Goal: Task Accomplishment & Management: Use online tool/utility

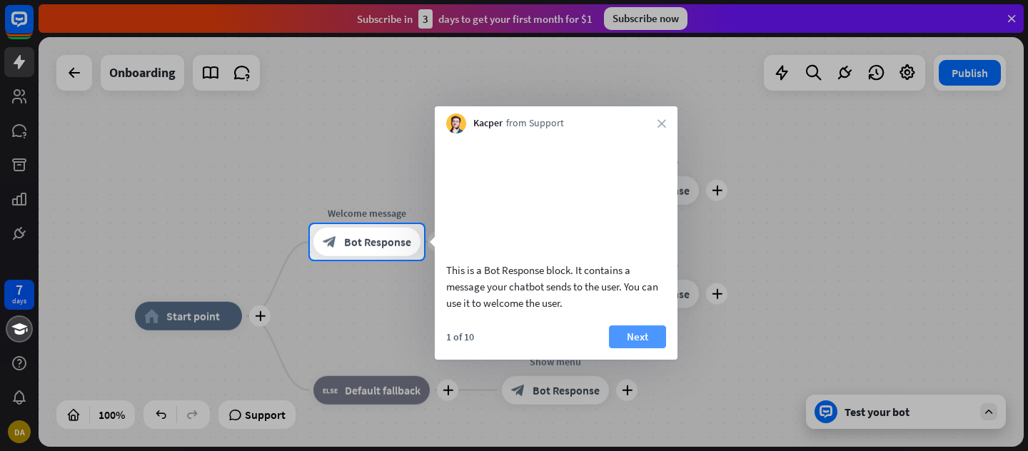
click at [646, 348] on button "Next" at bounding box center [637, 337] width 57 height 23
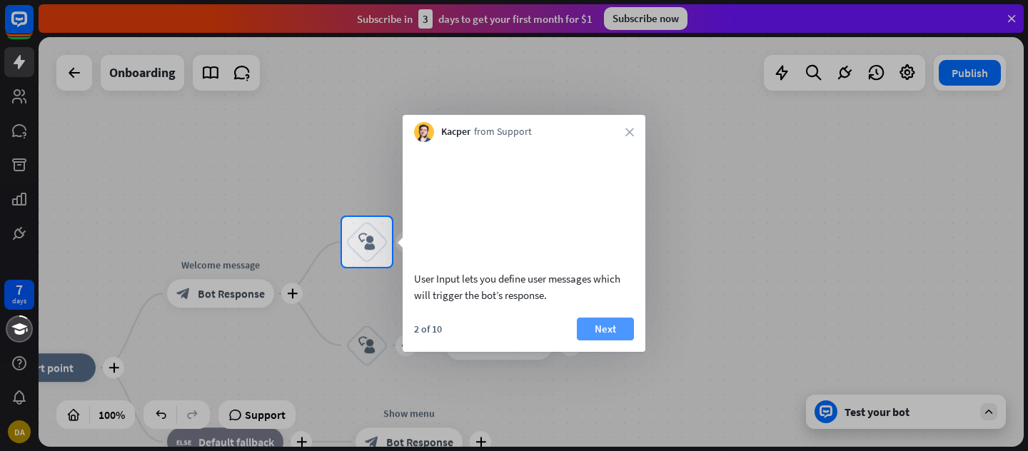
click at [600, 341] on button "Next" at bounding box center [605, 329] width 57 height 23
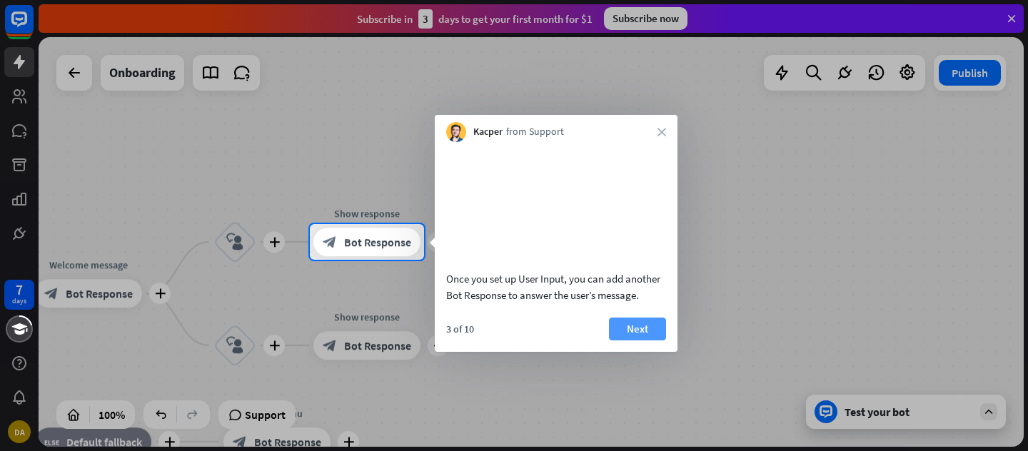
click at [645, 341] on button "Next" at bounding box center [637, 329] width 57 height 23
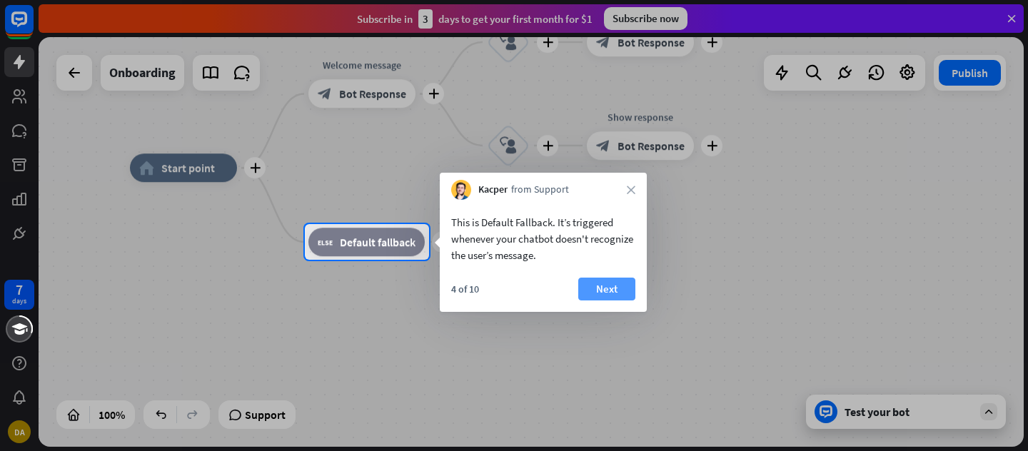
click at [614, 291] on button "Next" at bounding box center [606, 289] width 57 height 23
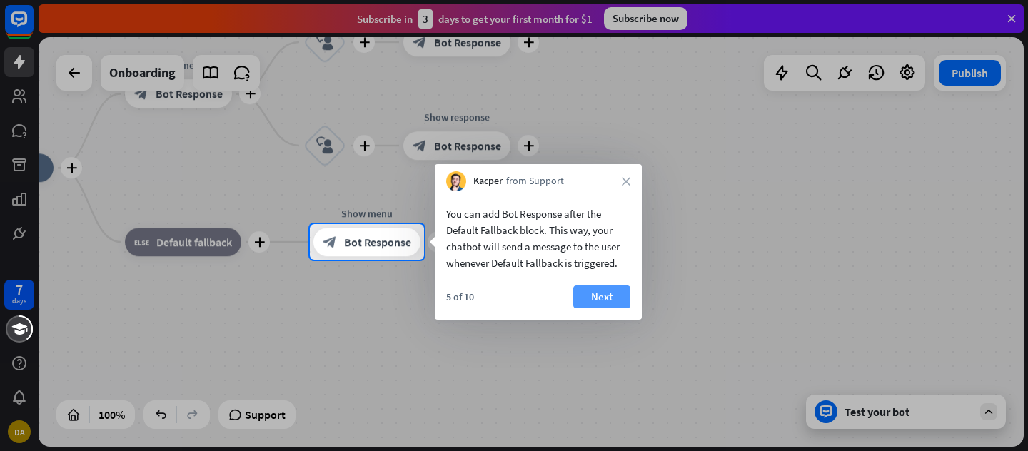
click at [612, 296] on button "Next" at bounding box center [601, 297] width 57 height 23
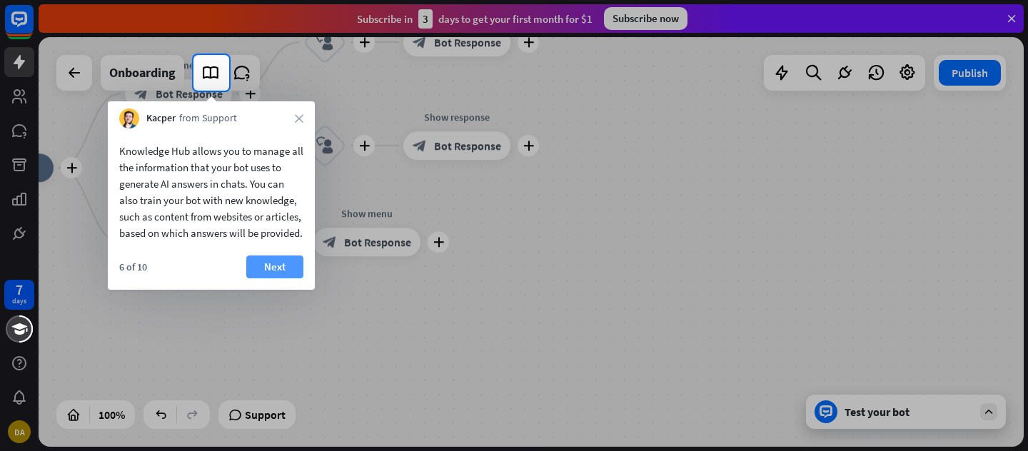
click at [279, 278] on button "Next" at bounding box center [274, 267] width 57 height 23
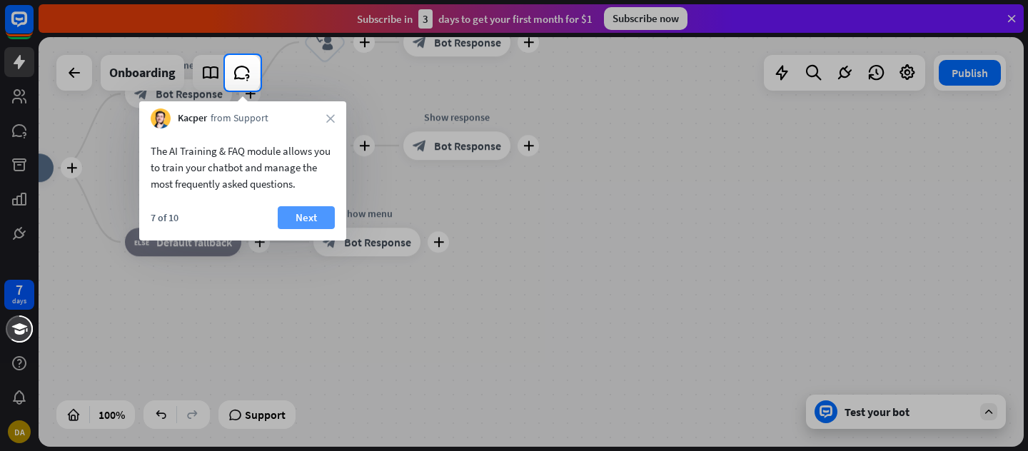
click at [311, 218] on button "Next" at bounding box center [306, 217] width 57 height 23
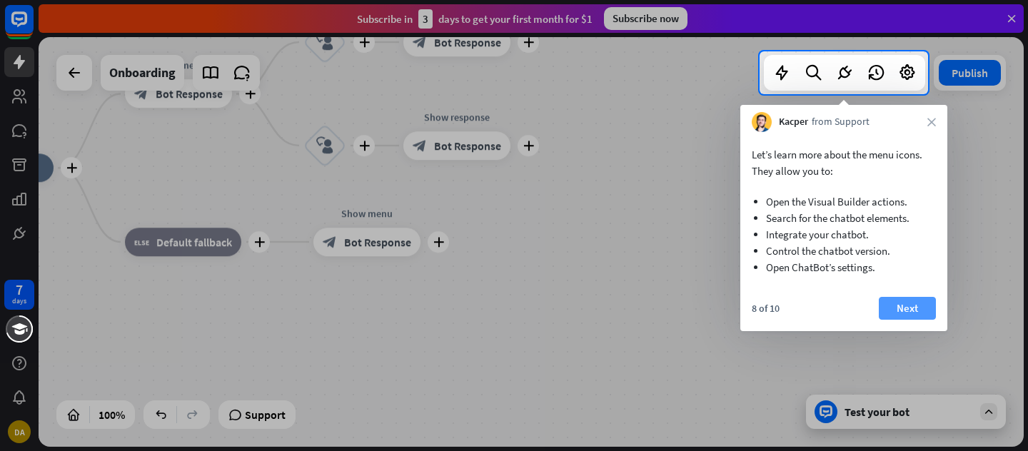
click at [906, 308] on button "Next" at bounding box center [907, 308] width 57 height 23
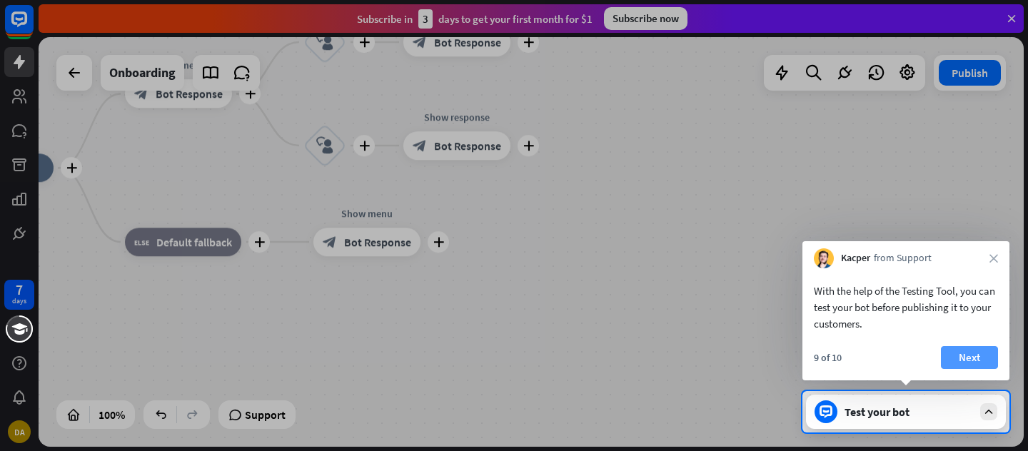
click at [977, 355] on button "Next" at bounding box center [969, 357] width 57 height 23
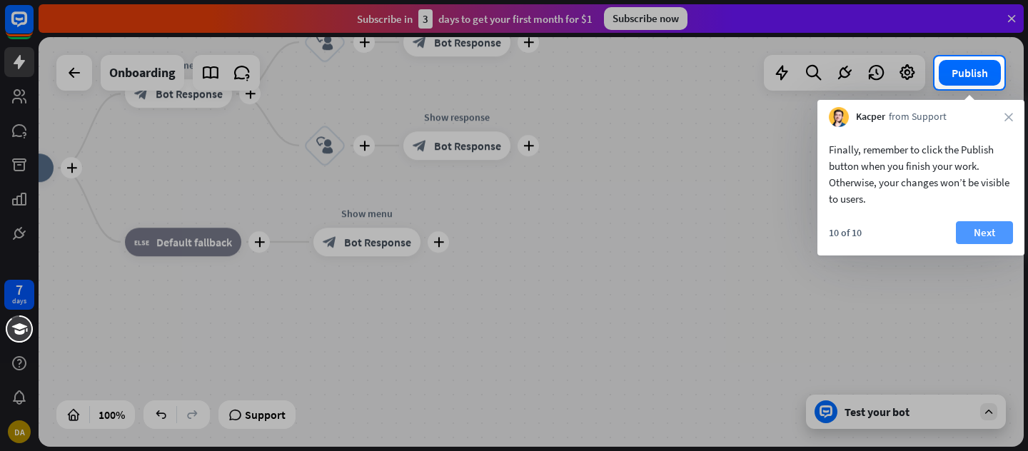
click at [992, 236] on button "Next" at bounding box center [984, 232] width 57 height 23
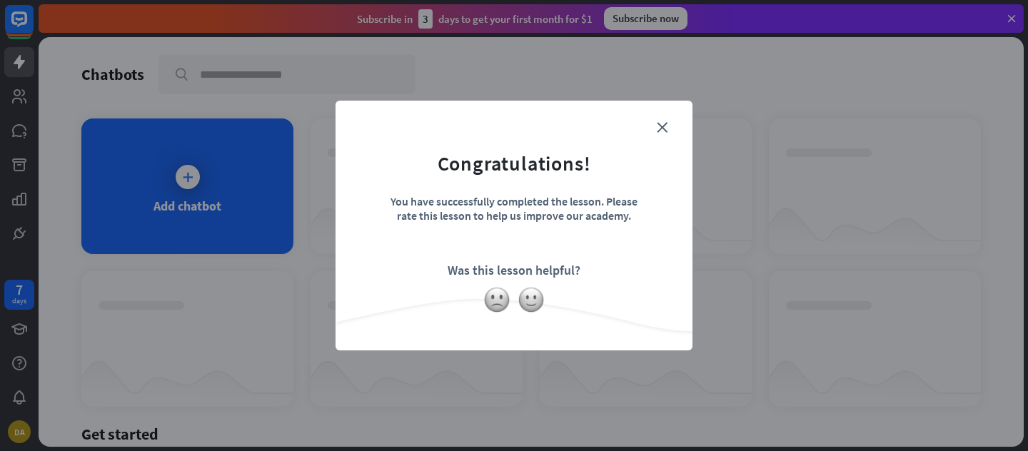
click at [525, 273] on div "Was this lesson helpful?" at bounding box center [514, 270] width 133 height 16
click at [660, 126] on icon "close" at bounding box center [662, 127] width 11 height 11
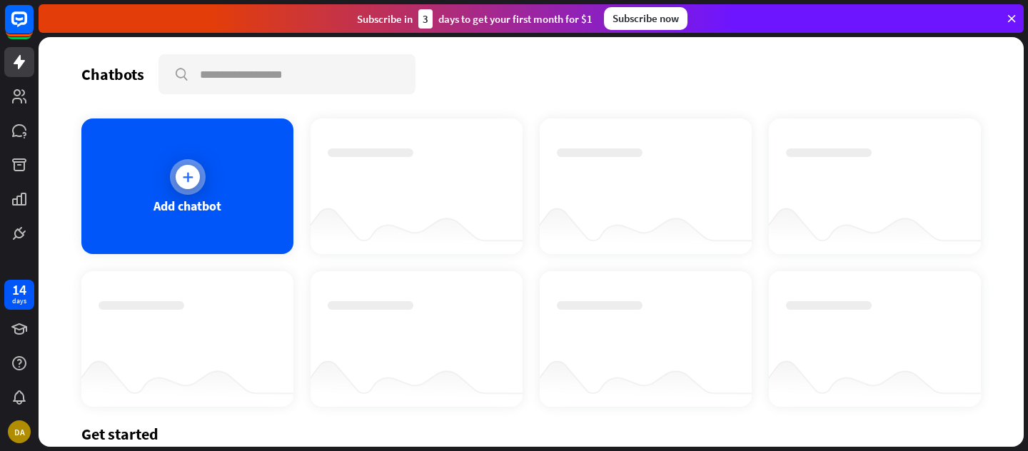
click at [188, 216] on div "Add chatbot" at bounding box center [187, 187] width 212 height 136
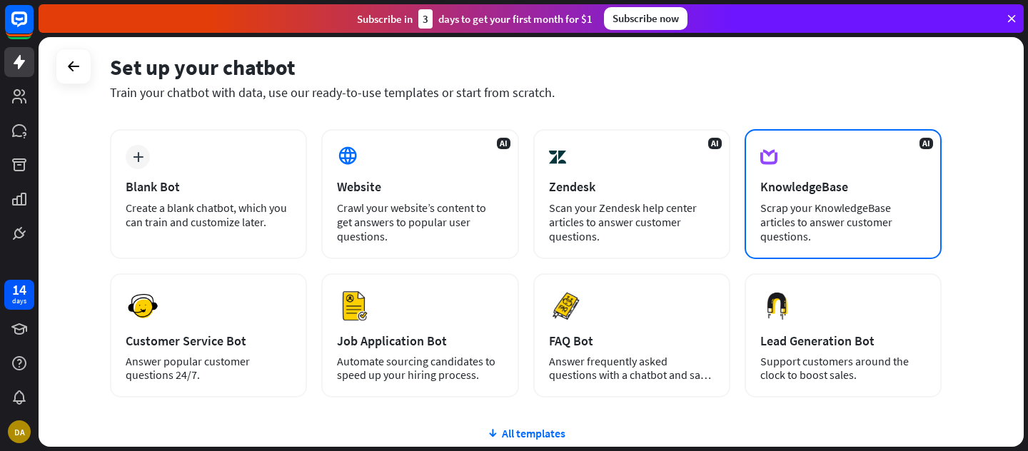
scroll to position [49, 0]
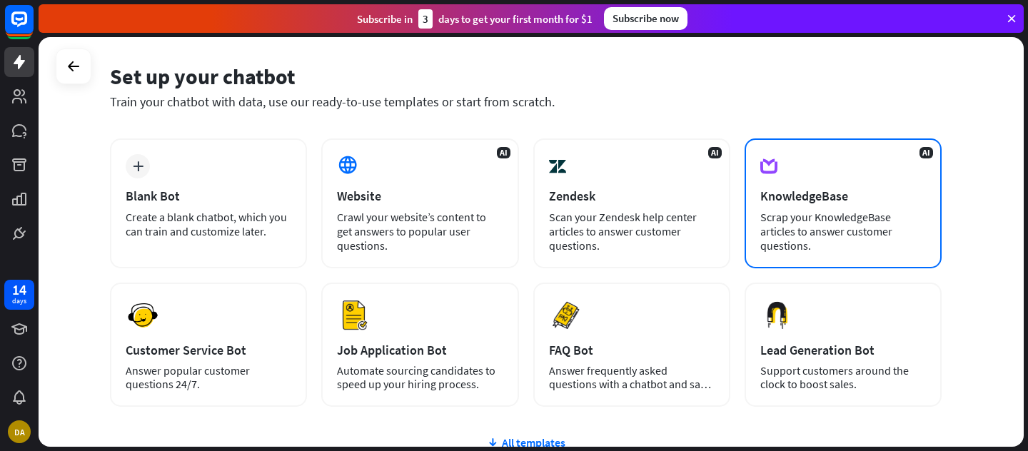
click at [871, 207] on div "AI KnowledgeBase Scrap your KnowledgeBase articles to answer customer questions." at bounding box center [843, 204] width 197 height 130
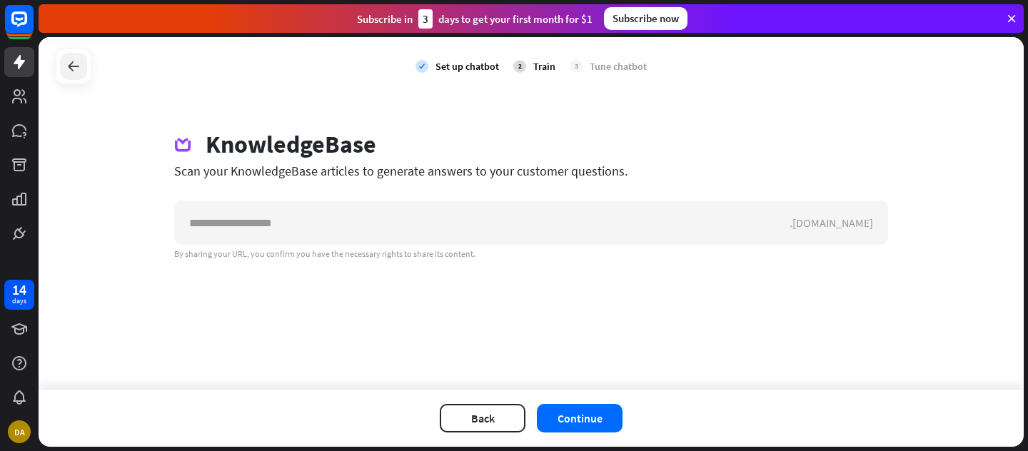
click at [81, 67] on icon at bounding box center [73, 66] width 17 height 17
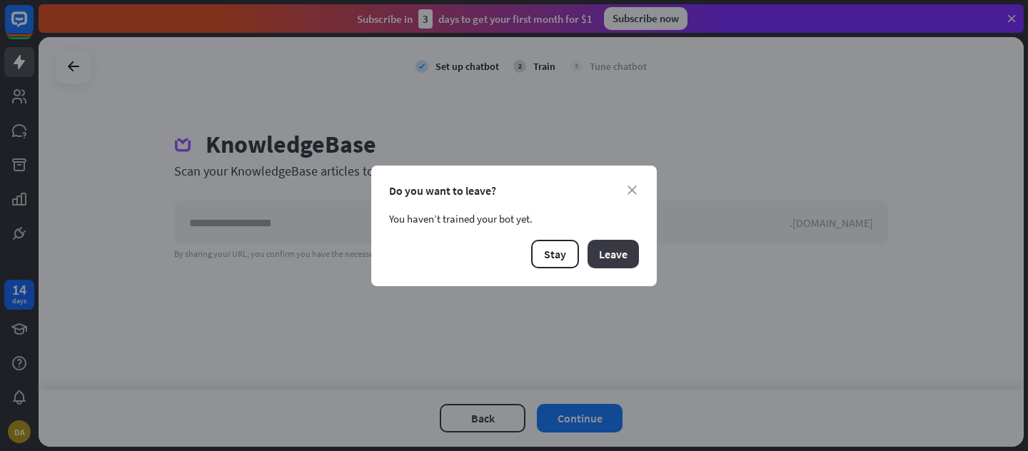
click at [619, 265] on button "Leave" at bounding box center [613, 254] width 51 height 29
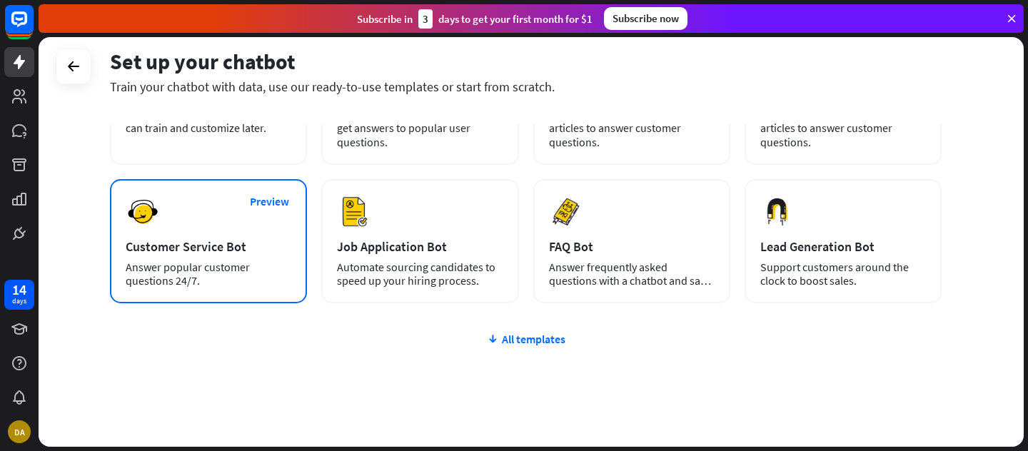
scroll to position [121, 0]
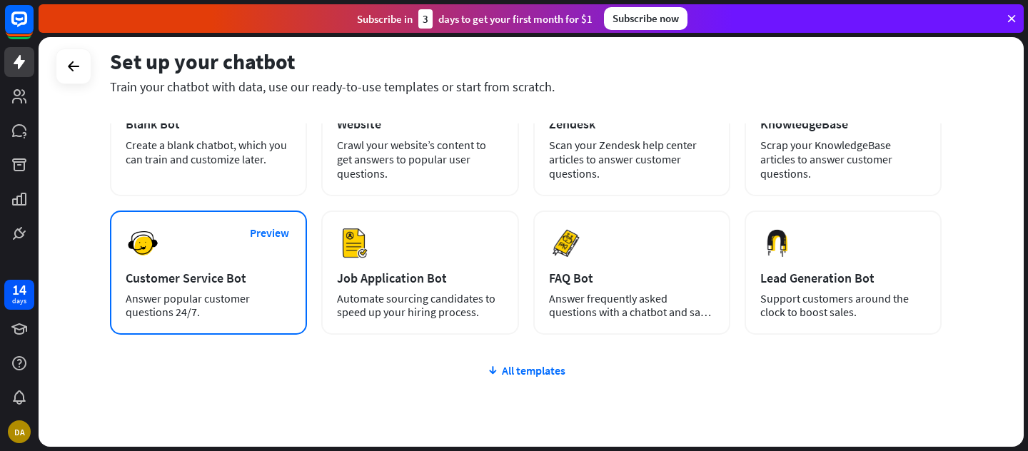
click at [246, 306] on div "Answer popular customer questions 24/7." at bounding box center [209, 305] width 166 height 27
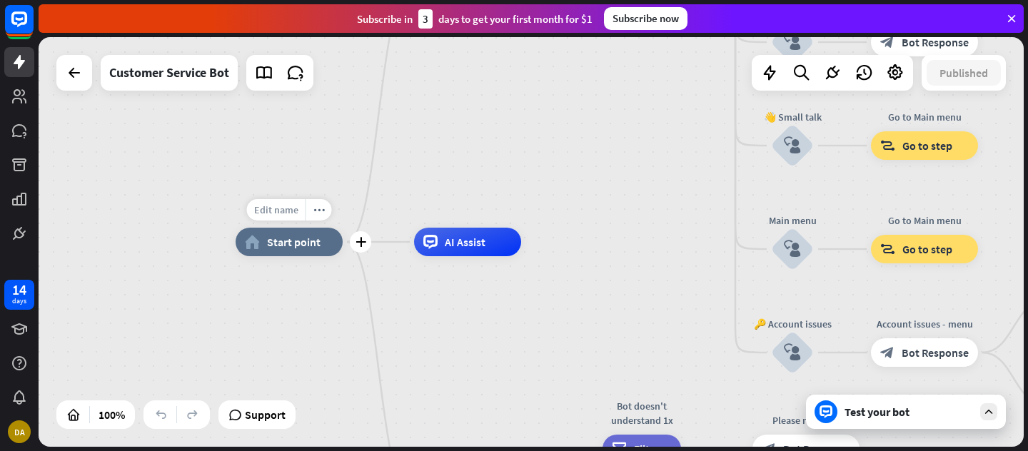
click at [286, 215] on span "Edit name" at bounding box center [276, 209] width 44 height 13
type input "*"
type input "*********"
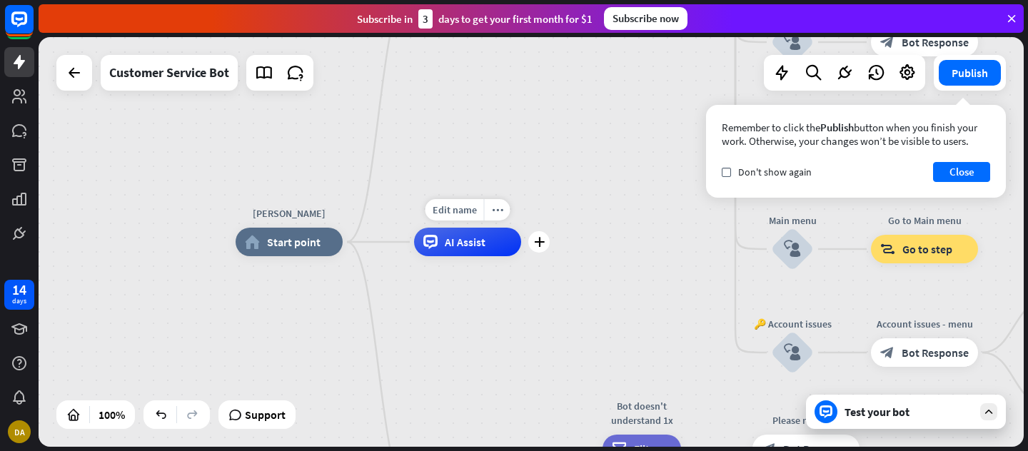
click at [467, 245] on span "AI Assist" at bounding box center [465, 242] width 41 height 14
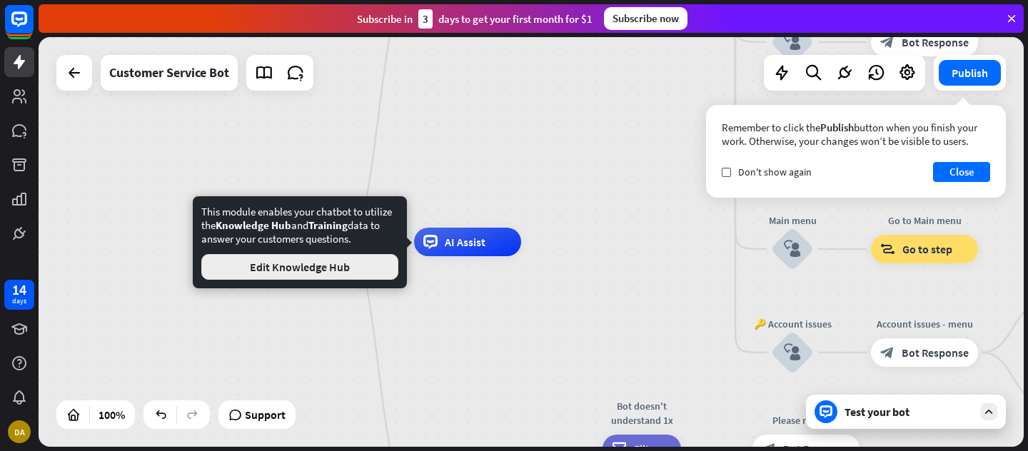
click at [323, 268] on button "Edit Knowledge Hub" at bounding box center [299, 267] width 197 height 26
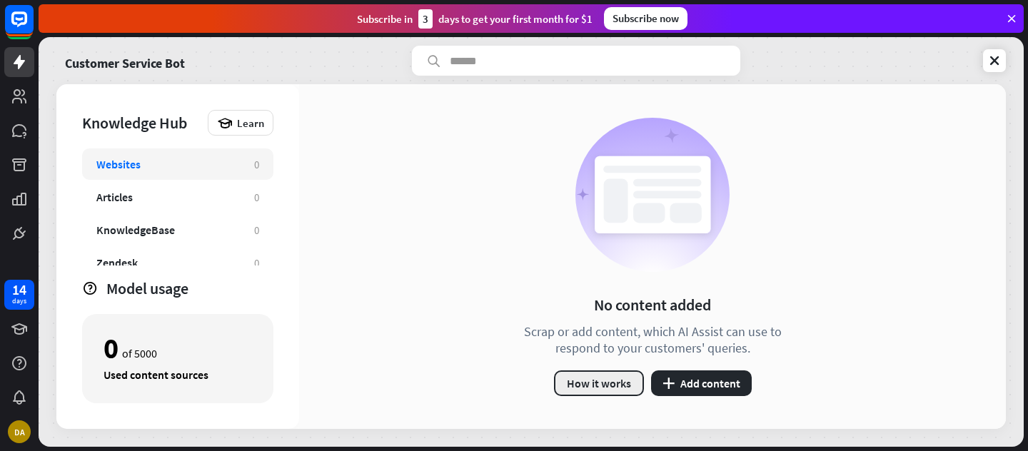
click at [605, 389] on button "How it works" at bounding box center [599, 384] width 90 height 26
click at [795, 54] on div "close" at bounding box center [514, 225] width 1028 height 451
click at [693, 383] on button "plus Add content" at bounding box center [701, 384] width 101 height 26
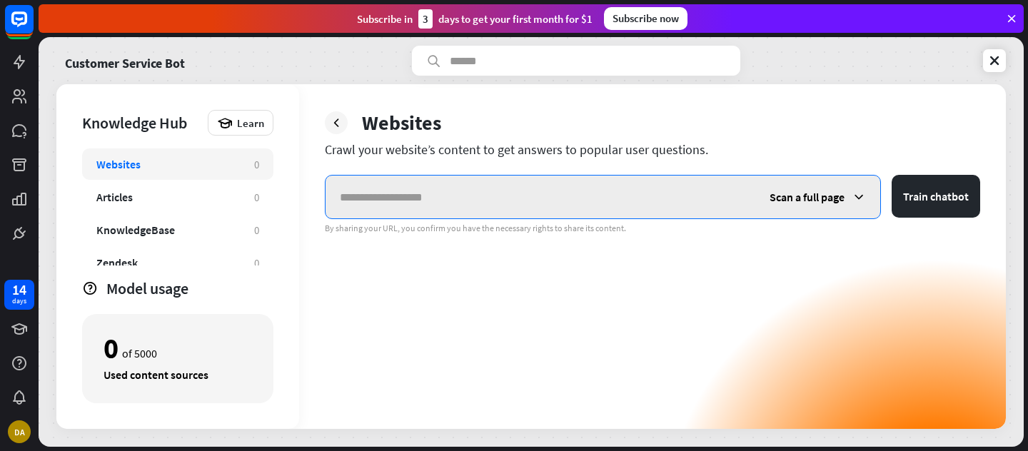
paste input "**********"
type input "**********"
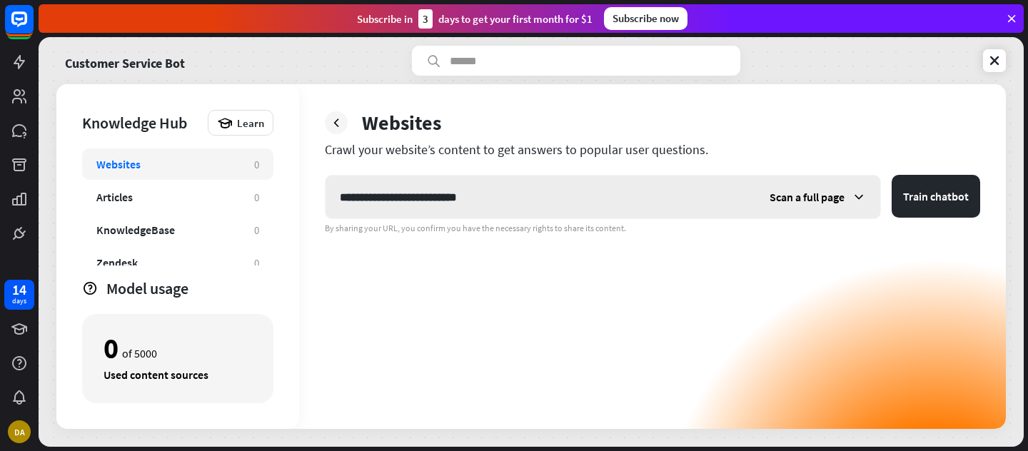
click at [856, 199] on icon at bounding box center [859, 197] width 14 height 14
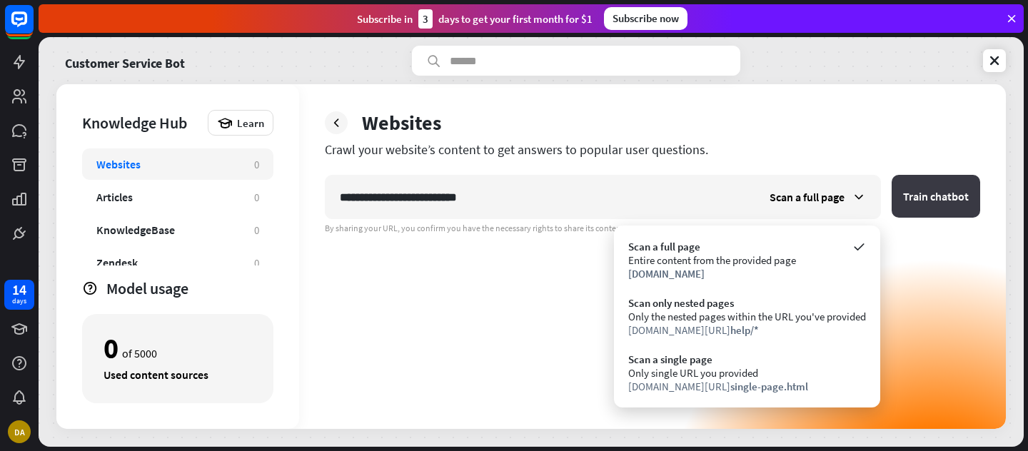
click at [930, 201] on button "Train chatbot" at bounding box center [936, 196] width 89 height 43
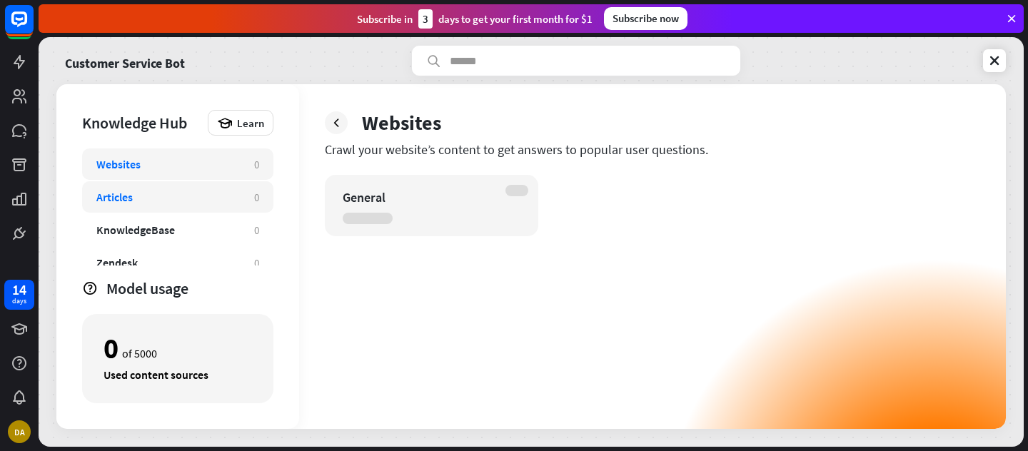
click at [187, 208] on div "Articles 0" at bounding box center [177, 196] width 191 height 31
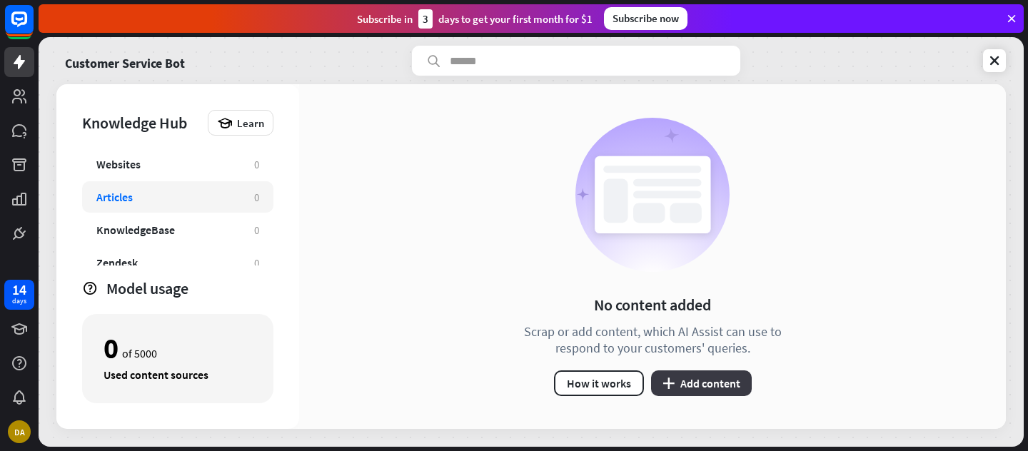
click at [705, 388] on button "plus Add content" at bounding box center [701, 384] width 101 height 26
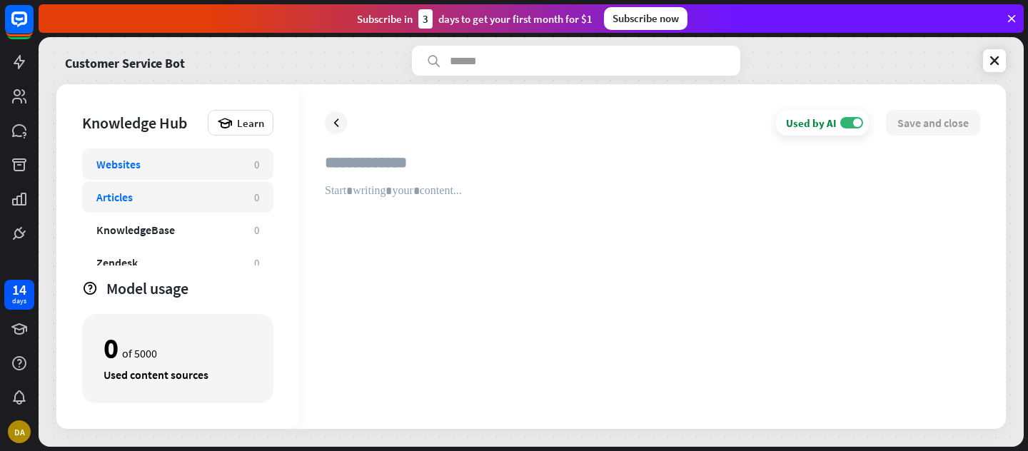
click at [140, 164] on div "Websites" at bounding box center [168, 164] width 144 height 14
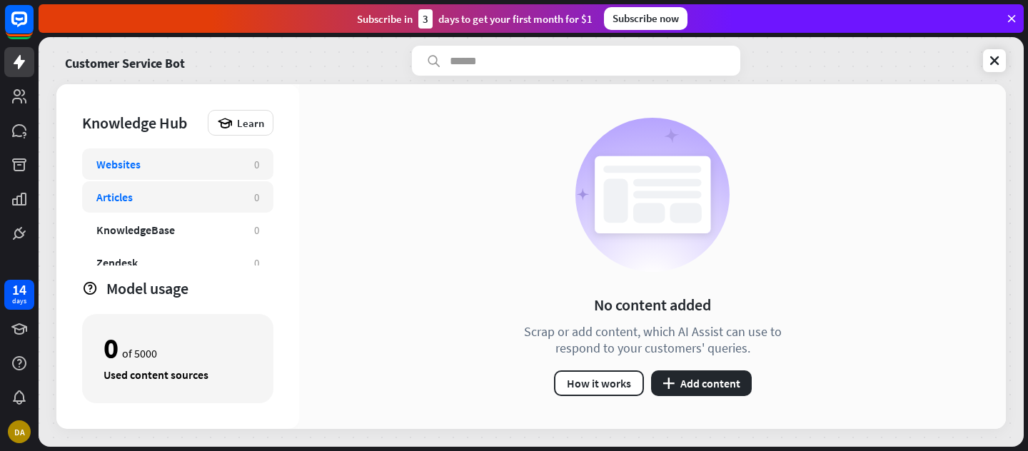
click at [121, 206] on div "Articles 0" at bounding box center [177, 196] width 191 height 31
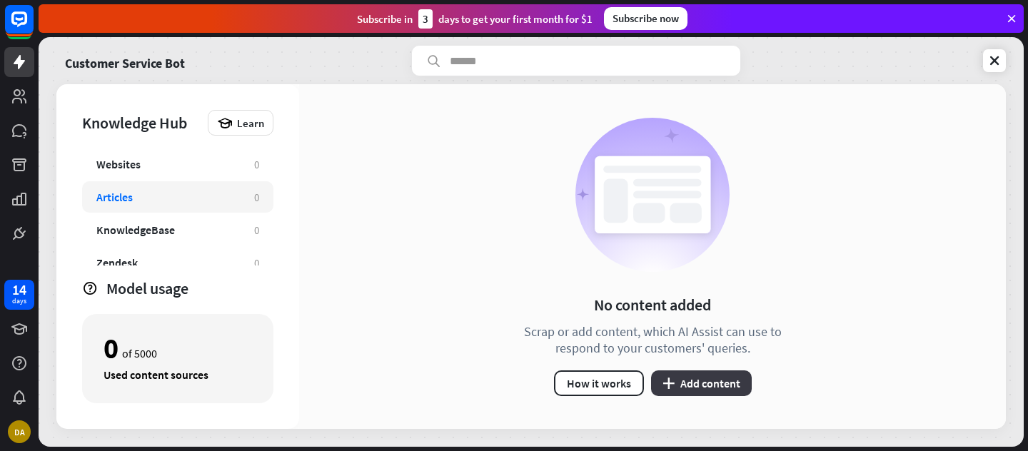
click at [708, 382] on button "plus Add content" at bounding box center [701, 384] width 101 height 26
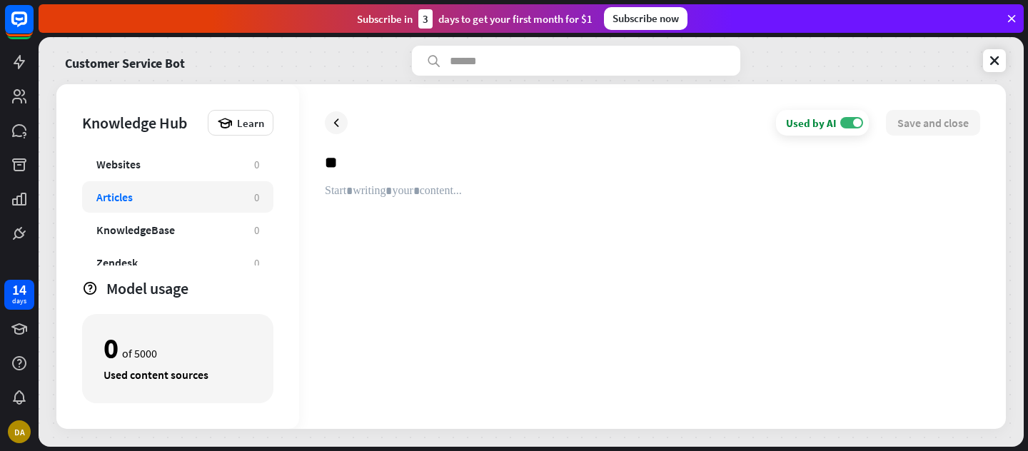
type input "*"
type input "**********"
click at [408, 191] on div at bounding box center [652, 293] width 655 height 219
click at [403, 192] on div at bounding box center [652, 293] width 655 height 219
paste div
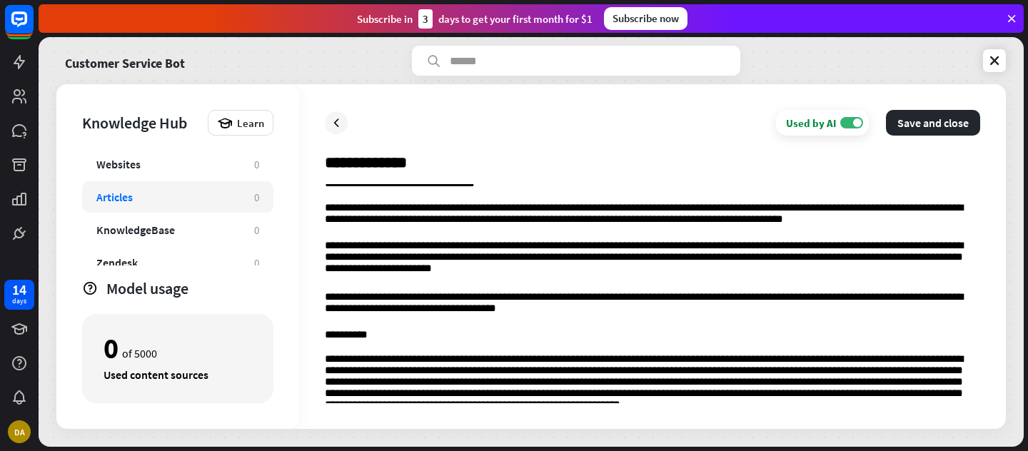
scroll to position [3287, 0]
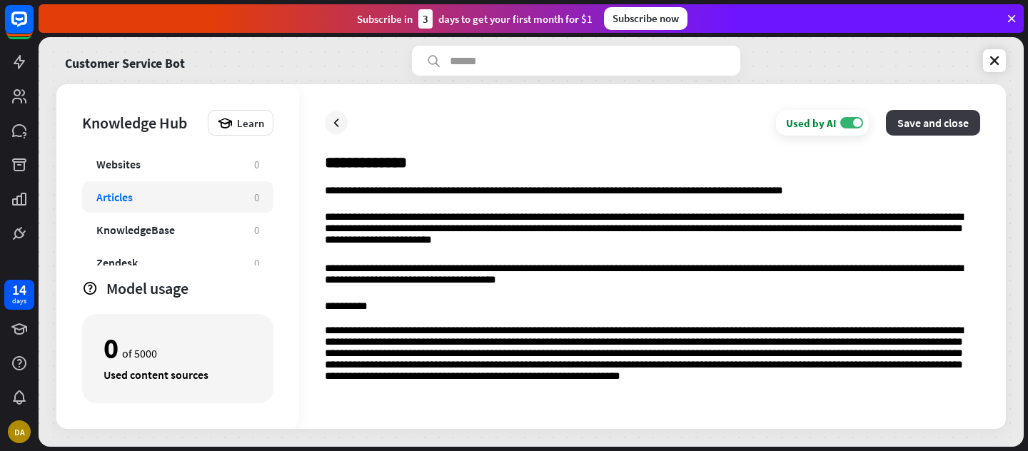
click at [945, 127] on button "Save and close" at bounding box center [933, 123] width 94 height 26
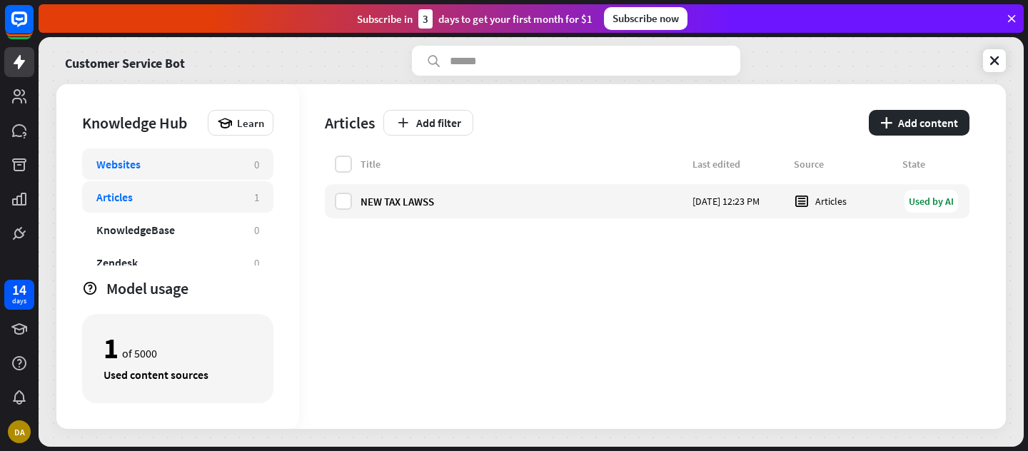
click at [158, 169] on div "Websites" at bounding box center [168, 164] width 144 height 14
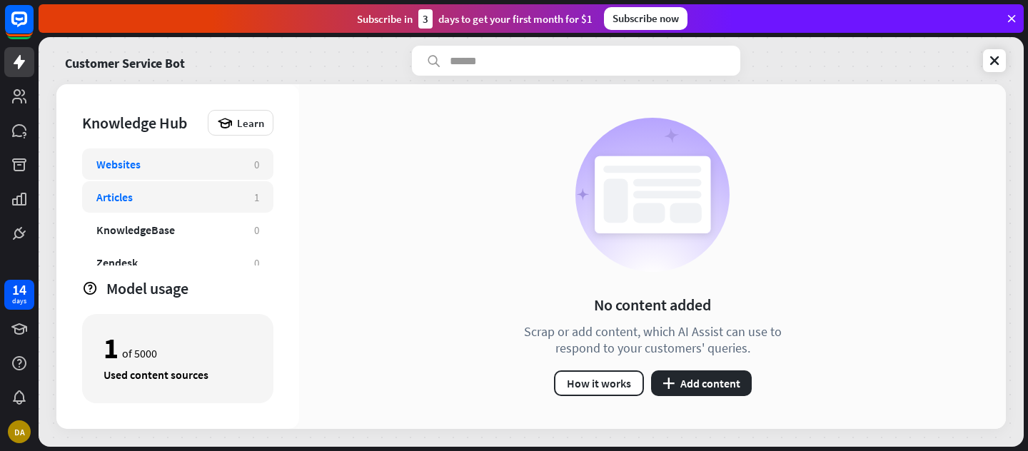
click at [171, 206] on div "Articles 1" at bounding box center [177, 196] width 191 height 31
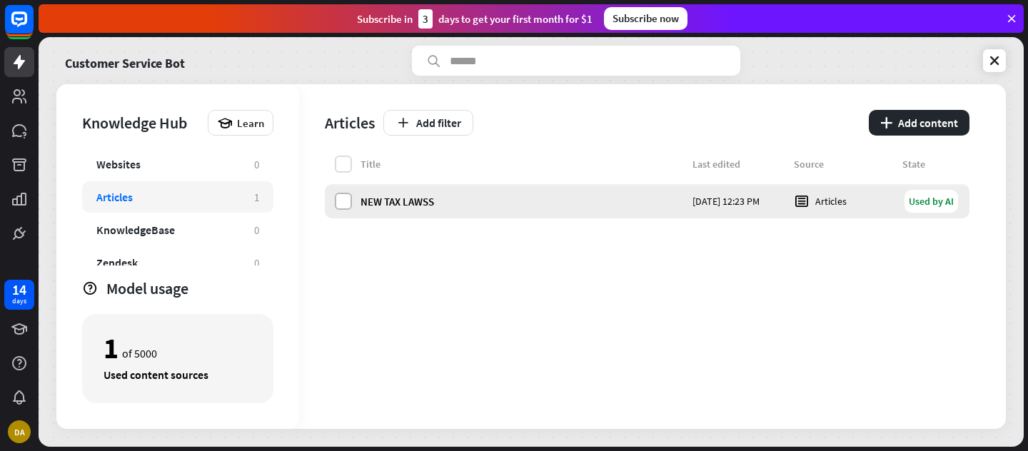
click at [346, 206] on label at bounding box center [343, 201] width 17 height 17
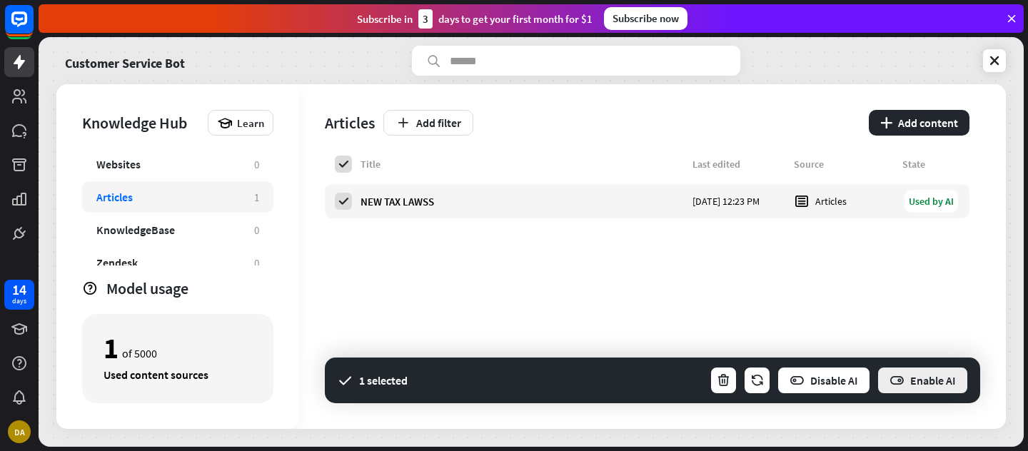
click at [938, 381] on button "Enable AI" at bounding box center [923, 380] width 92 height 29
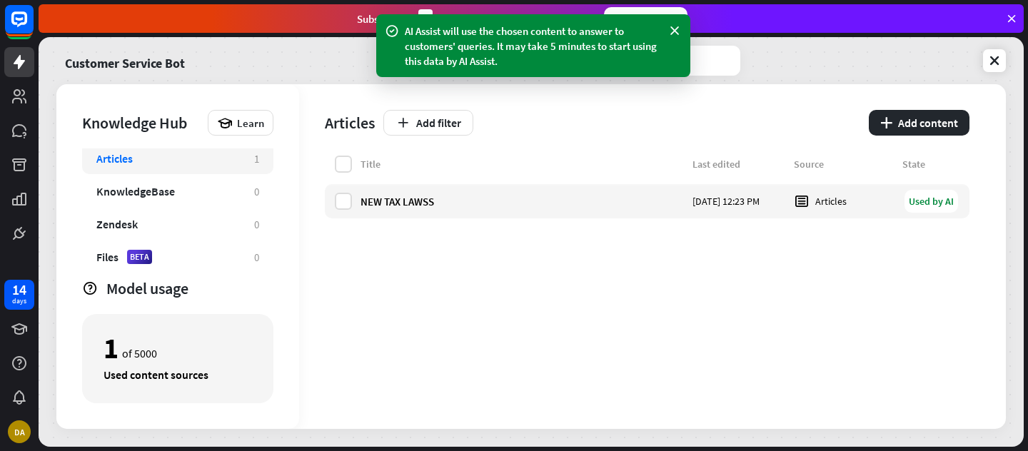
scroll to position [46, 0]
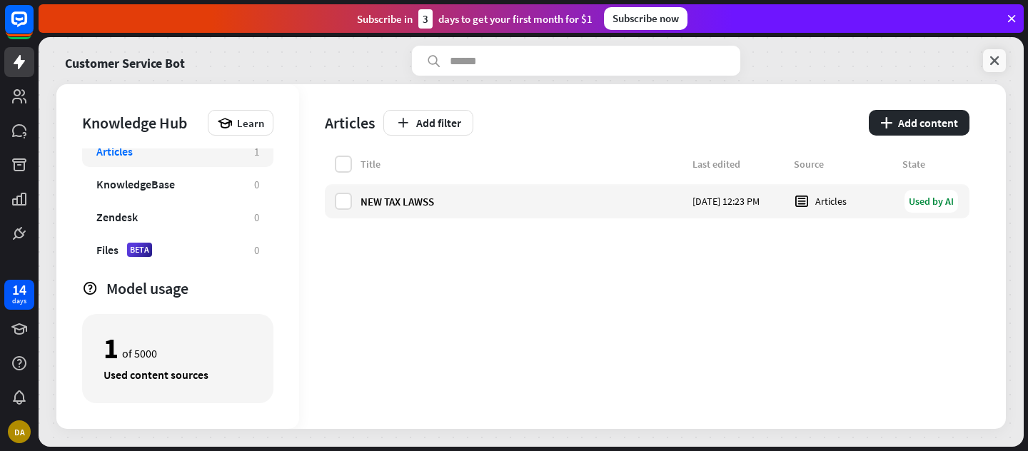
click at [1001, 64] on icon at bounding box center [994, 61] width 14 height 14
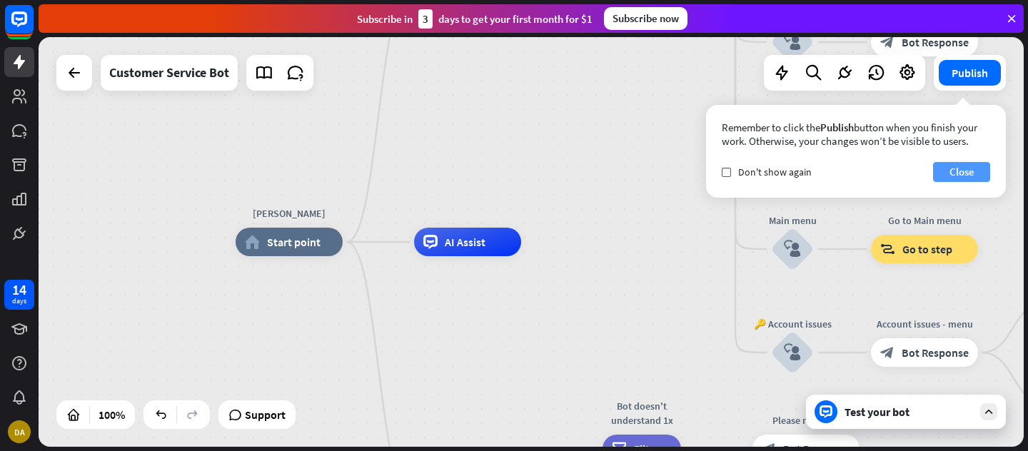
click at [975, 169] on button "Close" at bounding box center [961, 172] width 57 height 20
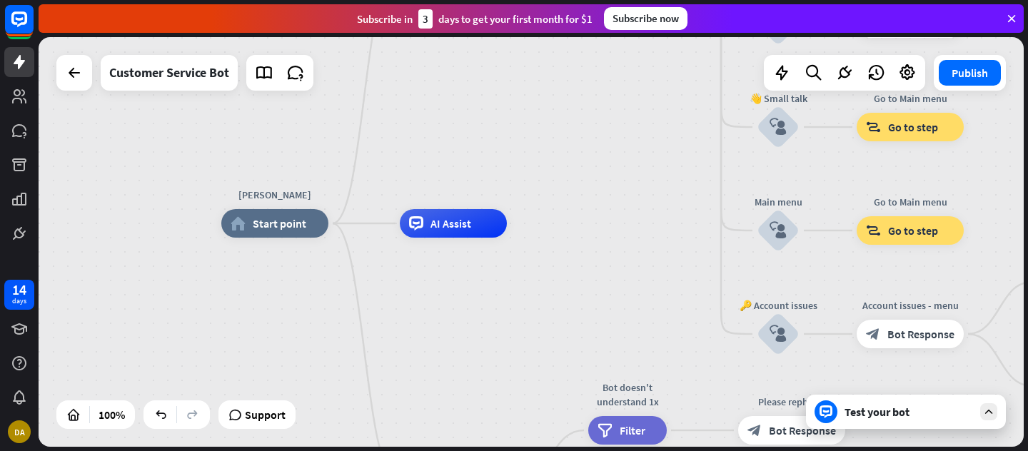
click at [991, 416] on icon at bounding box center [988, 412] width 13 height 13
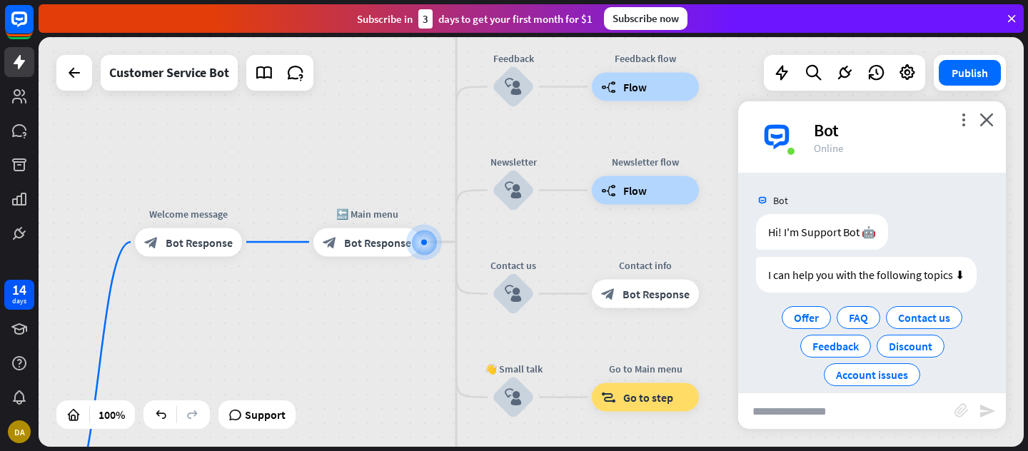
scroll to position [18, 0]
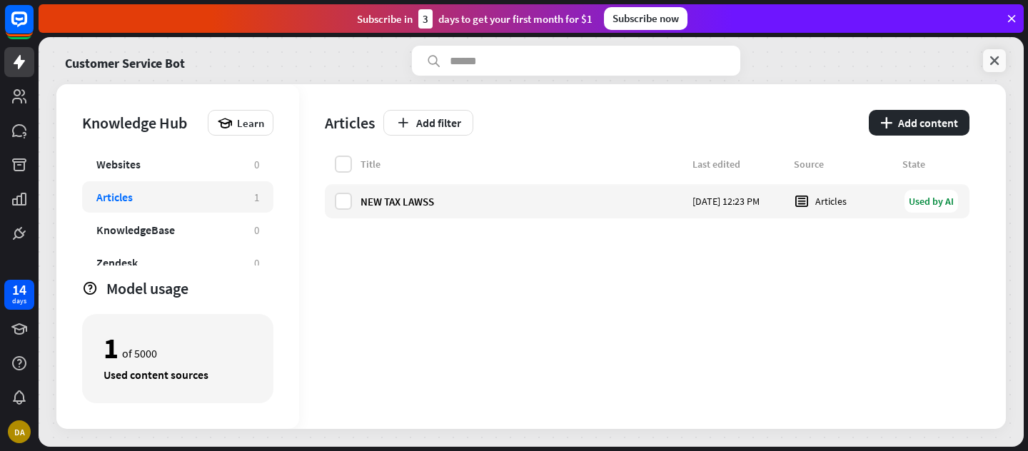
click at [990, 59] on icon at bounding box center [994, 61] width 14 height 14
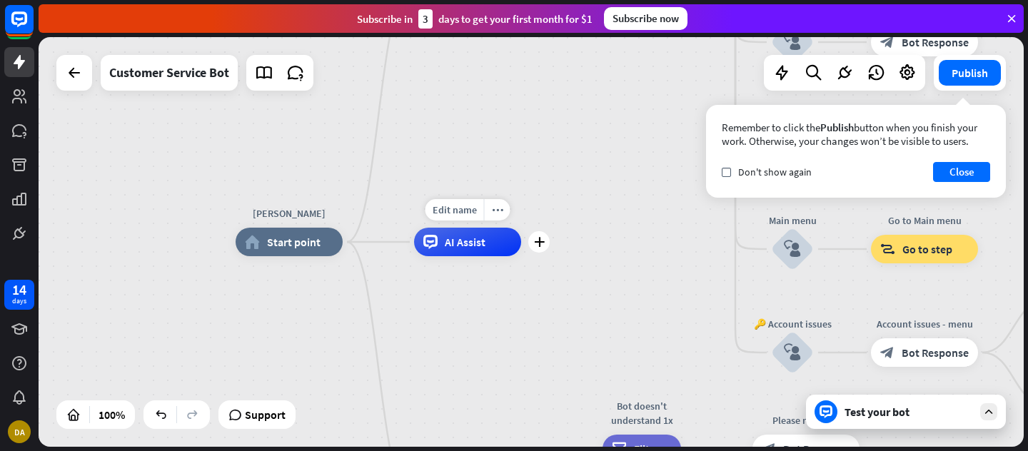
click at [476, 251] on div "AI Assist" at bounding box center [467, 242] width 107 height 29
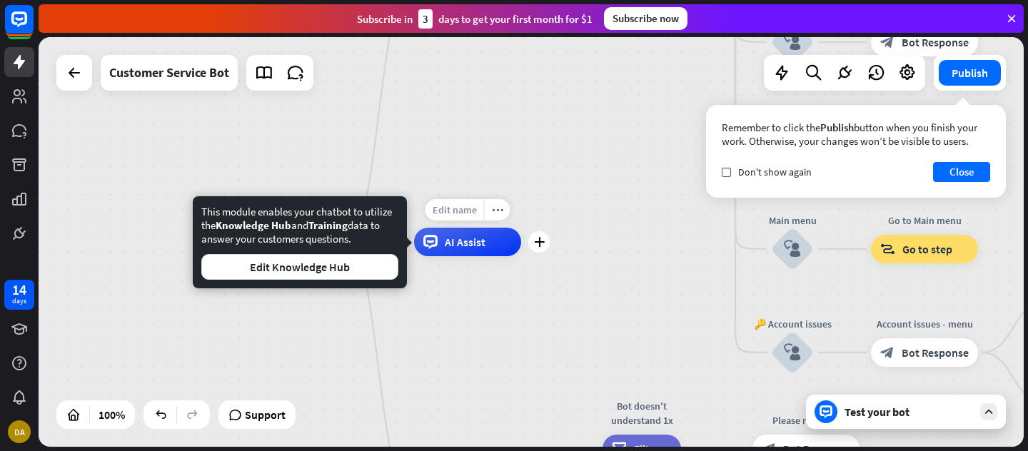
click at [473, 215] on span "Edit name" at bounding box center [455, 209] width 44 height 13
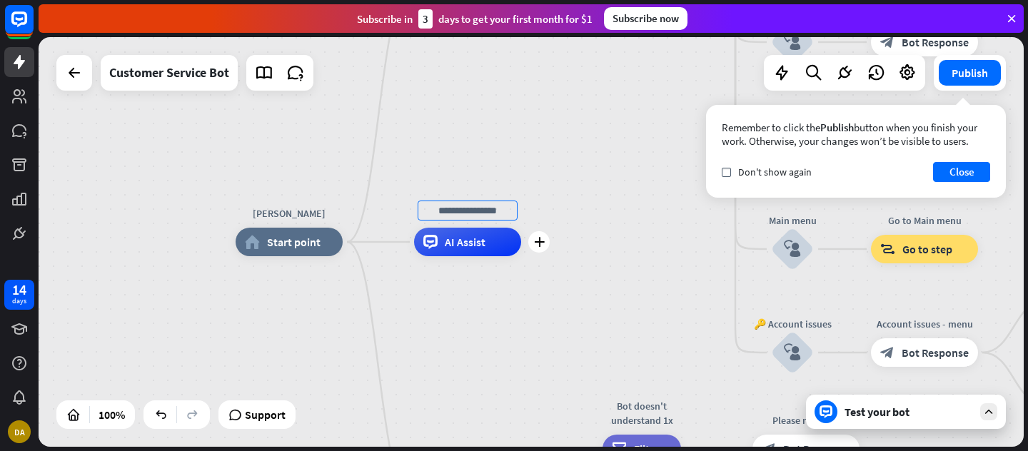
click at [491, 211] on input "text" at bounding box center [468, 211] width 100 height 20
type input "*"
type input "**********"
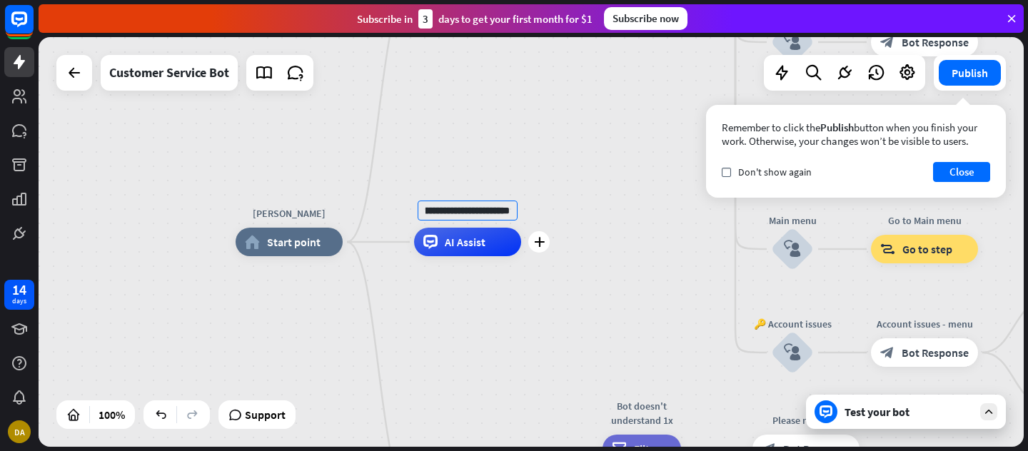
scroll to position [0, 68]
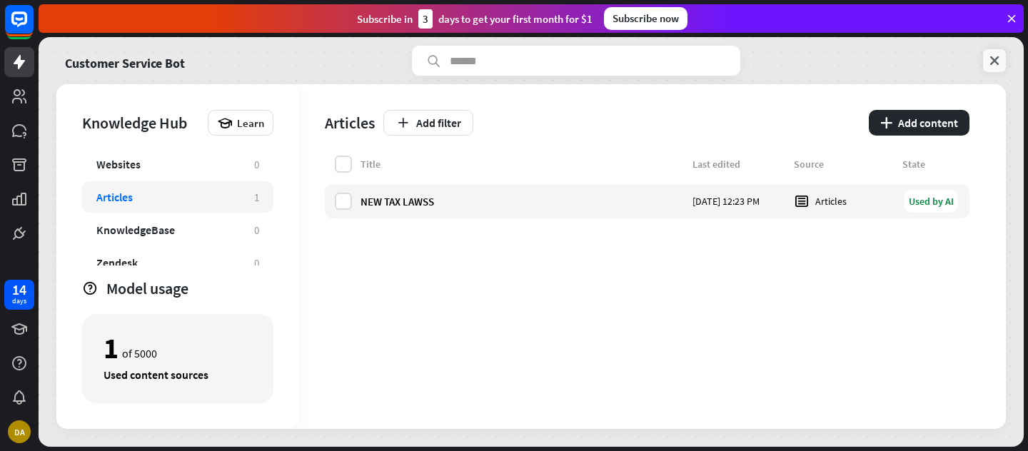
click at [997, 61] on icon at bounding box center [994, 61] width 14 height 14
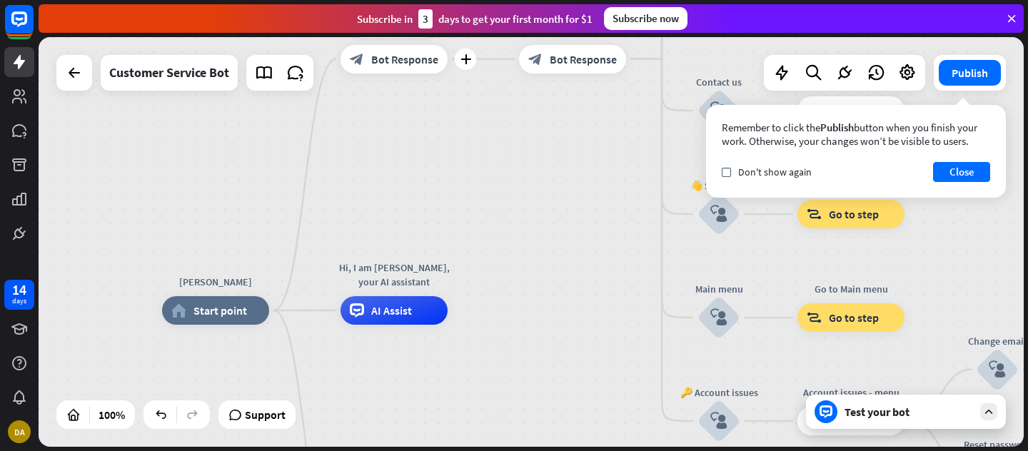
click at [403, 62] on span "Bot Response" at bounding box center [404, 59] width 67 height 14
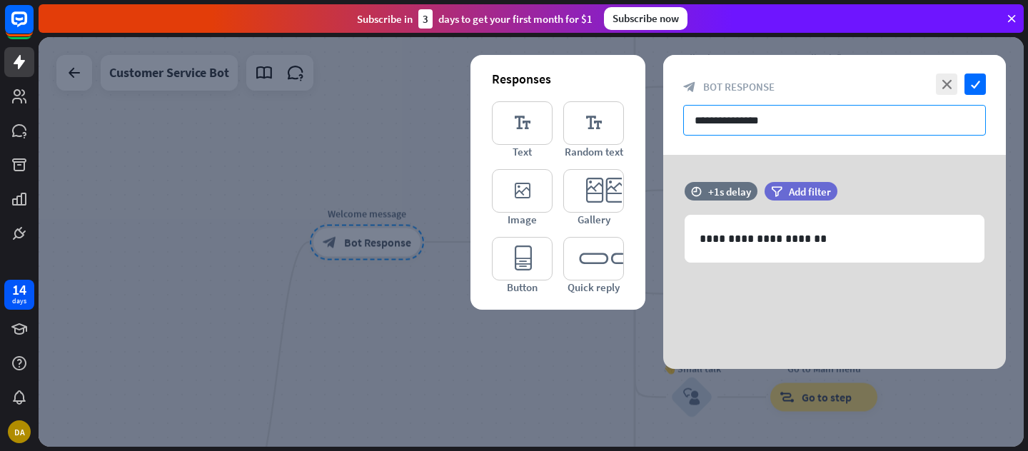
click at [836, 121] on input "**********" at bounding box center [834, 120] width 303 height 31
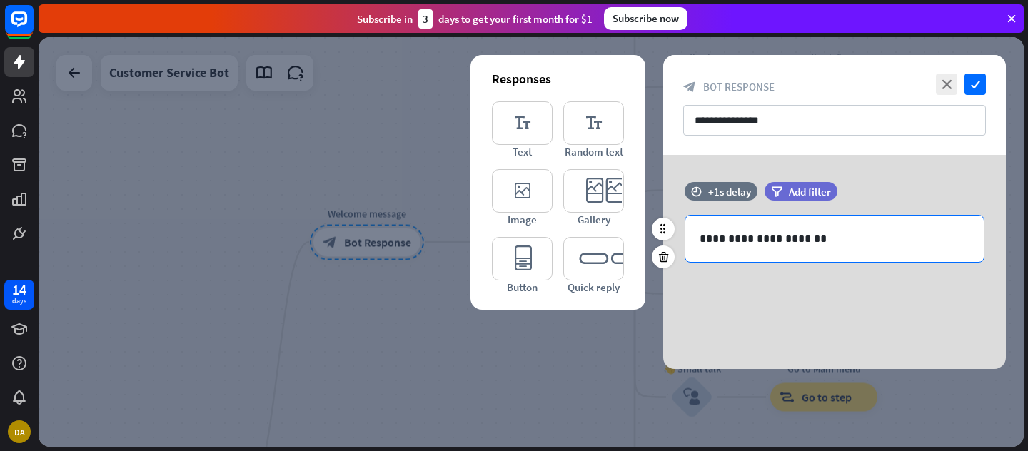
click at [813, 243] on p "**********" at bounding box center [835, 239] width 270 height 18
click at [790, 115] on input "**********" at bounding box center [834, 120] width 303 height 31
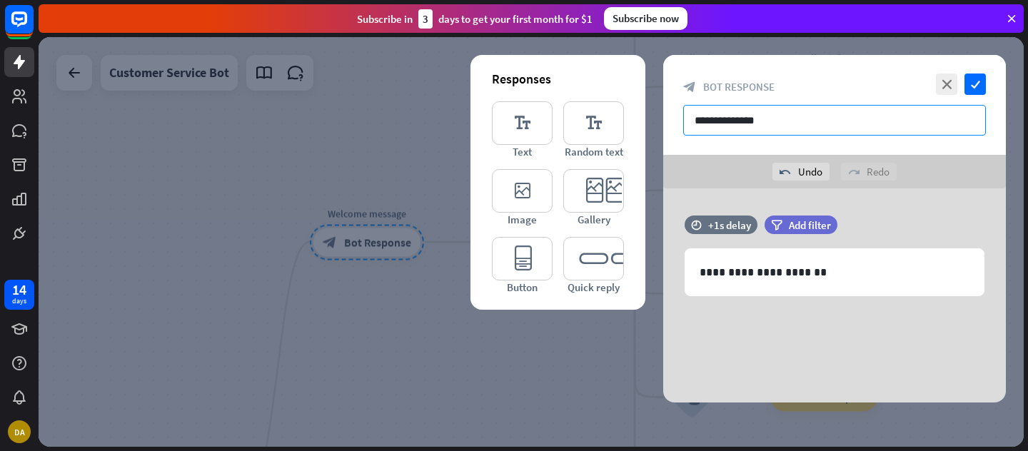
type input "**********"
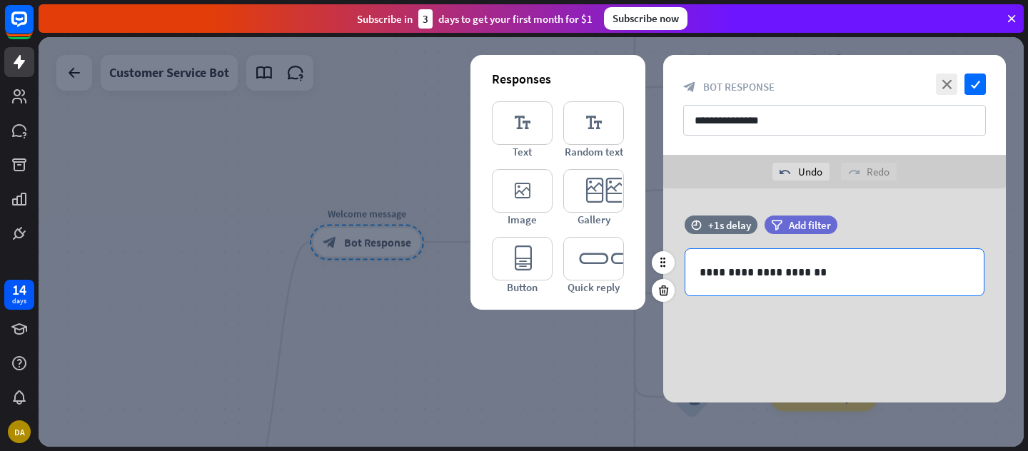
click at [794, 273] on p "**********" at bounding box center [835, 272] width 270 height 18
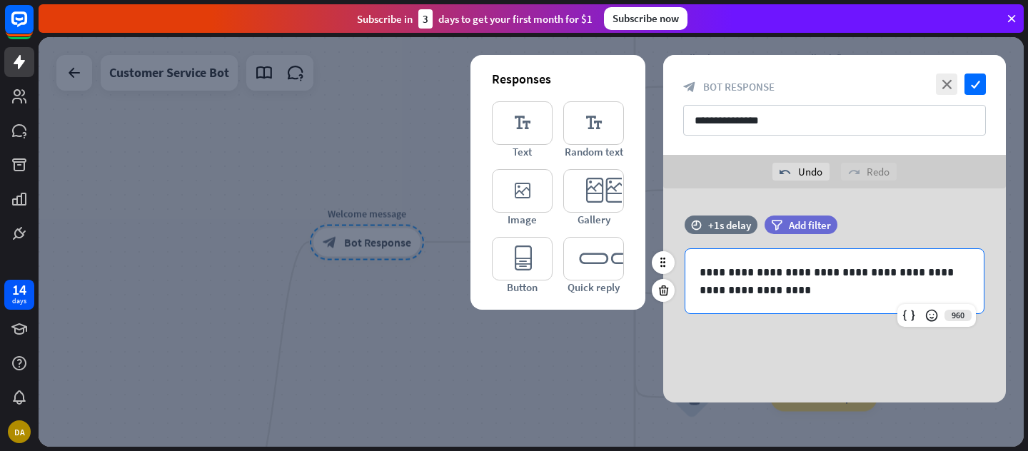
click at [815, 274] on p "**********" at bounding box center [835, 281] width 270 height 36
click at [975, 86] on icon "check" at bounding box center [975, 84] width 21 height 21
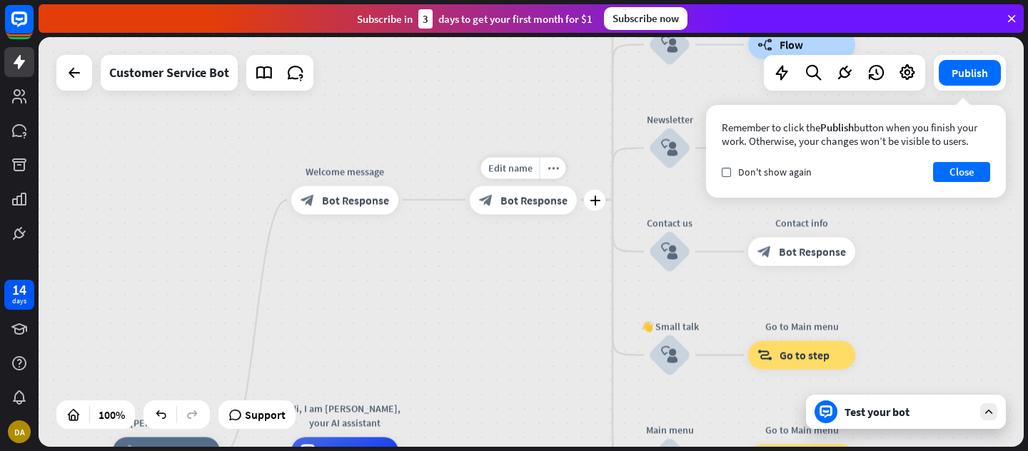
click at [533, 196] on span "Bot Response" at bounding box center [534, 200] width 67 height 14
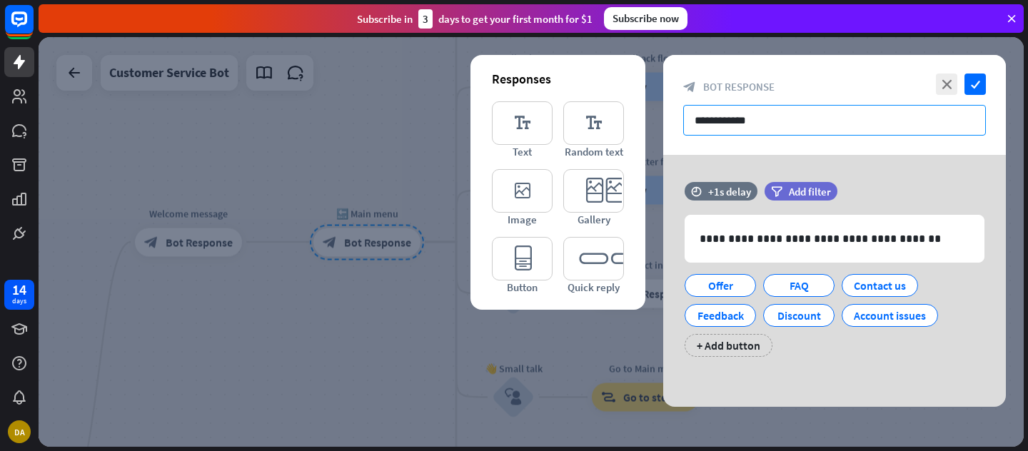
click at [773, 122] on input "**********" at bounding box center [834, 120] width 303 height 31
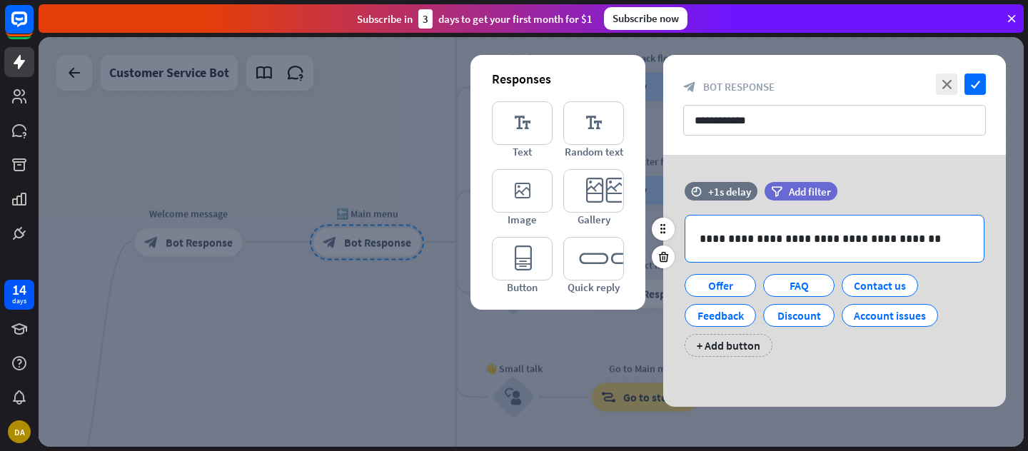
click at [904, 241] on p "**********" at bounding box center [835, 239] width 270 height 18
click at [743, 346] on div "+ Add button" at bounding box center [729, 345] width 88 height 23
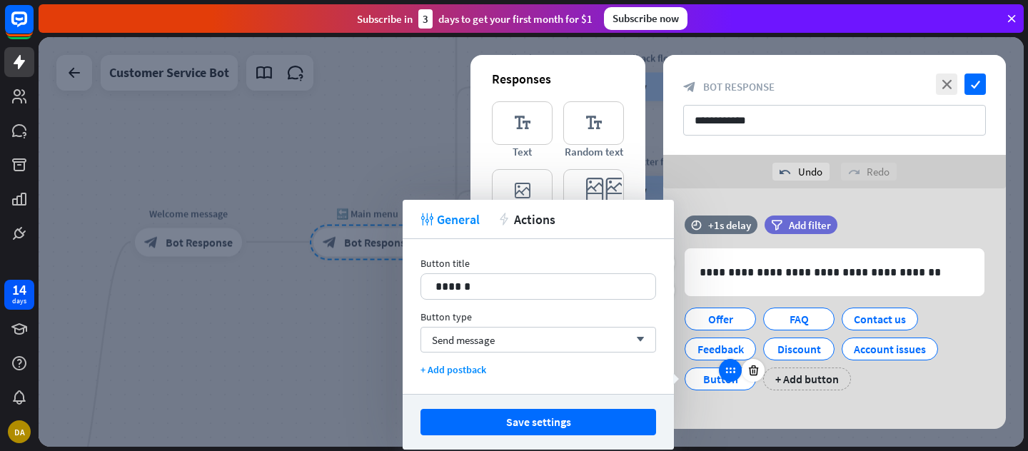
click at [734, 371] on icon at bounding box center [730, 370] width 13 height 13
click at [640, 336] on icon "arrow_down" at bounding box center [637, 340] width 16 height 9
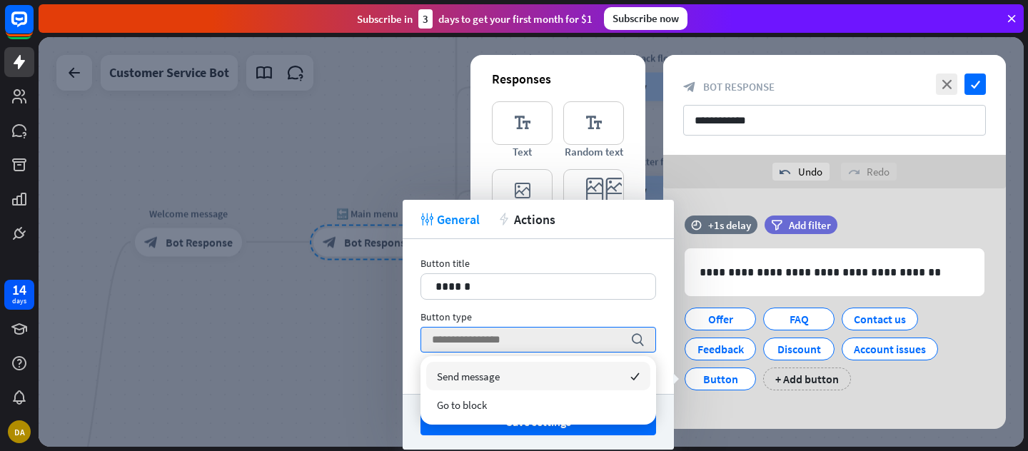
click at [382, 88] on div at bounding box center [531, 242] width 985 height 410
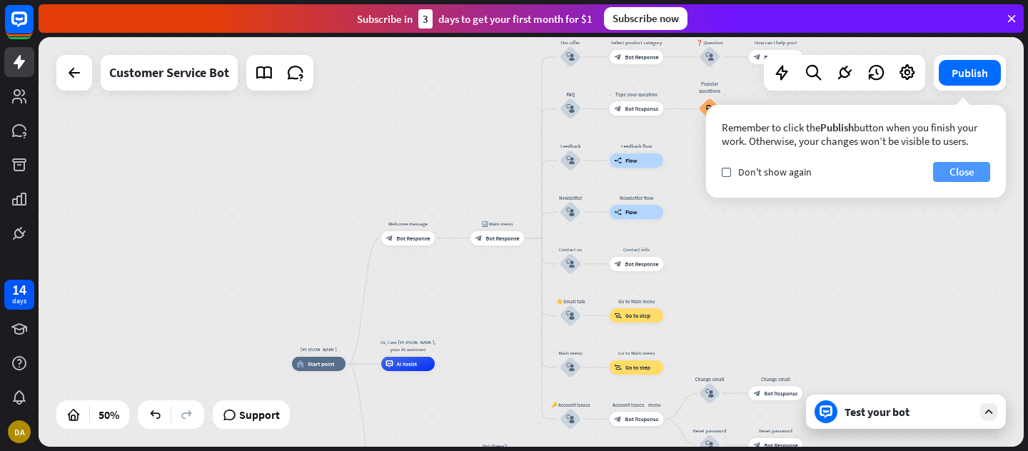
click at [960, 175] on button "Close" at bounding box center [961, 172] width 57 height 20
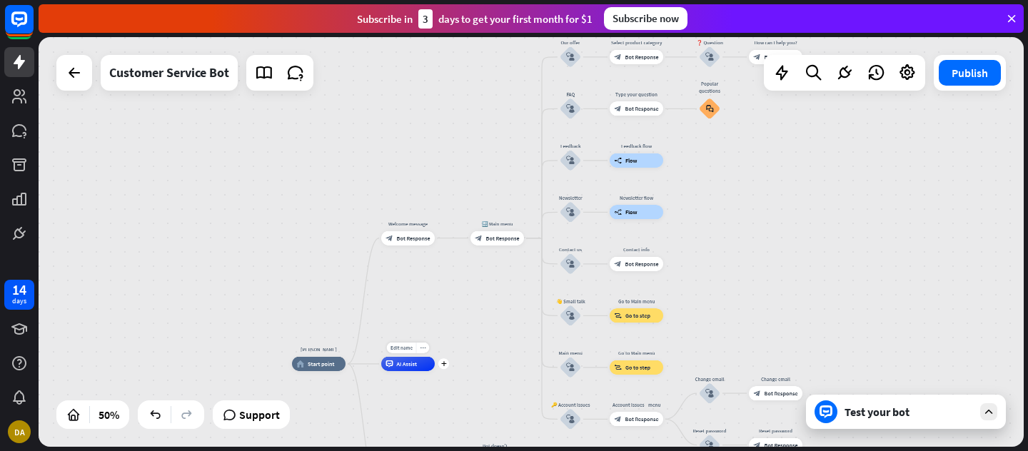
click at [400, 365] on span "AI Assist" at bounding box center [407, 364] width 21 height 7
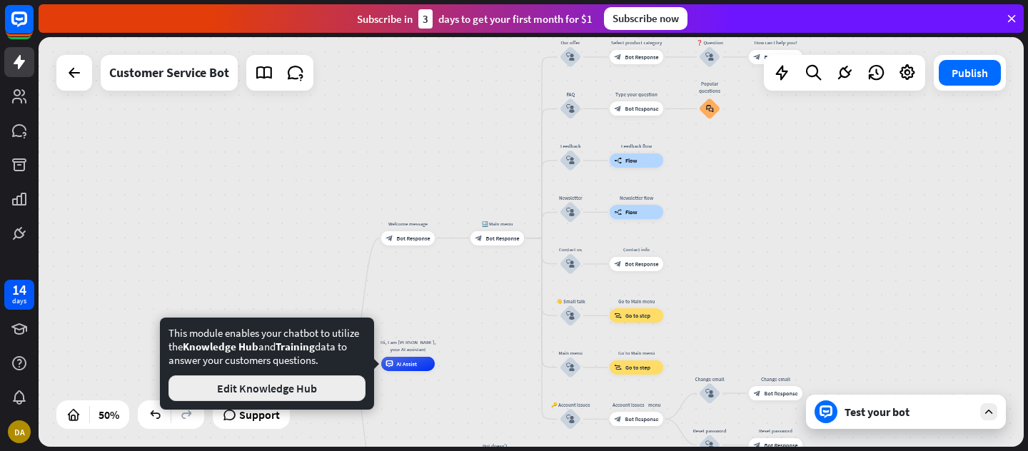
click at [306, 388] on button "Edit Knowledge Hub" at bounding box center [267, 389] width 197 height 26
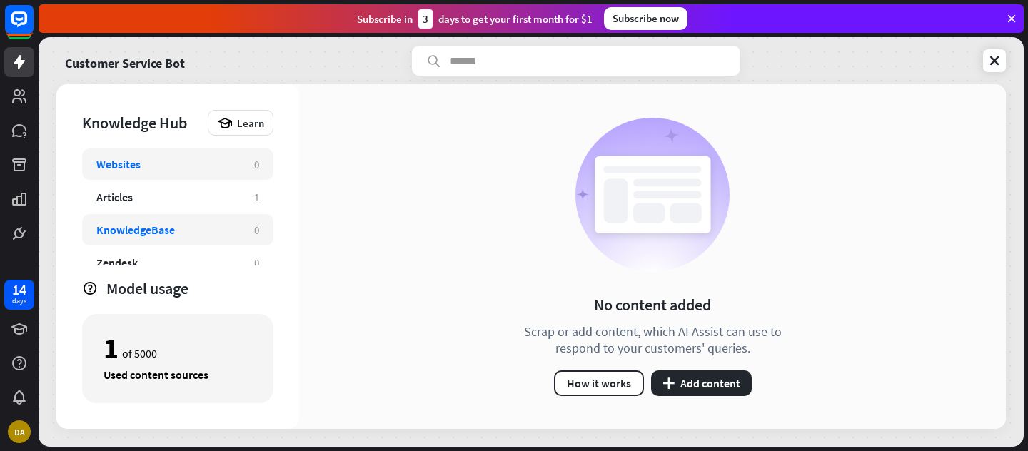
click at [191, 234] on div "KnowledgeBase" at bounding box center [168, 230] width 144 height 14
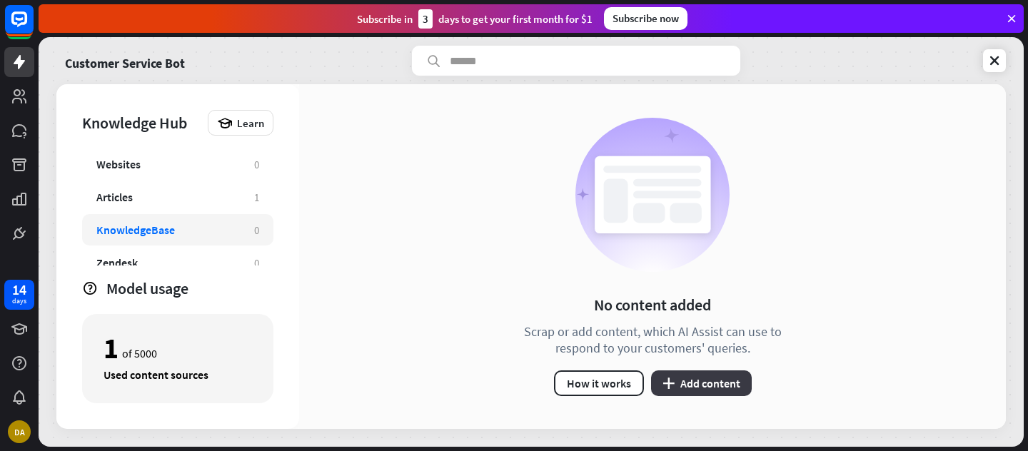
click at [687, 382] on button "plus Add content" at bounding box center [701, 384] width 101 height 26
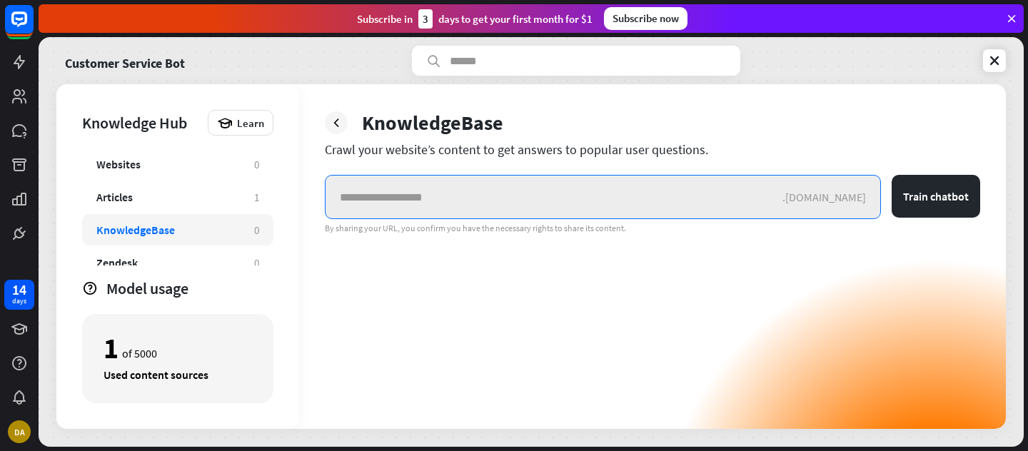
paste input "**********"
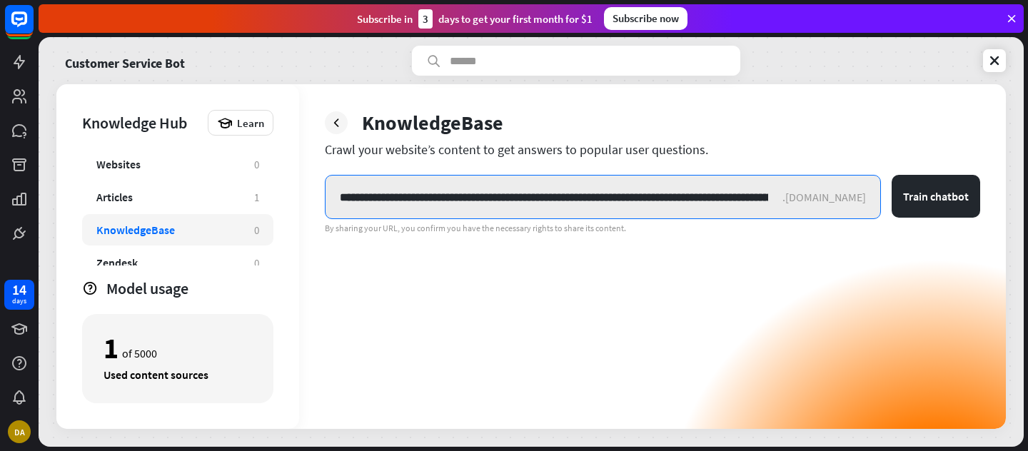
scroll to position [0, 126]
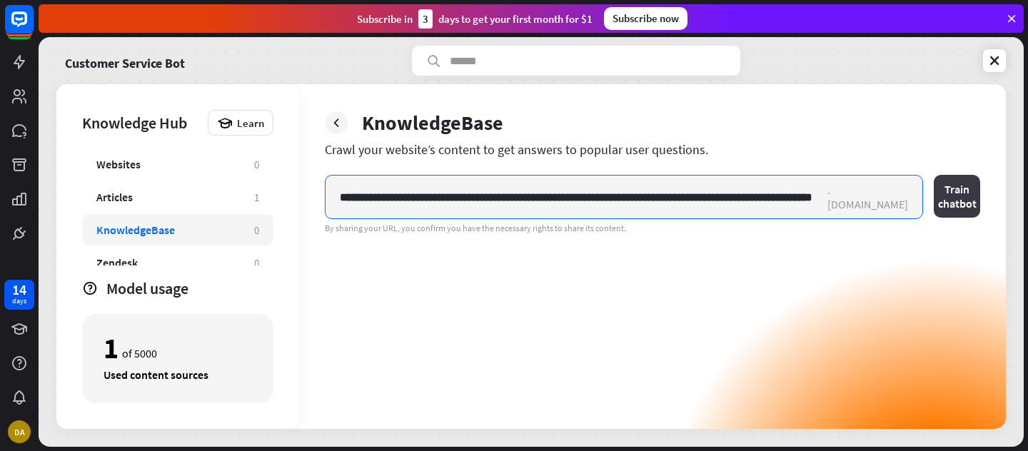
type input "**********"
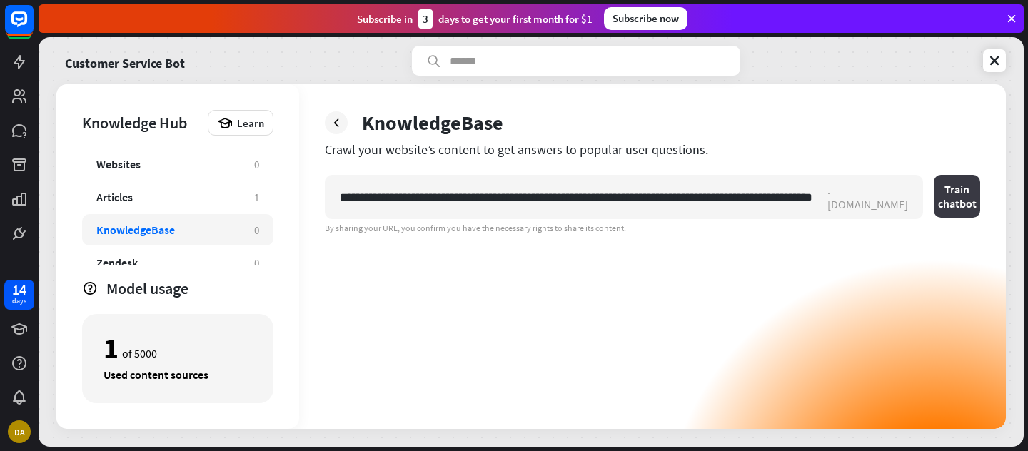
click at [934, 203] on button "Train chatbot" at bounding box center [957, 196] width 46 height 43
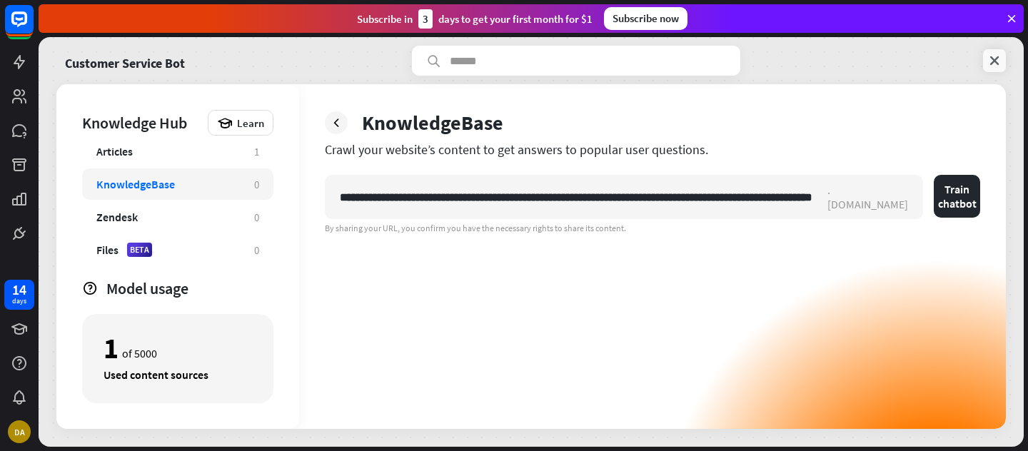
click at [993, 59] on icon at bounding box center [994, 61] width 14 height 14
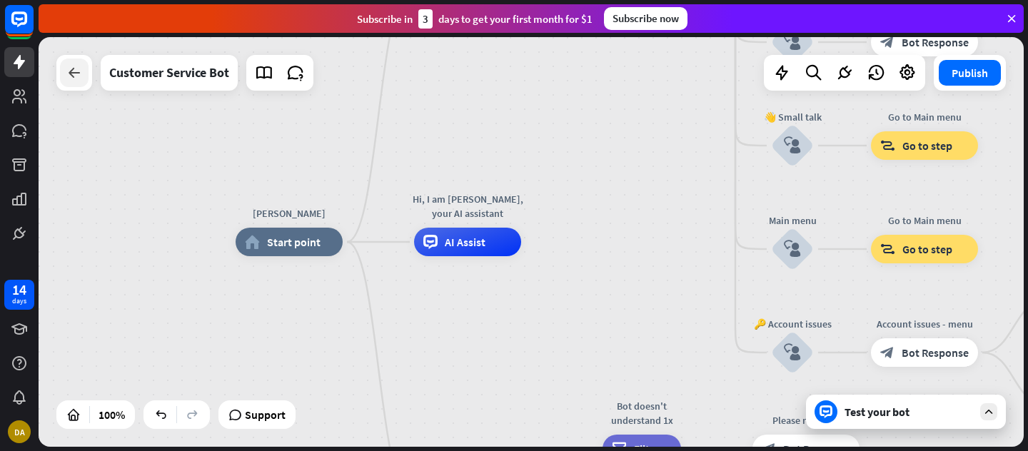
click at [84, 76] on div at bounding box center [74, 73] width 29 height 29
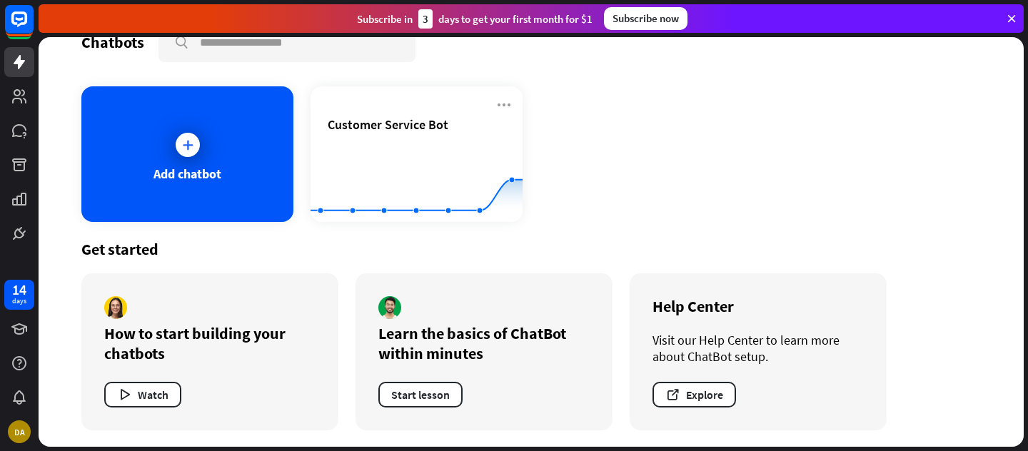
scroll to position [33, 0]
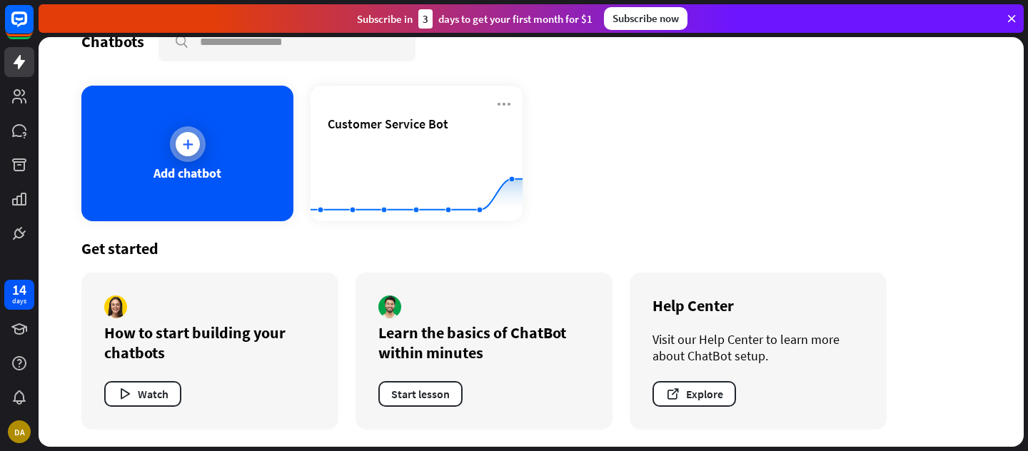
click at [188, 165] on div "Add chatbot" at bounding box center [188, 173] width 68 height 16
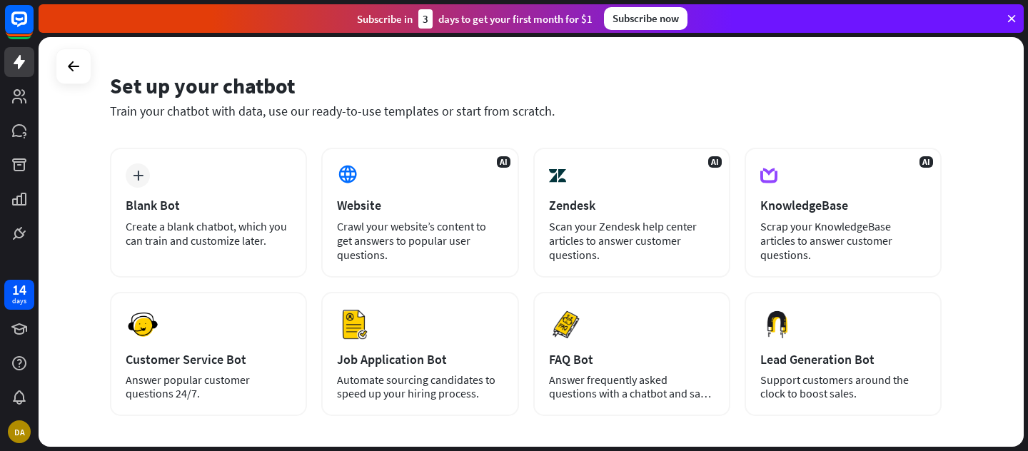
scroll to position [45, 0]
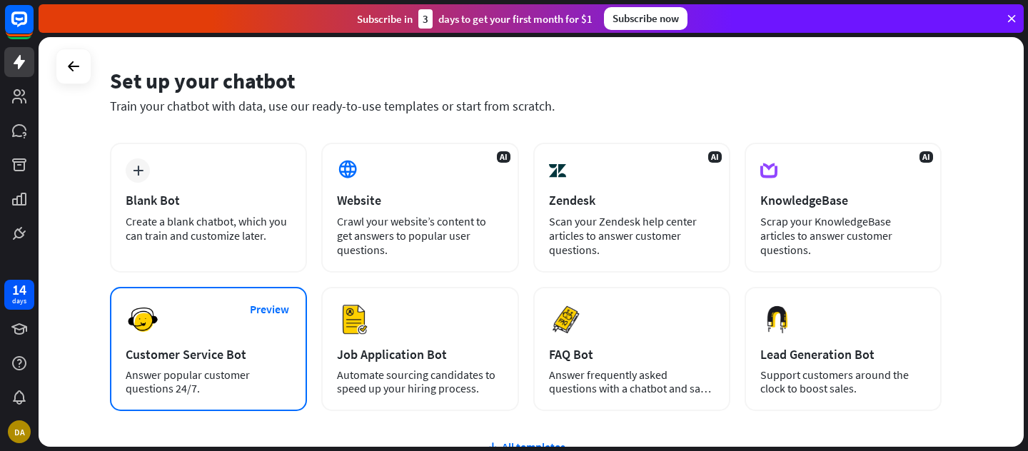
click at [217, 346] on div "Customer Service Bot" at bounding box center [209, 354] width 166 height 16
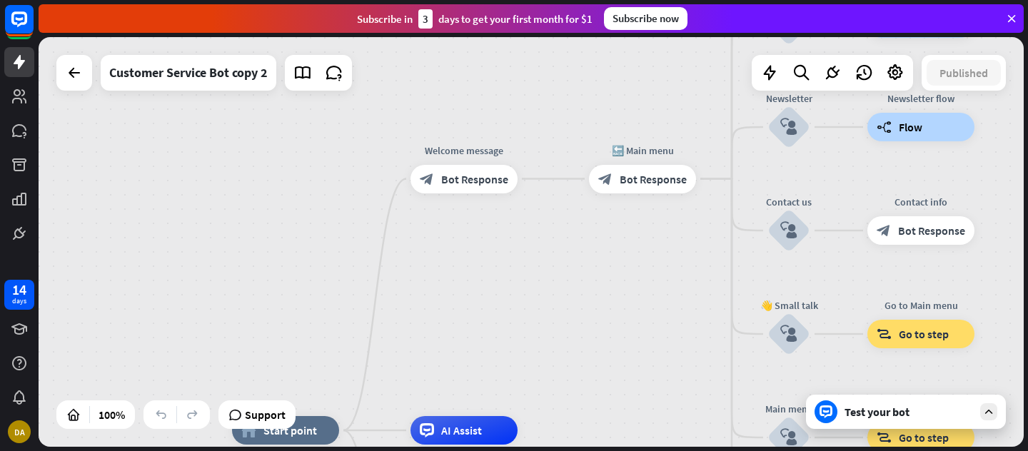
click at [963, 411] on div "Test your bot" at bounding box center [909, 412] width 129 height 14
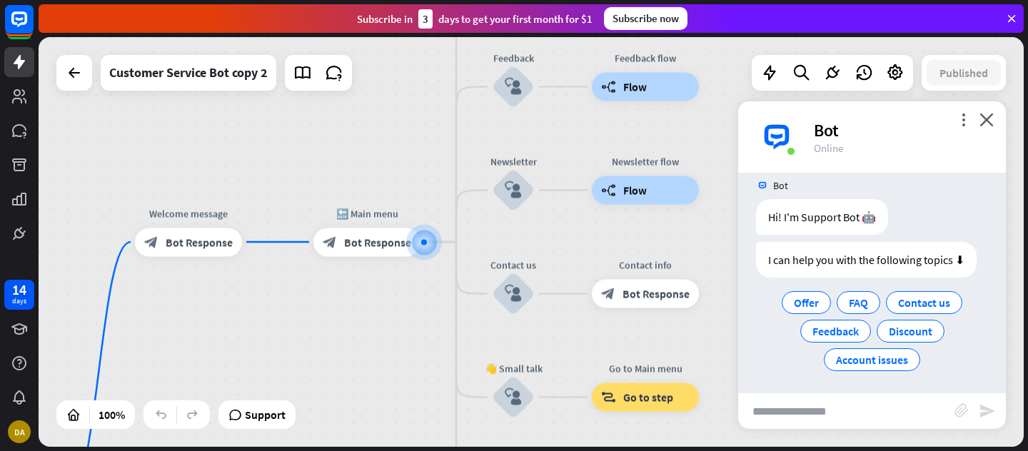
scroll to position [18, 0]
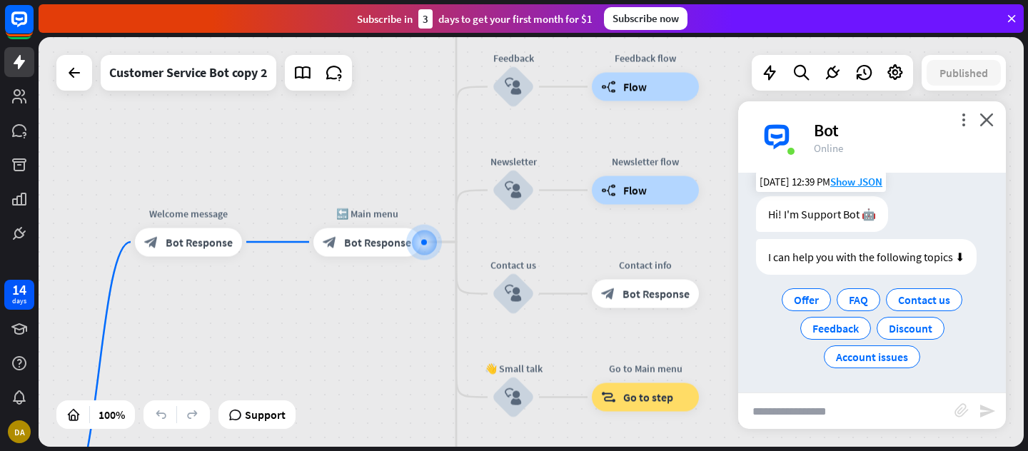
click at [851, 215] on div "Hi! I'm Support Bot 🤖" at bounding box center [822, 214] width 132 height 36
click at [842, 216] on div "Hi! I'm Support Bot 🤖" at bounding box center [822, 214] width 132 height 36
click at [373, 245] on span "Bot Response" at bounding box center [377, 242] width 67 height 14
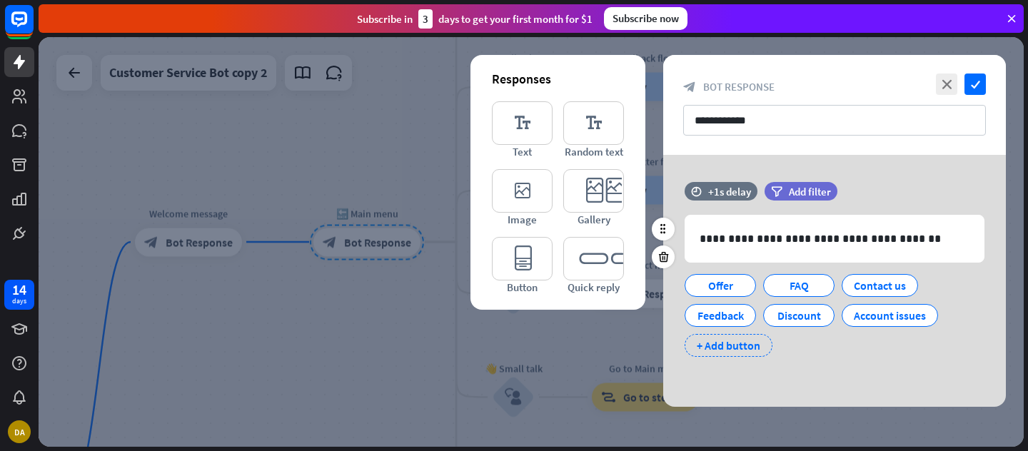
click at [723, 346] on div "+ Add button" at bounding box center [729, 345] width 88 height 23
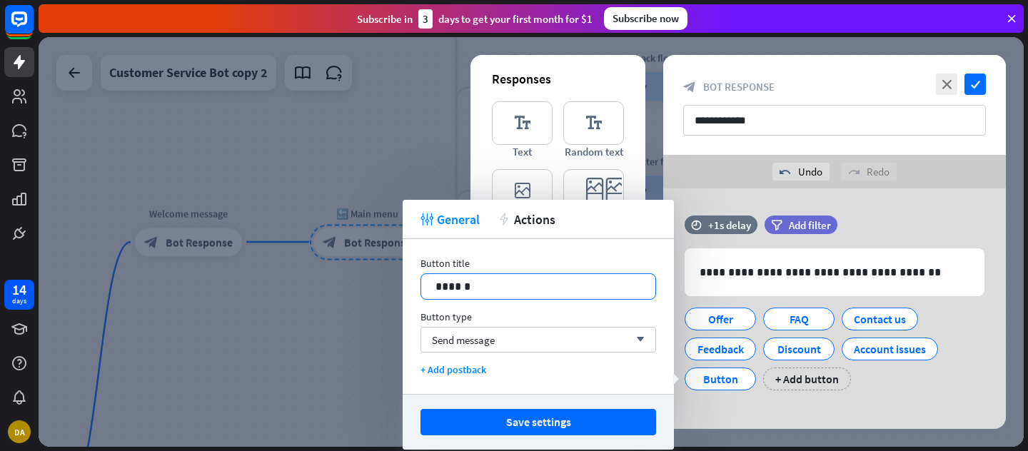
click at [496, 288] on p "******" at bounding box center [539, 287] width 206 height 18
click at [536, 341] on div "Send message arrow_down" at bounding box center [539, 340] width 236 height 26
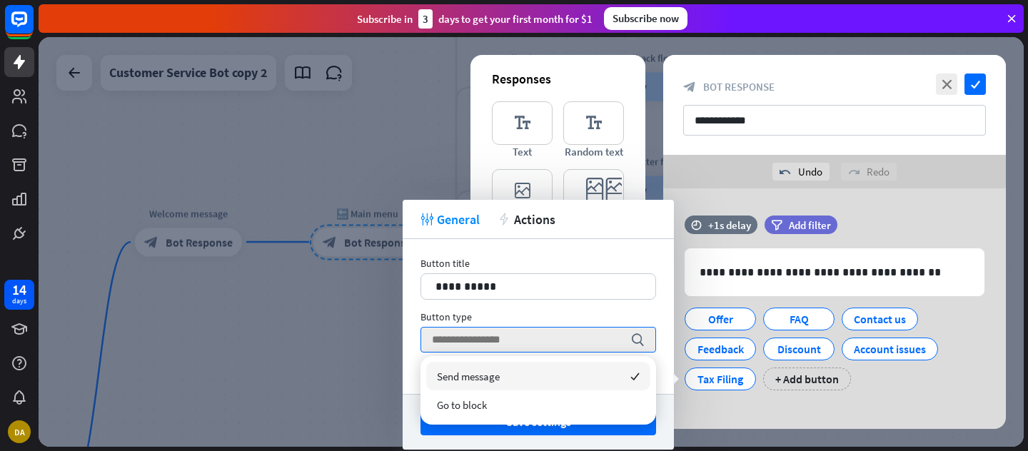
click at [534, 379] on div "Send message checked" at bounding box center [538, 376] width 224 height 29
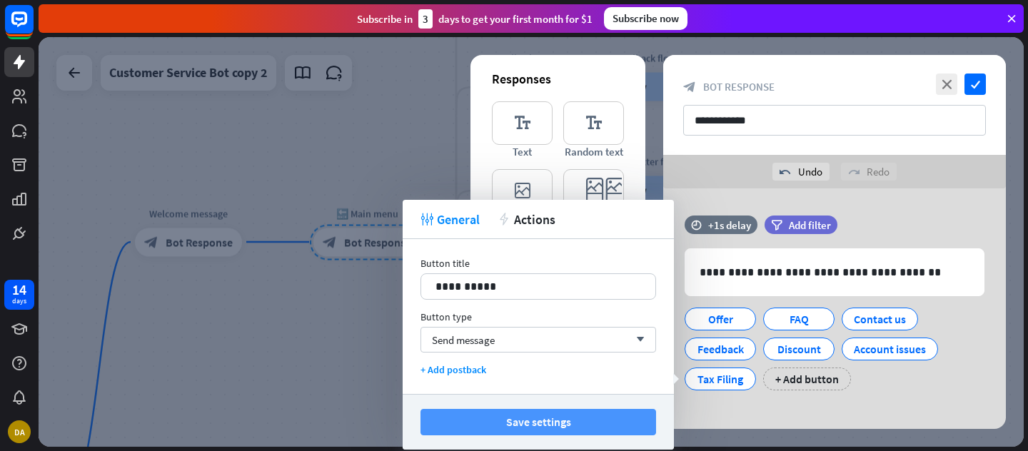
click at [530, 426] on button "Save settings" at bounding box center [539, 422] width 236 height 26
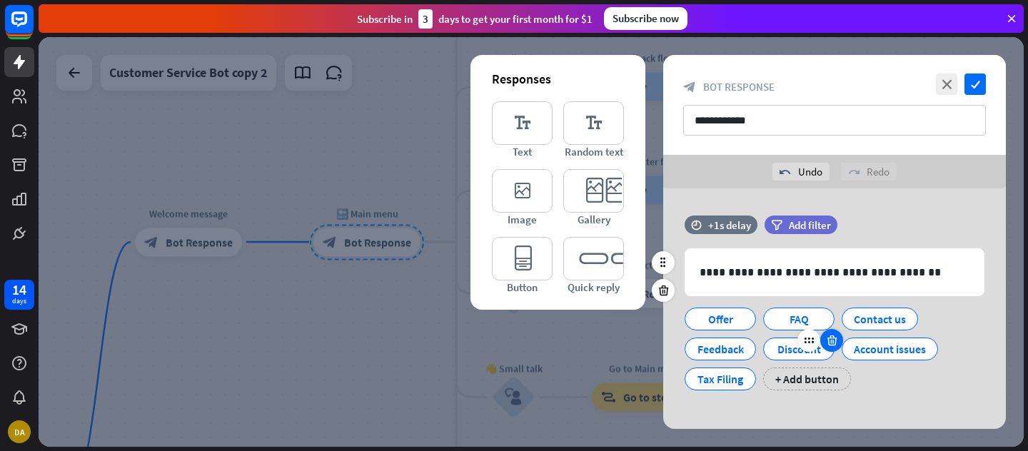
click at [835, 342] on icon at bounding box center [832, 340] width 14 height 13
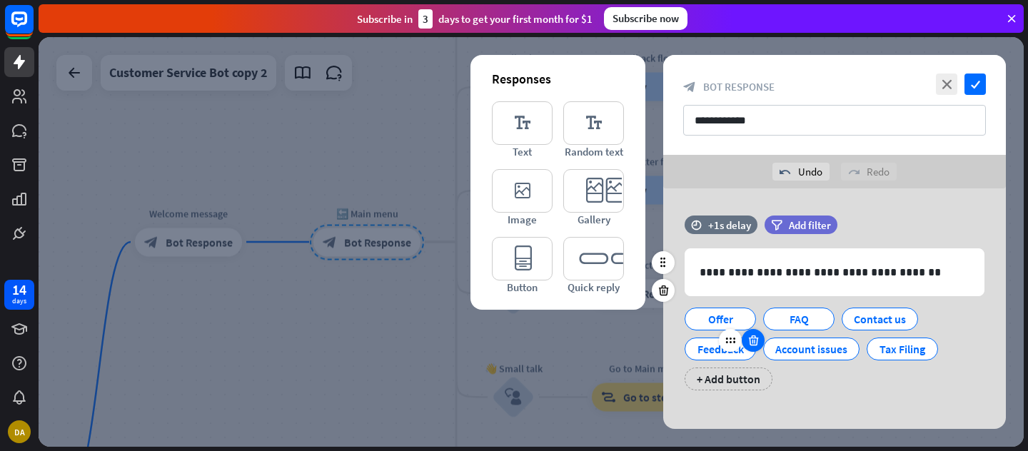
click at [752, 337] on icon at bounding box center [754, 340] width 14 height 13
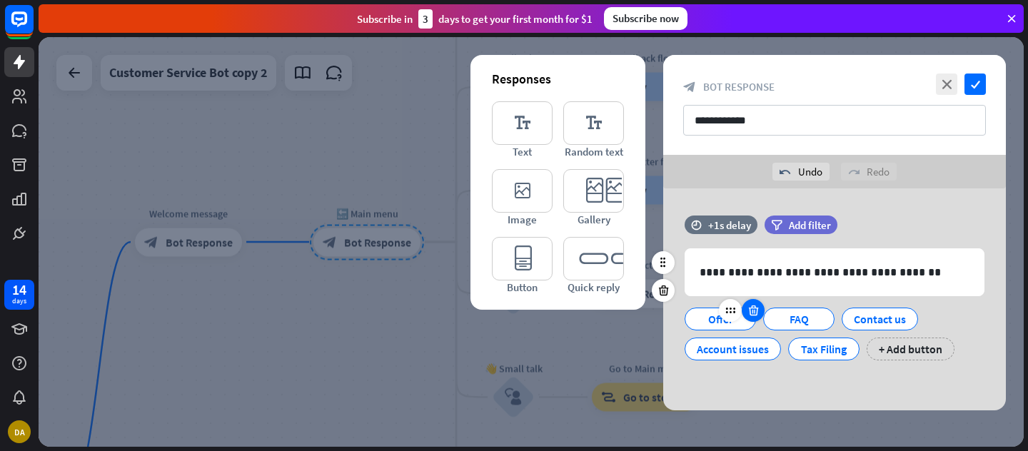
click at [755, 311] on icon at bounding box center [754, 310] width 14 height 13
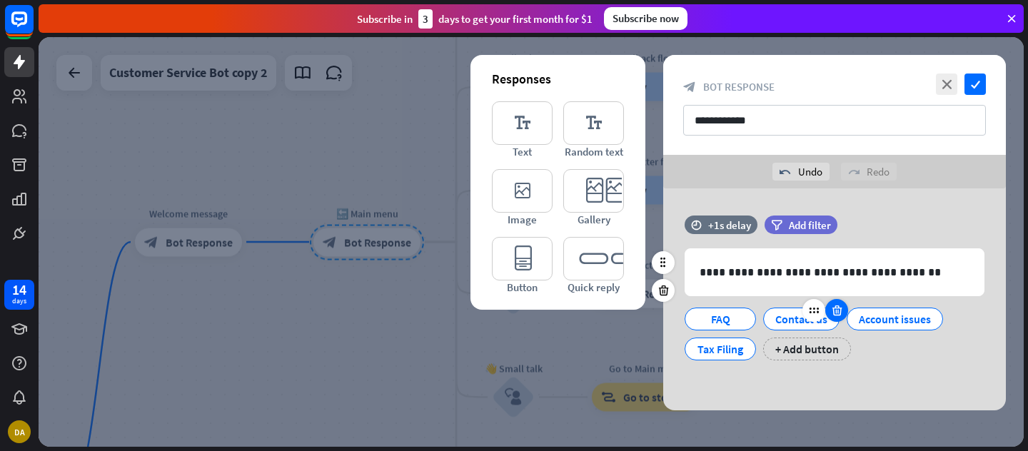
click at [838, 313] on icon at bounding box center [837, 310] width 14 height 13
click at [743, 353] on div "+ Add button" at bounding box center [729, 349] width 88 height 23
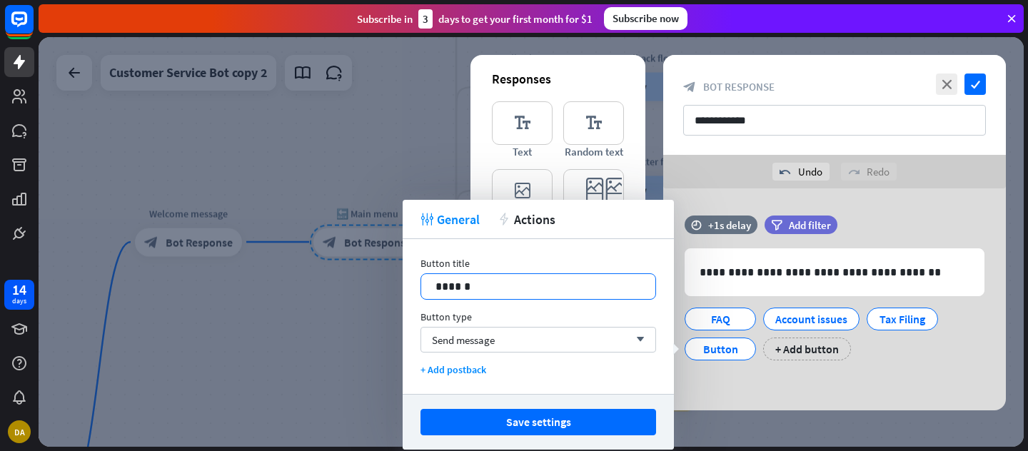
click at [496, 290] on p "******" at bounding box center [539, 287] width 206 height 18
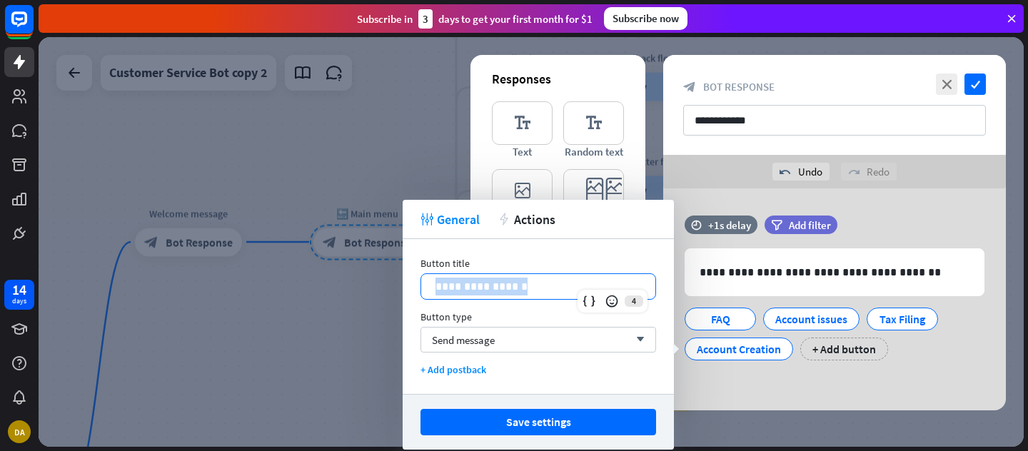
drag, startPoint x: 531, startPoint y: 289, endPoint x: 433, endPoint y: 293, distance: 97.2
click at [434, 293] on div "**********" at bounding box center [538, 286] width 234 height 25
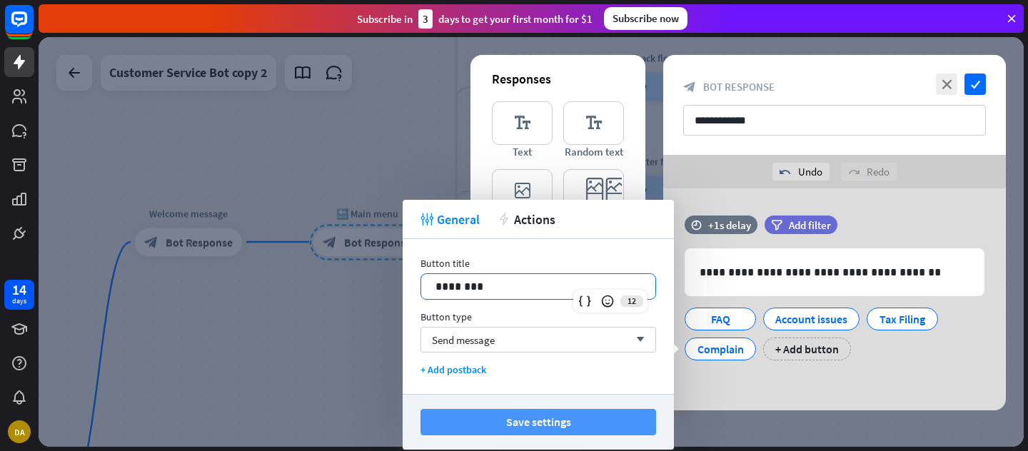
click at [594, 423] on button "Save settings" at bounding box center [539, 422] width 236 height 26
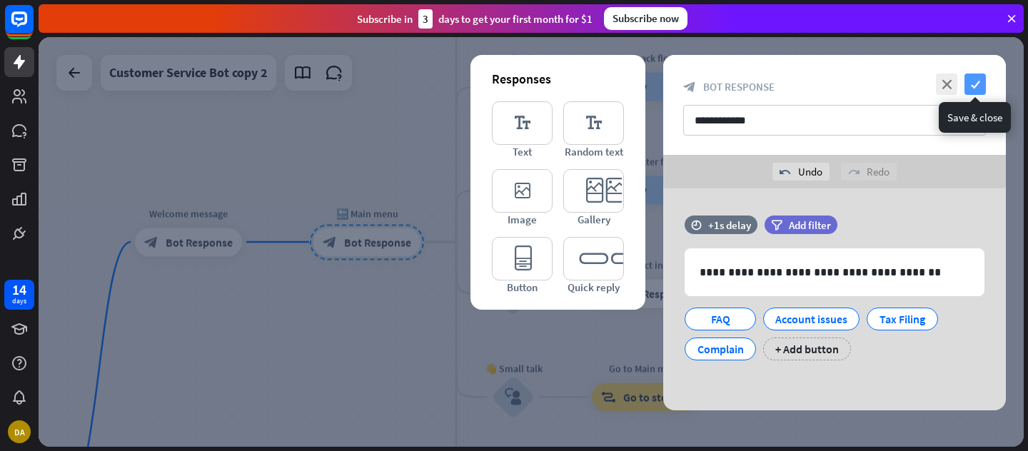
click at [981, 84] on icon "check" at bounding box center [975, 84] width 21 height 21
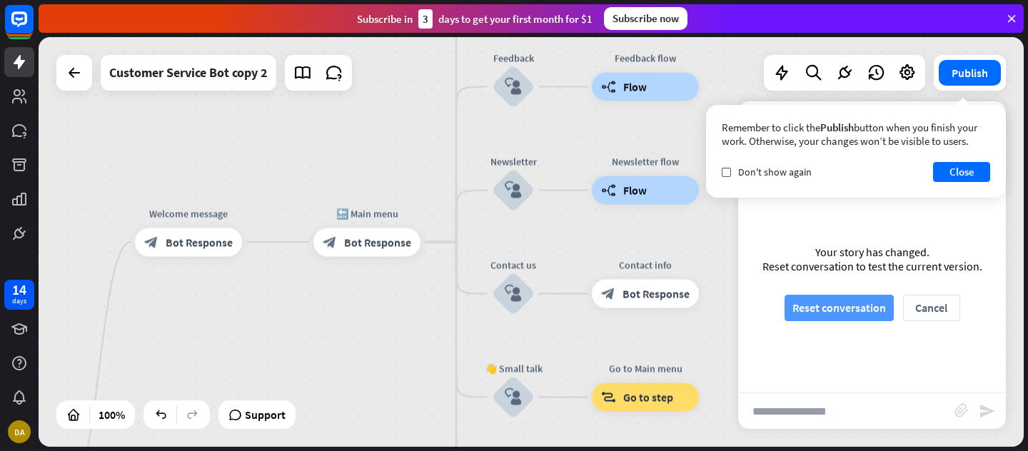
click at [828, 311] on button "Reset conversation" at bounding box center [839, 308] width 109 height 26
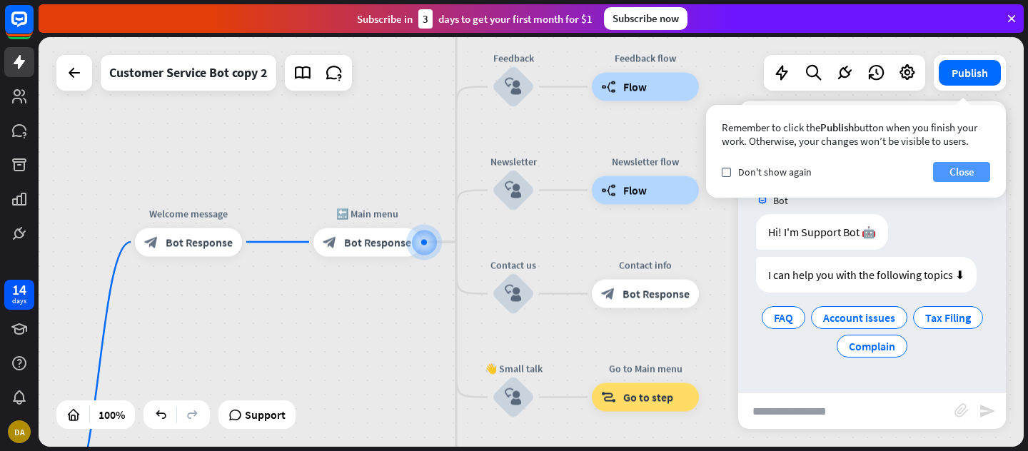
click at [965, 174] on button "Close" at bounding box center [961, 172] width 57 height 20
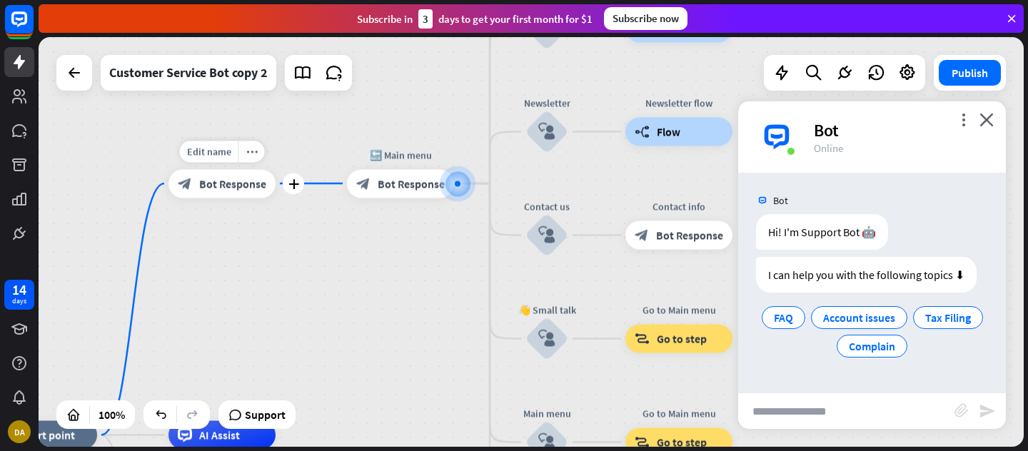
click at [231, 185] on span "Bot Response" at bounding box center [232, 183] width 67 height 14
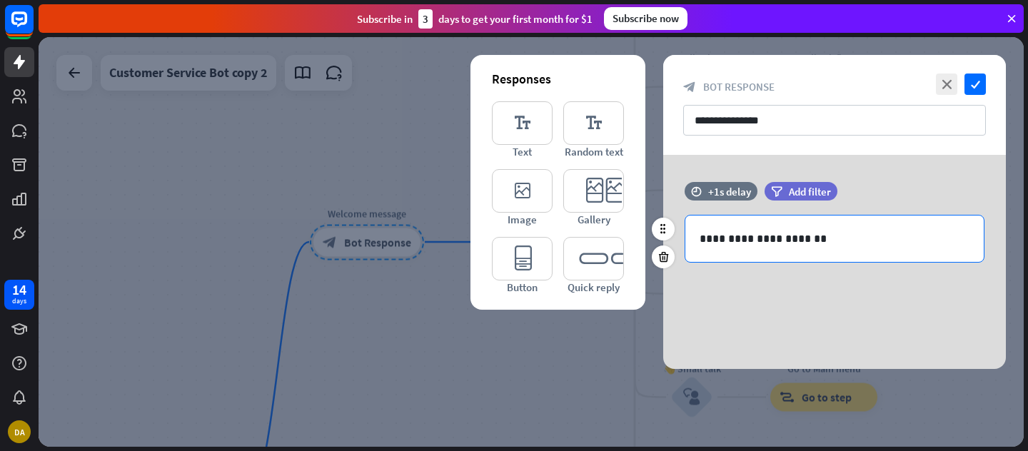
click at [793, 241] on p "**********" at bounding box center [835, 239] width 270 height 18
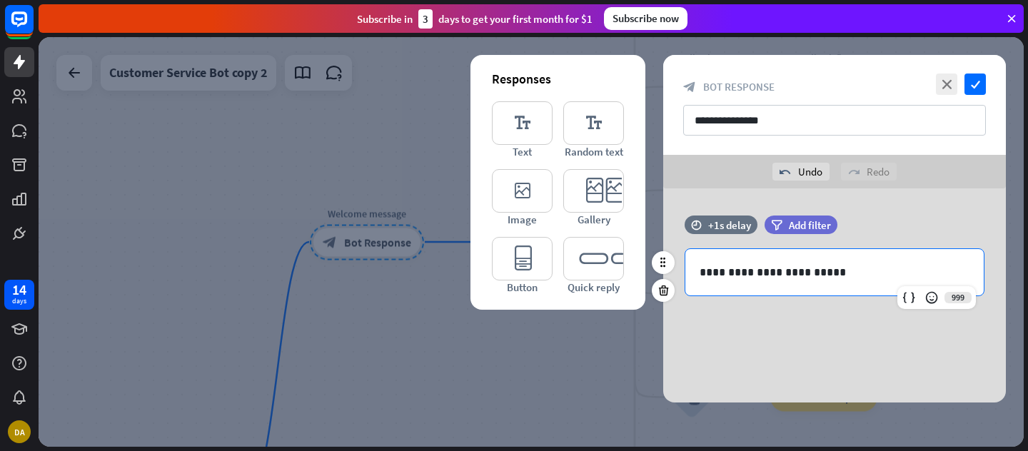
click at [835, 276] on p "**********" at bounding box center [835, 272] width 270 height 18
click at [978, 86] on icon "check" at bounding box center [975, 84] width 21 height 21
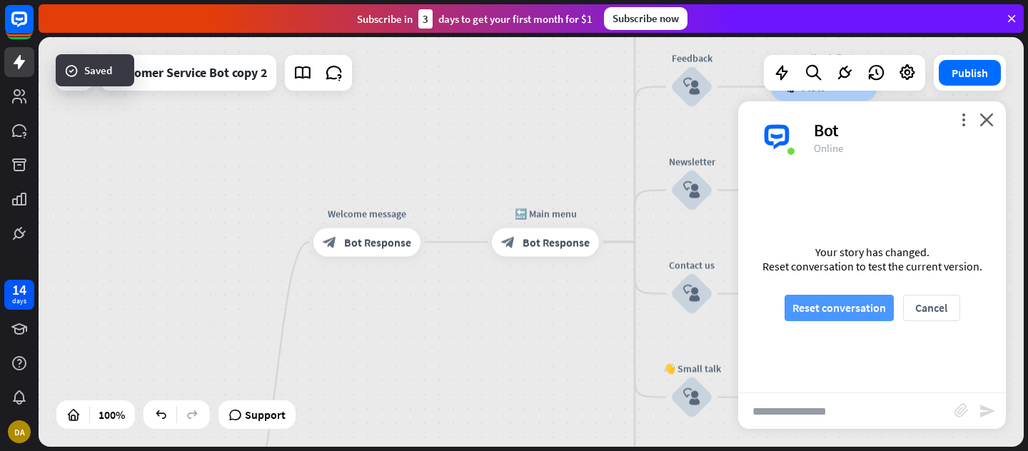
click at [825, 310] on button "Reset conversation" at bounding box center [839, 308] width 109 height 26
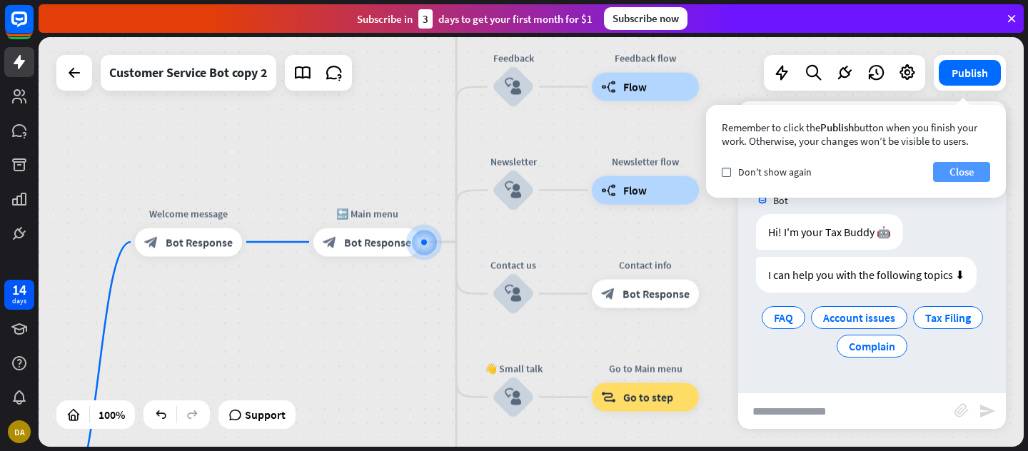
click at [960, 174] on button "Close" at bounding box center [961, 172] width 57 height 20
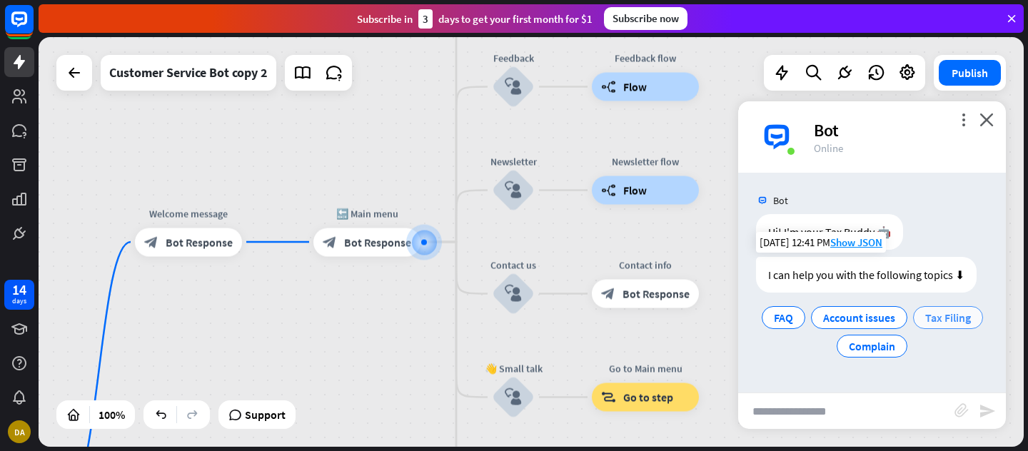
click at [958, 318] on span "Tax Filing" at bounding box center [948, 318] width 46 height 14
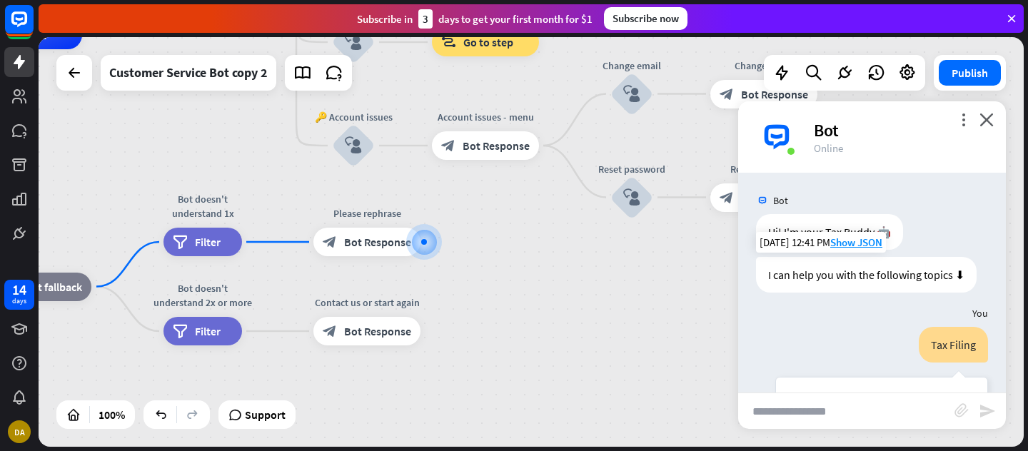
click at [851, 279] on div "I can help you with the following topics ⬇" at bounding box center [866, 275] width 221 height 36
click at [929, 274] on div "I can help you with the following topics ⬇" at bounding box center [866, 275] width 221 height 36
click at [880, 310] on div "You" at bounding box center [872, 313] width 268 height 27
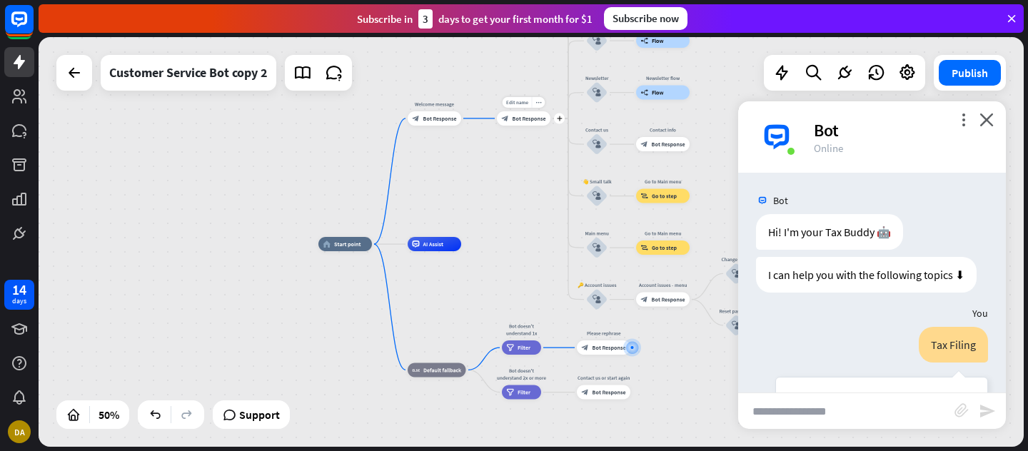
click at [526, 126] on div "Edit name more_horiz plus 🔙 Main menu block_bot_response Bot Response" at bounding box center [524, 118] width 54 height 14
click at [860, 276] on div "I can help you with the following topics ⬇" at bounding box center [866, 275] width 221 height 36
click at [965, 121] on icon "more_vert" at bounding box center [964, 120] width 14 height 14
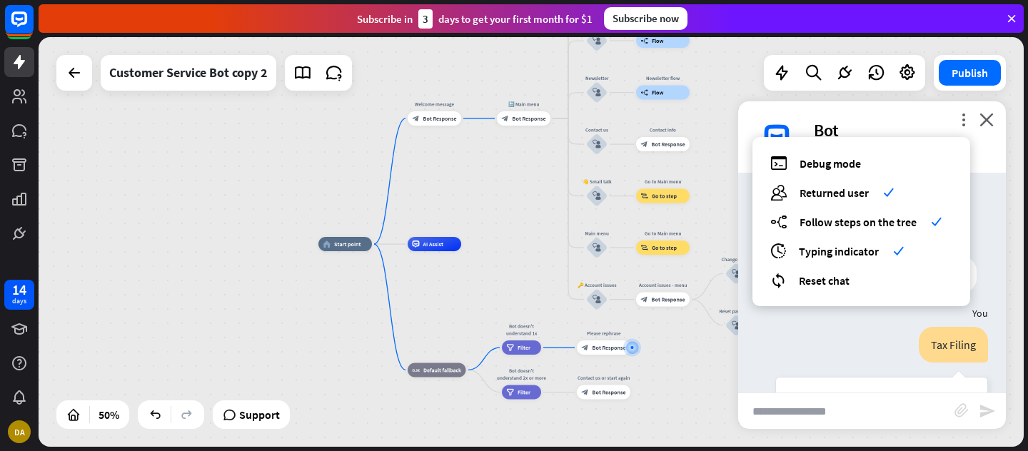
click at [862, 326] on div "You" at bounding box center [872, 313] width 268 height 27
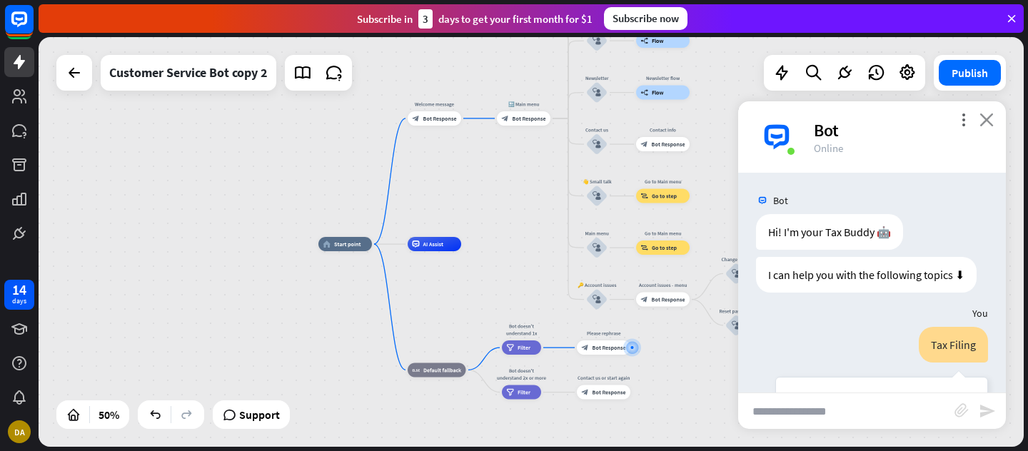
click at [992, 121] on icon "close" at bounding box center [987, 120] width 14 height 14
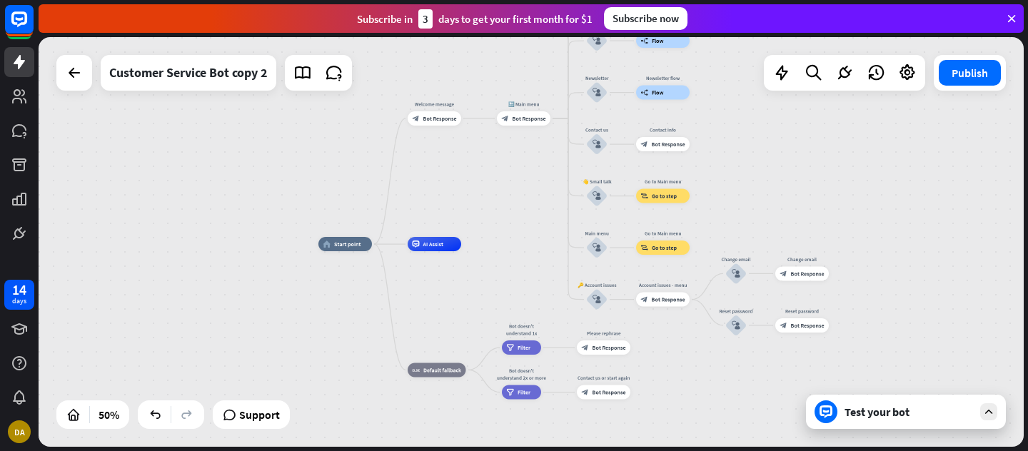
click at [993, 411] on icon at bounding box center [988, 412] width 13 height 13
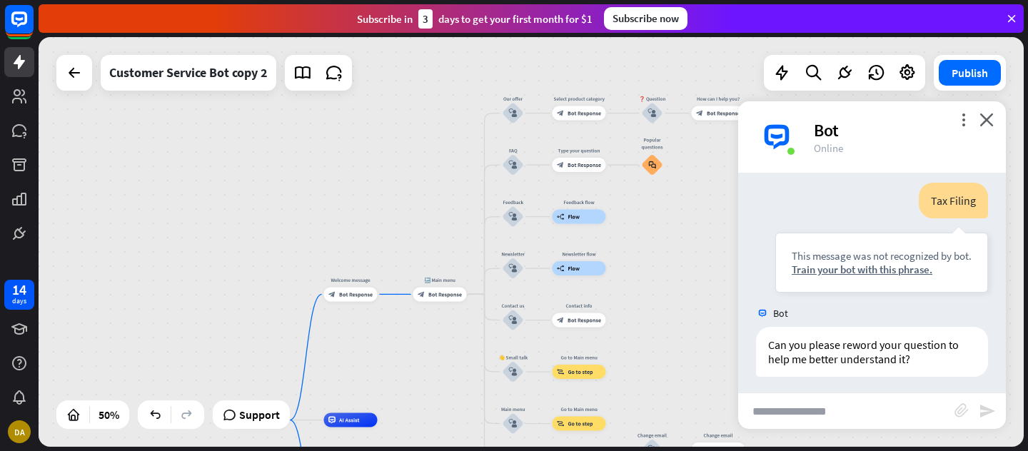
scroll to position [150, 0]
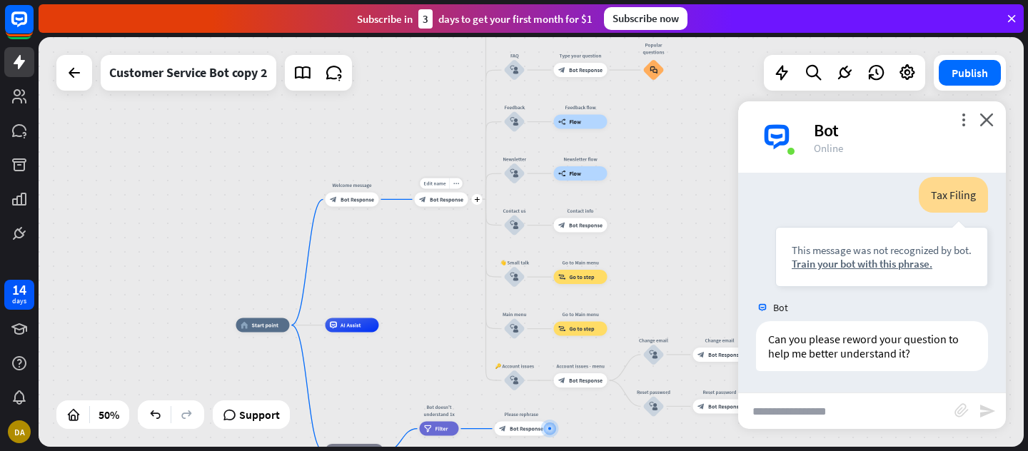
click at [441, 203] on div "block_bot_response Bot Response" at bounding box center [442, 199] width 54 height 14
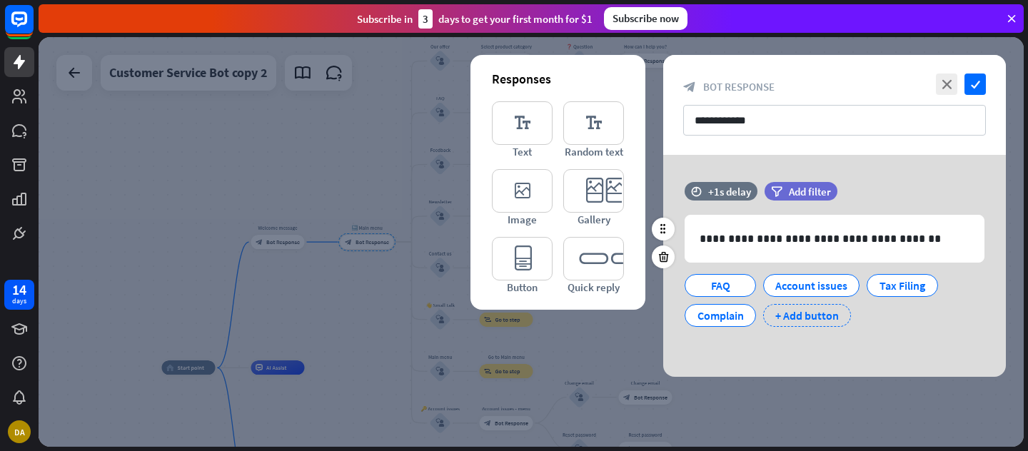
click at [822, 314] on div "+ Add button" at bounding box center [807, 315] width 88 height 23
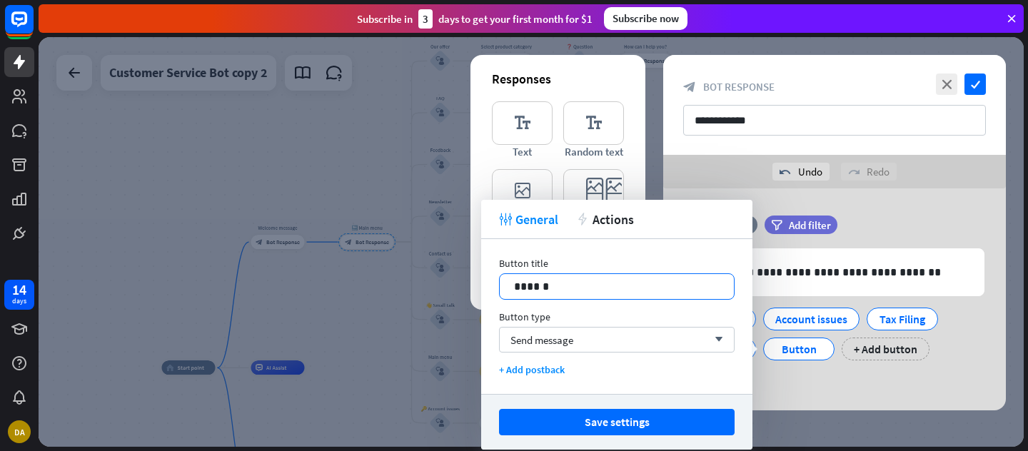
click at [565, 289] on p "******" at bounding box center [617, 287] width 206 height 18
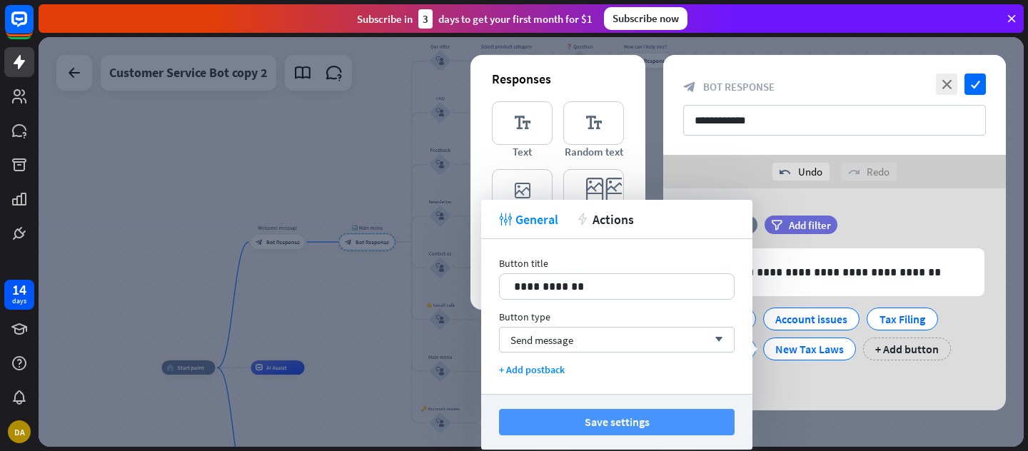
click at [613, 425] on button "Save settings" at bounding box center [617, 422] width 236 height 26
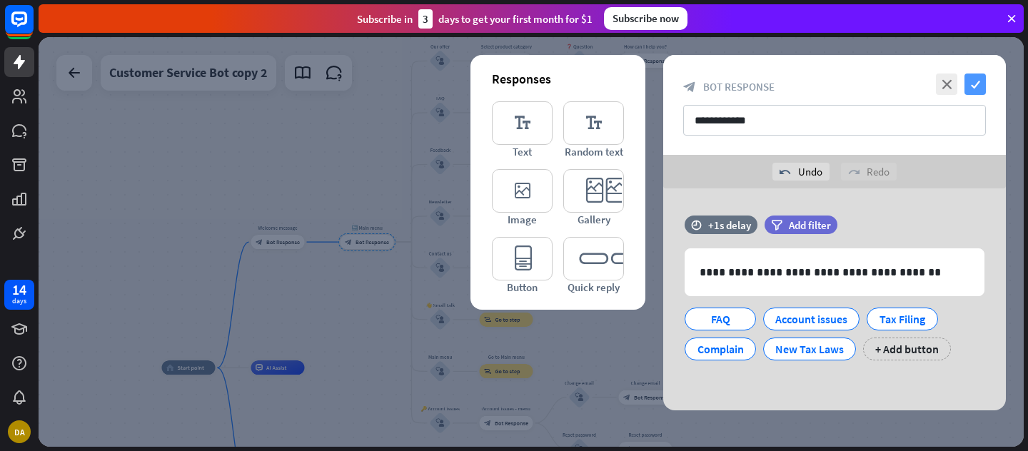
click at [979, 86] on icon "check" at bounding box center [975, 84] width 21 height 21
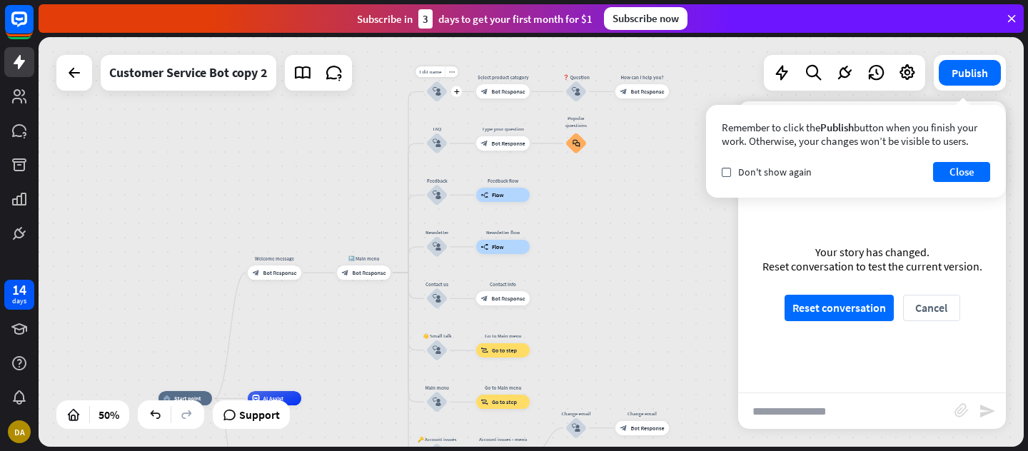
click at [440, 95] on icon "block_user_input" at bounding box center [437, 91] width 9 height 9
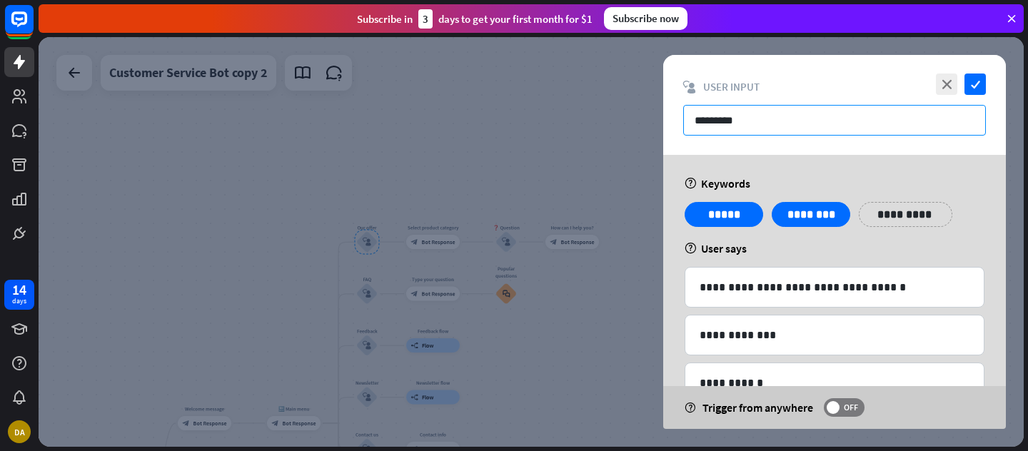
click at [747, 120] on input "*********" at bounding box center [834, 120] width 303 height 31
click at [945, 83] on icon "close" at bounding box center [946, 84] width 21 height 21
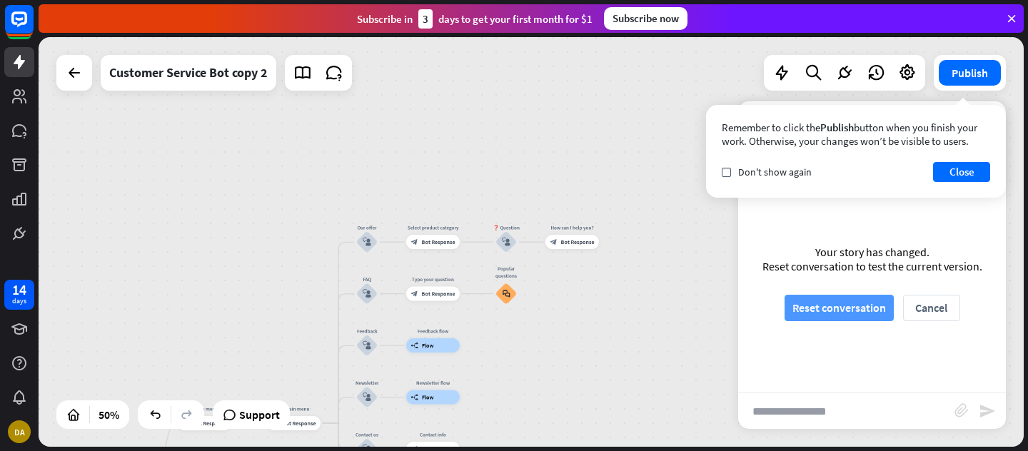
click at [833, 311] on button "Reset conversation" at bounding box center [839, 308] width 109 height 26
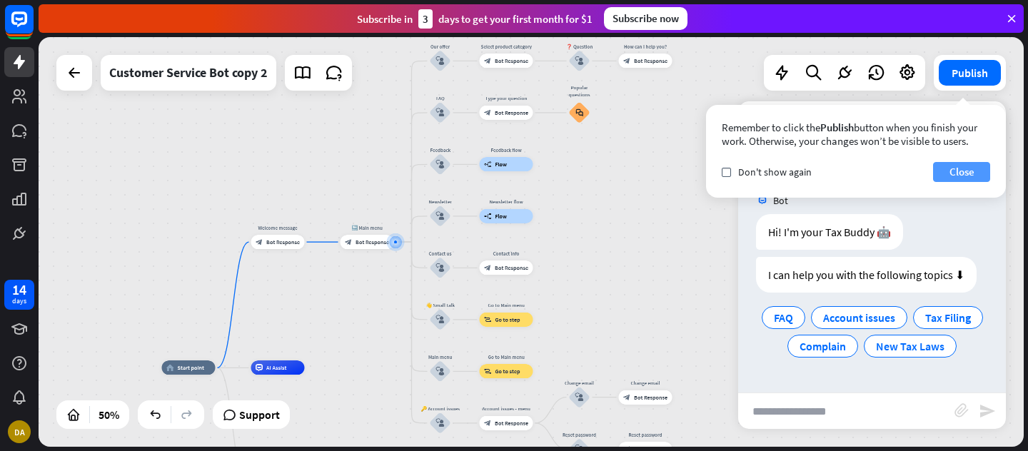
click at [956, 171] on button "Close" at bounding box center [961, 172] width 57 height 20
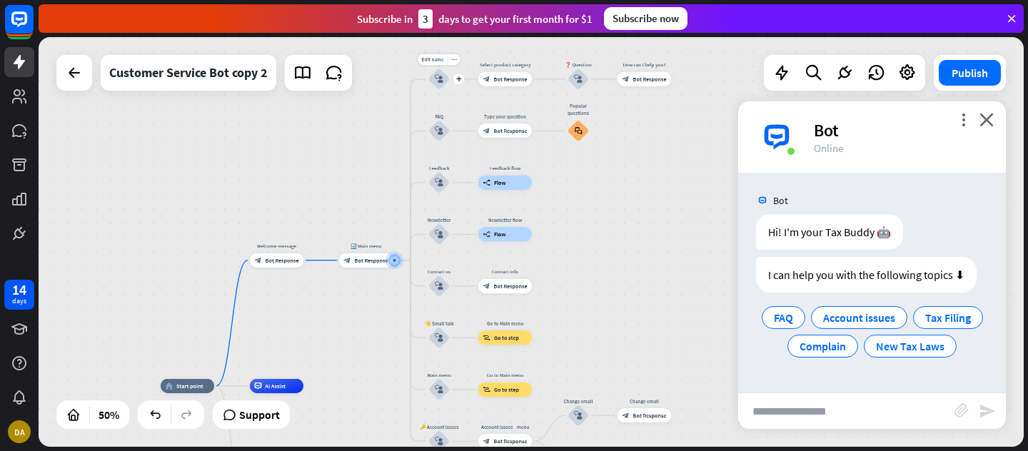
click at [439, 73] on div "block_user_input" at bounding box center [438, 79] width 21 height 21
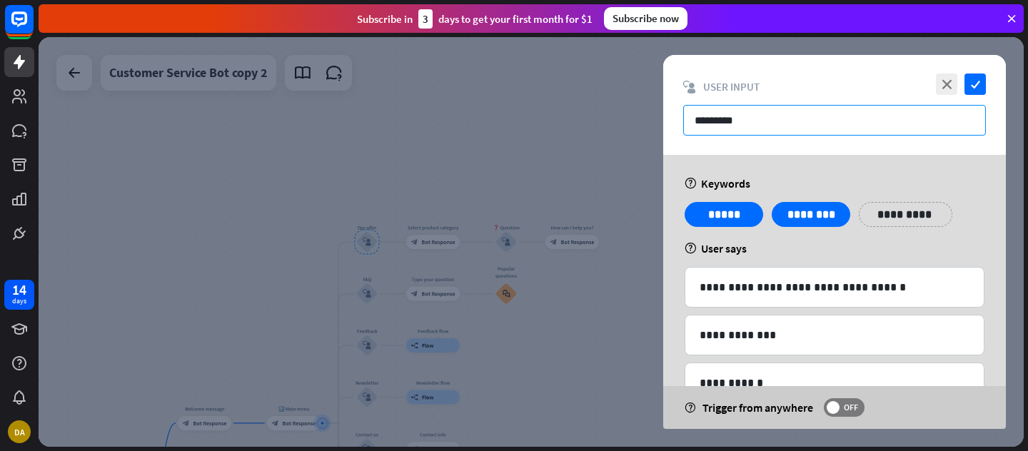
click at [778, 124] on input "*********" at bounding box center [834, 120] width 303 height 31
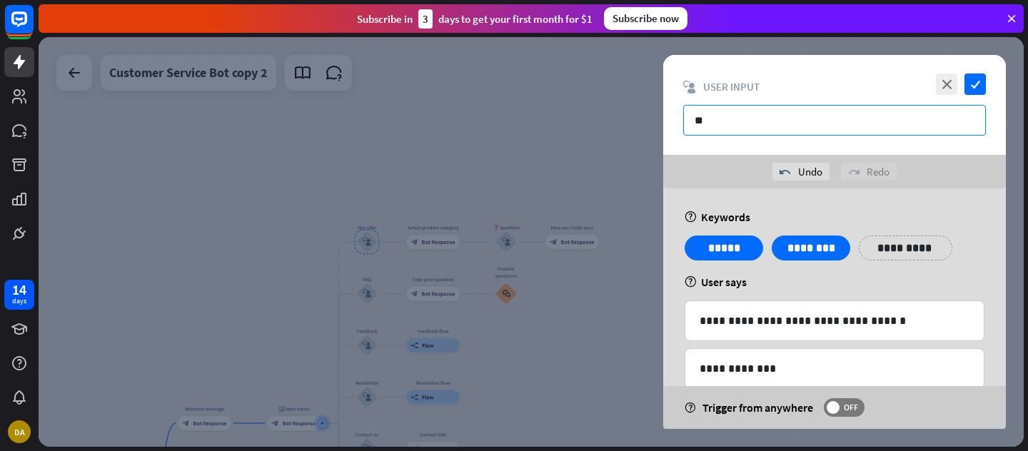
type input "*"
type input "**********"
click at [762, 236] on icon at bounding box center [762, 237] width 14 height 13
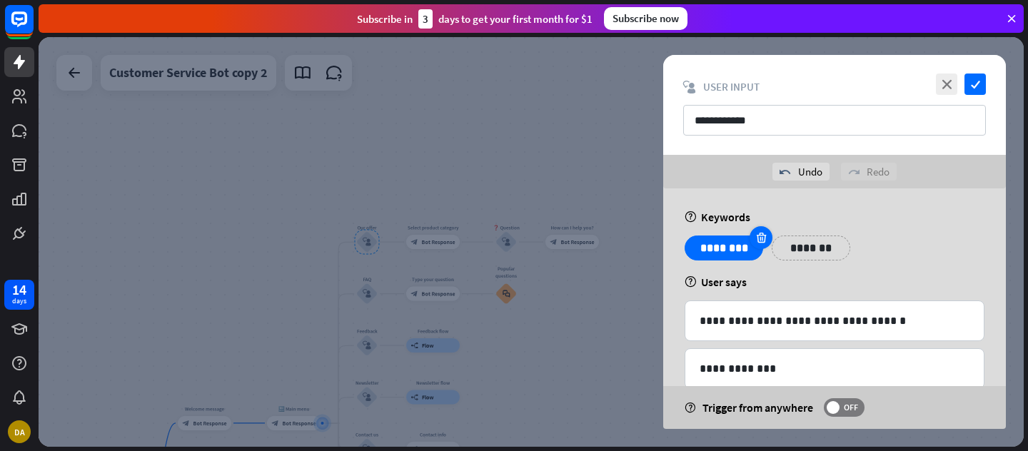
click at [760, 231] on icon at bounding box center [762, 237] width 14 height 13
click at [728, 247] on p "*******" at bounding box center [723, 248] width 57 height 18
click at [824, 247] on p "**********" at bounding box center [819, 248] width 72 height 18
click at [905, 248] on p "**********" at bounding box center [906, 248] width 72 height 18
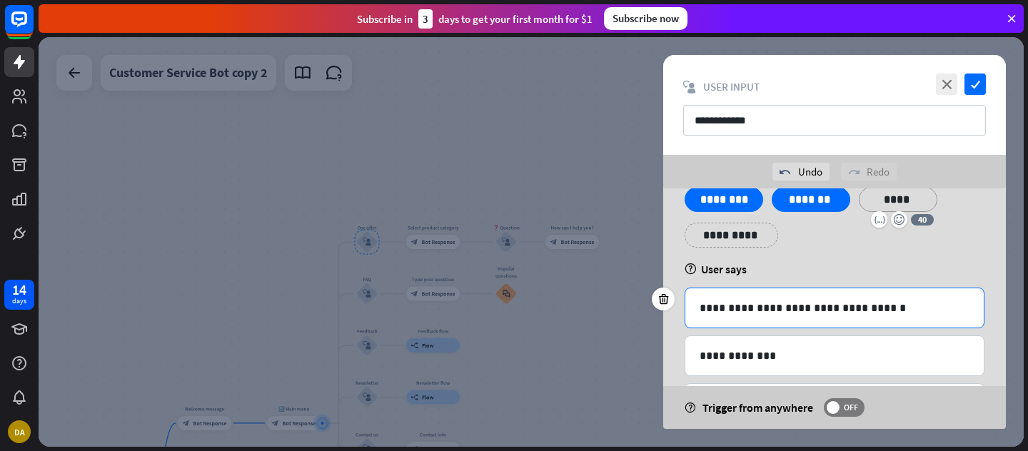
scroll to position [105, 0]
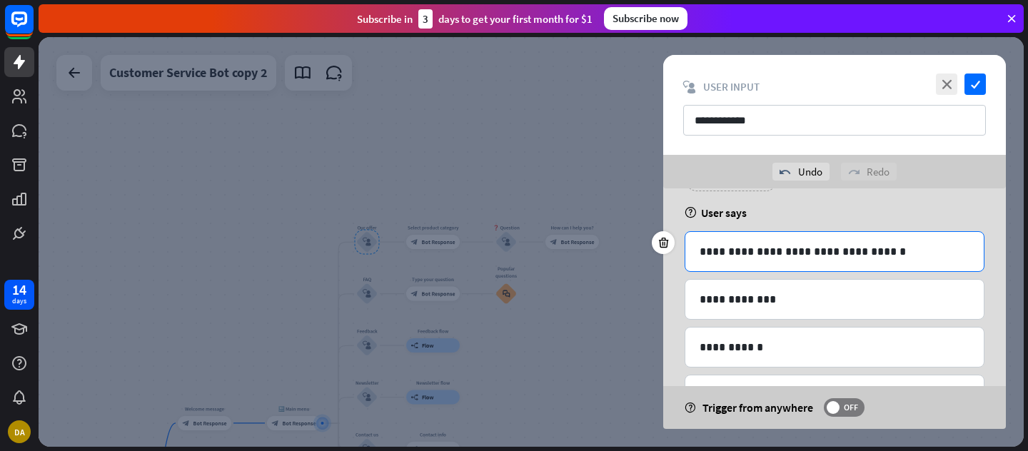
click at [894, 252] on p "**********" at bounding box center [835, 252] width 270 height 18
drag, startPoint x: 894, startPoint y: 252, endPoint x: 728, endPoint y: 256, distance: 165.7
click at [728, 255] on p "**********" at bounding box center [835, 252] width 270 height 18
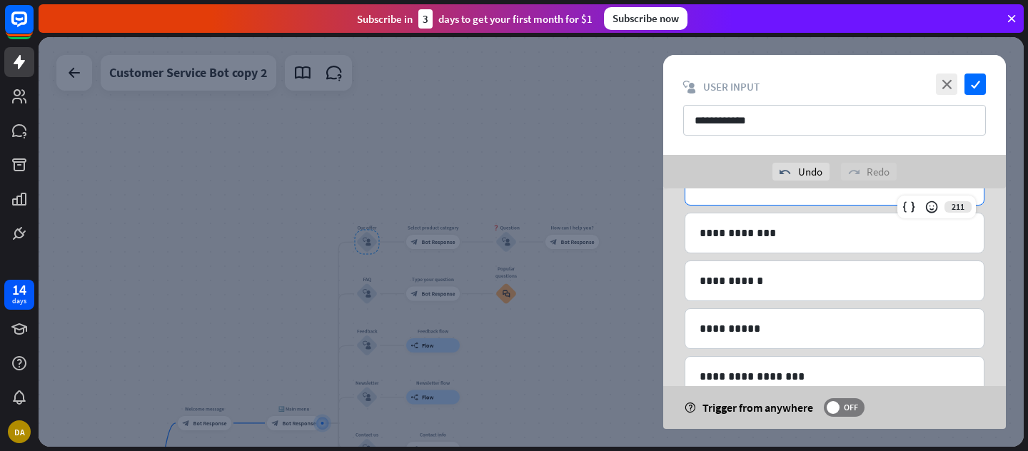
scroll to position [182, 0]
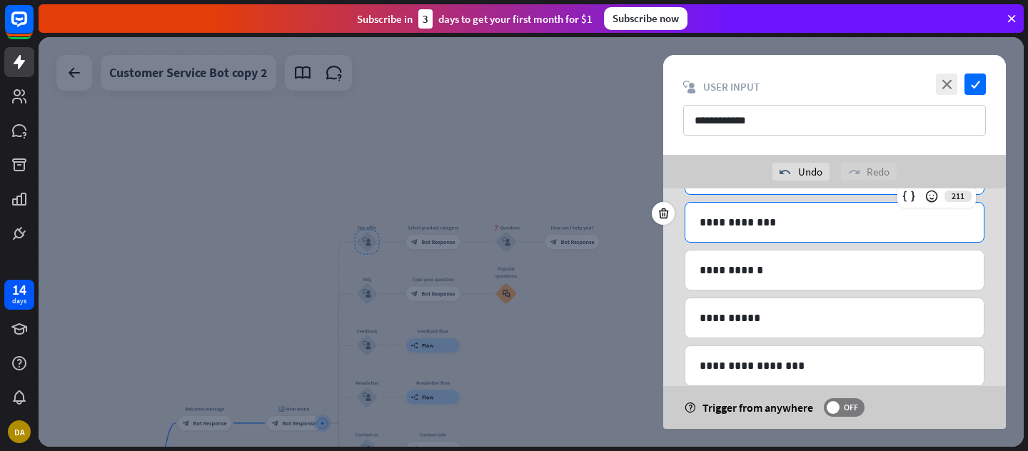
click at [783, 224] on p "**********" at bounding box center [835, 222] width 270 height 18
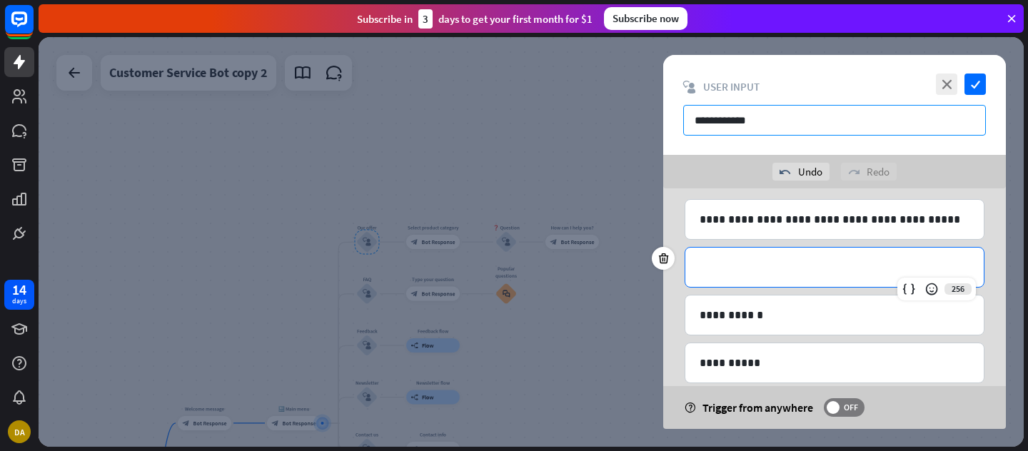
scroll to position [146, 0]
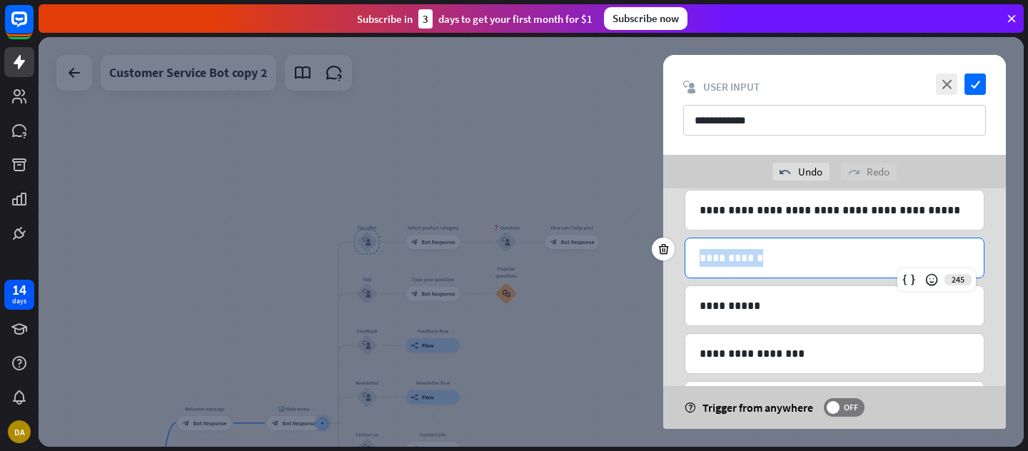
drag, startPoint x: 780, startPoint y: 261, endPoint x: 701, endPoint y: 260, distance: 79.3
click at [701, 260] on p "**********" at bounding box center [835, 258] width 270 height 18
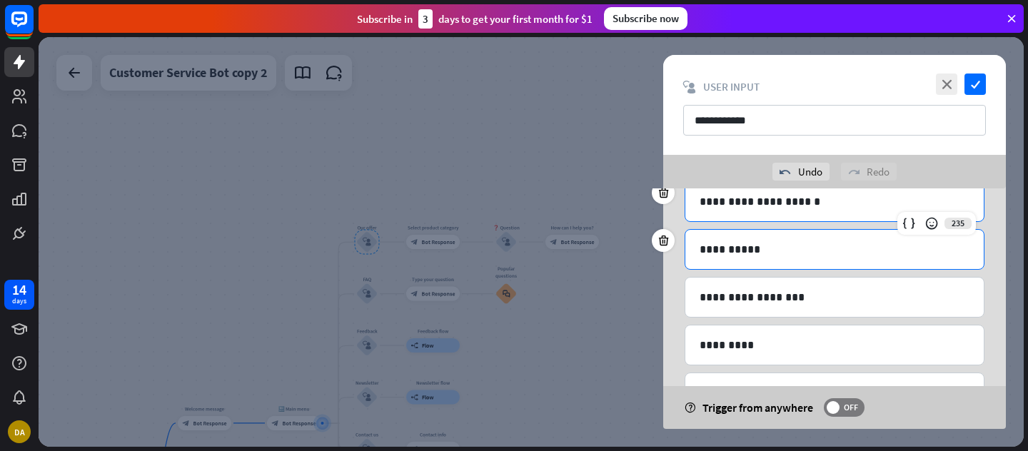
scroll to position [208, 0]
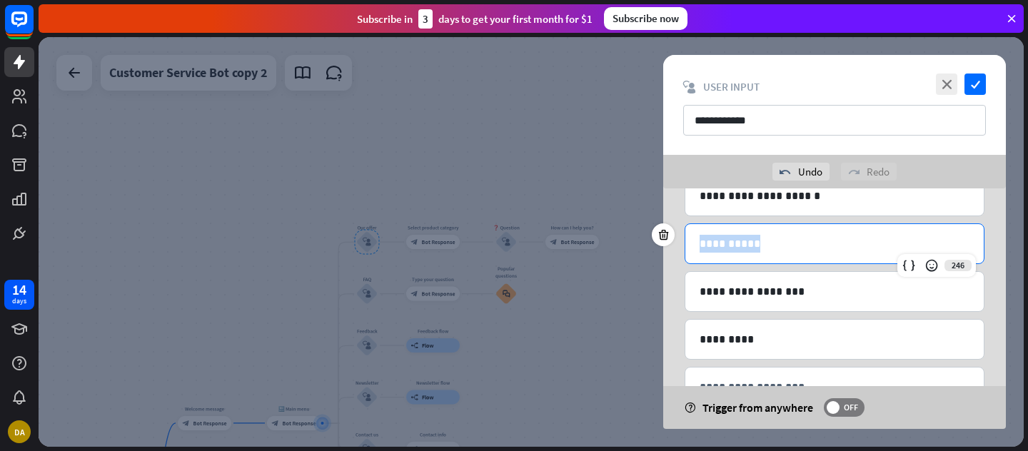
drag, startPoint x: 765, startPoint y: 235, endPoint x: 700, endPoint y: 246, distance: 65.1
click at [701, 246] on p "**********" at bounding box center [835, 244] width 270 height 18
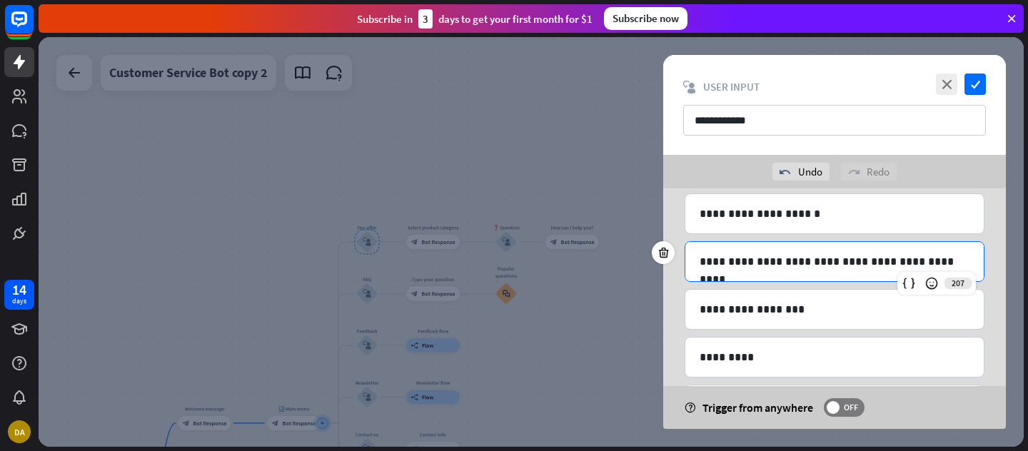
scroll to position [195, 0]
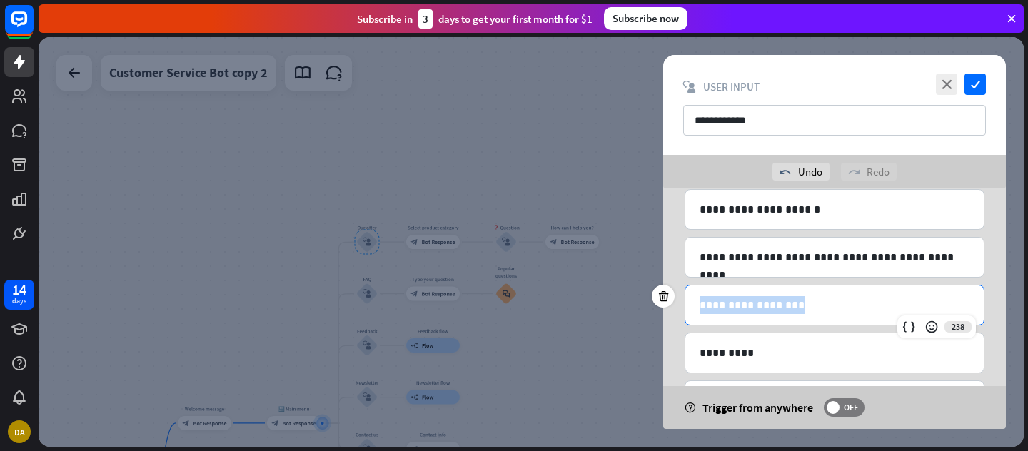
drag, startPoint x: 799, startPoint y: 306, endPoint x: 695, endPoint y: 308, distance: 104.3
click at [695, 308] on div "**********" at bounding box center [834, 305] width 298 height 39
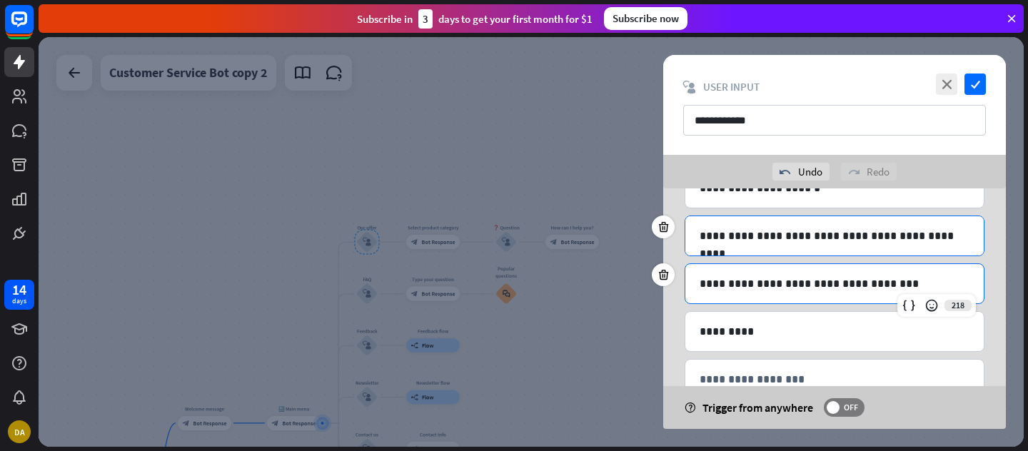
scroll to position [258, 0]
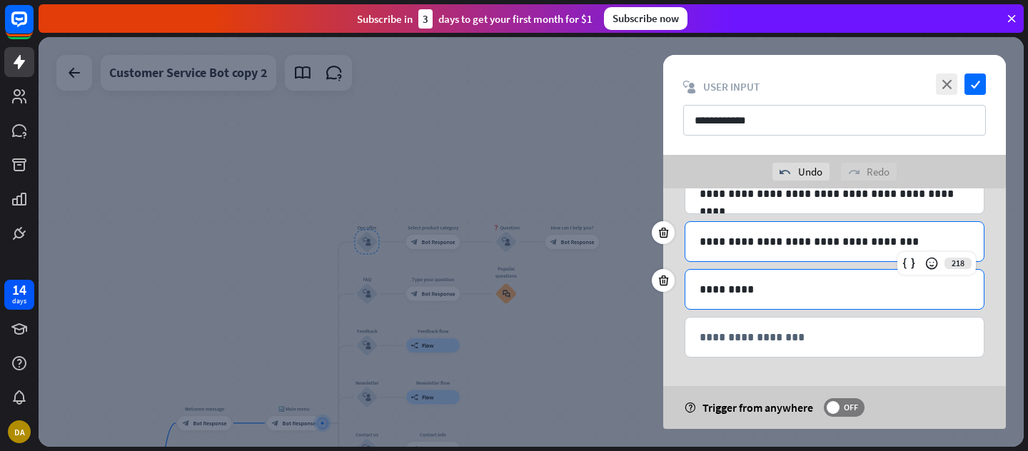
click at [968, 291] on p "*********" at bounding box center [835, 290] width 270 height 18
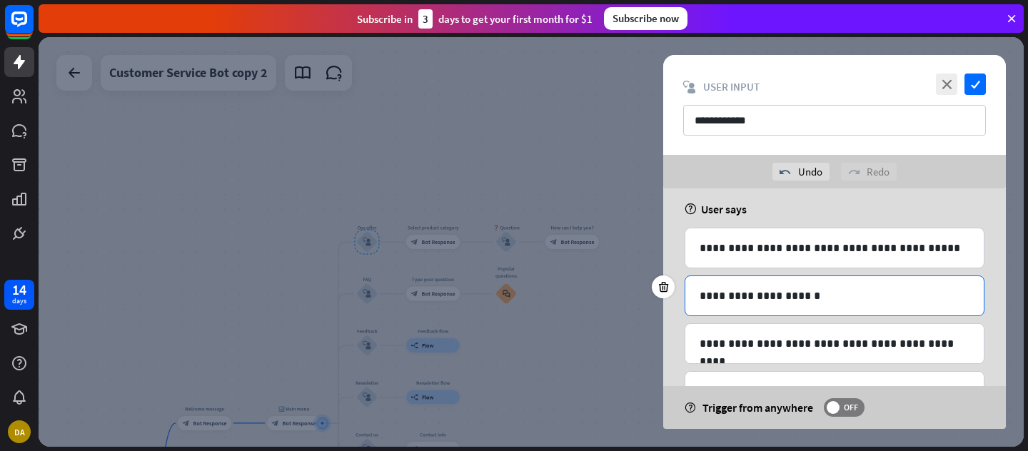
scroll to position [0, 0]
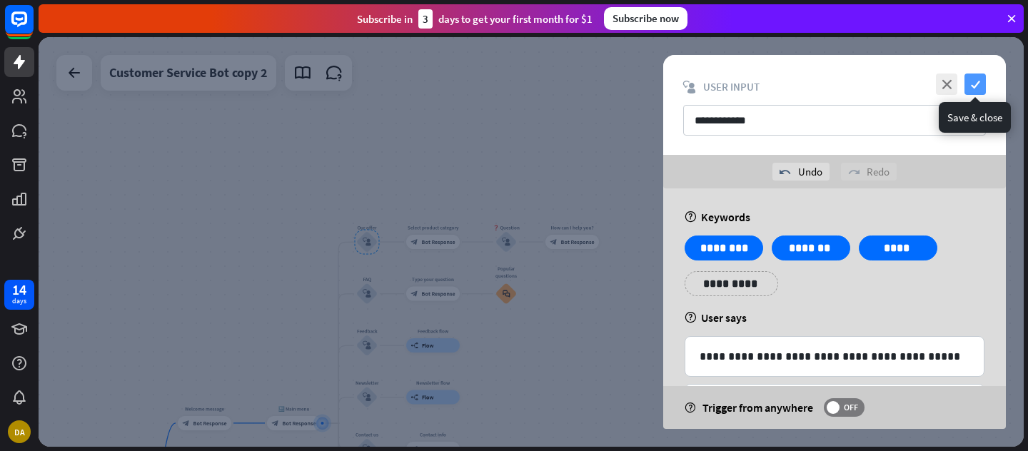
click at [973, 81] on icon "check" at bounding box center [975, 84] width 21 height 21
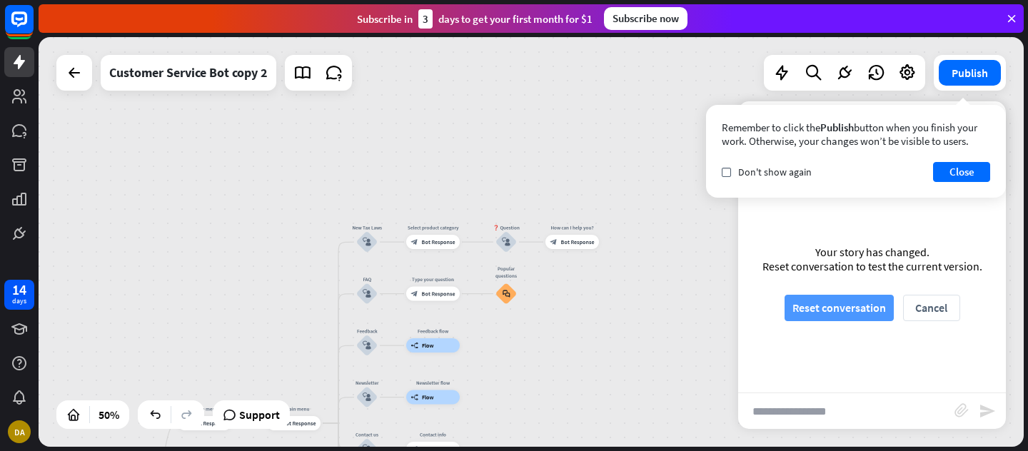
click at [826, 308] on button "Reset conversation" at bounding box center [839, 308] width 109 height 26
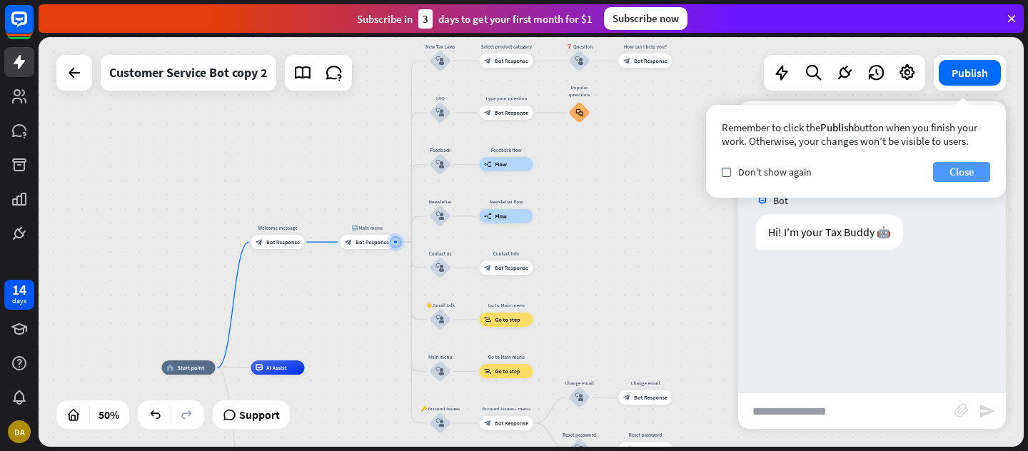
click at [966, 172] on button "Close" at bounding box center [961, 172] width 57 height 20
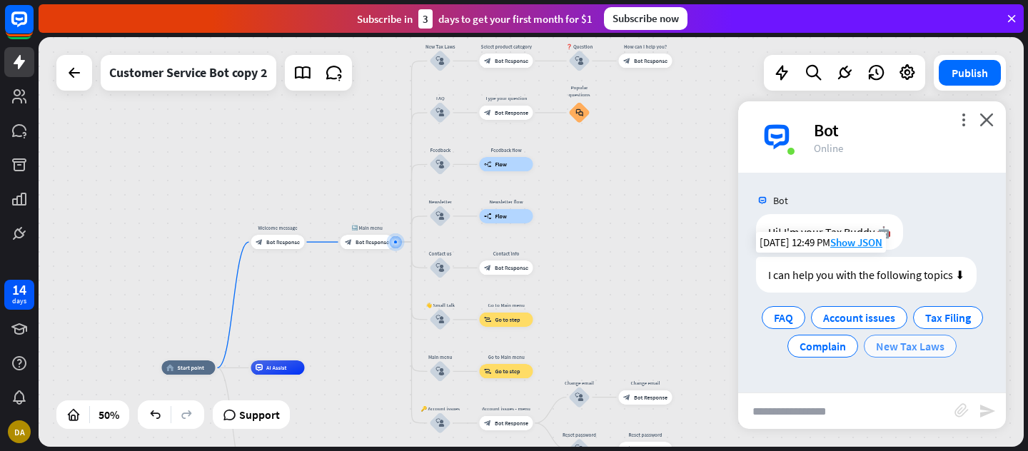
click at [920, 345] on span "New Tax Laws" at bounding box center [910, 346] width 69 height 14
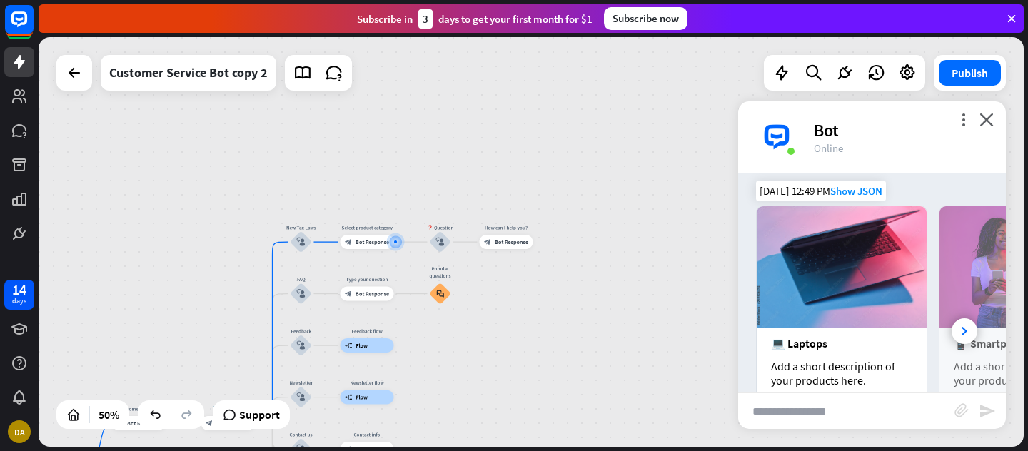
scroll to position [191, 0]
click at [963, 324] on div at bounding box center [965, 332] width 26 height 26
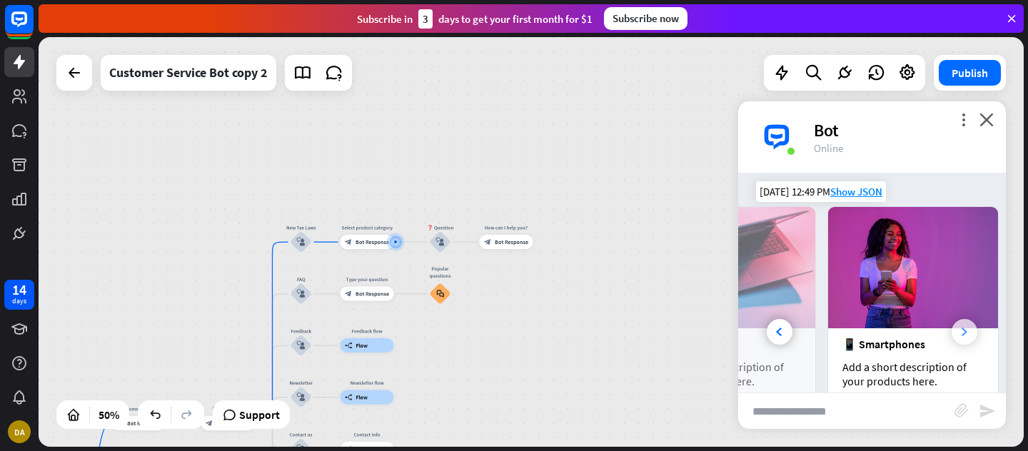
scroll to position [0, 153]
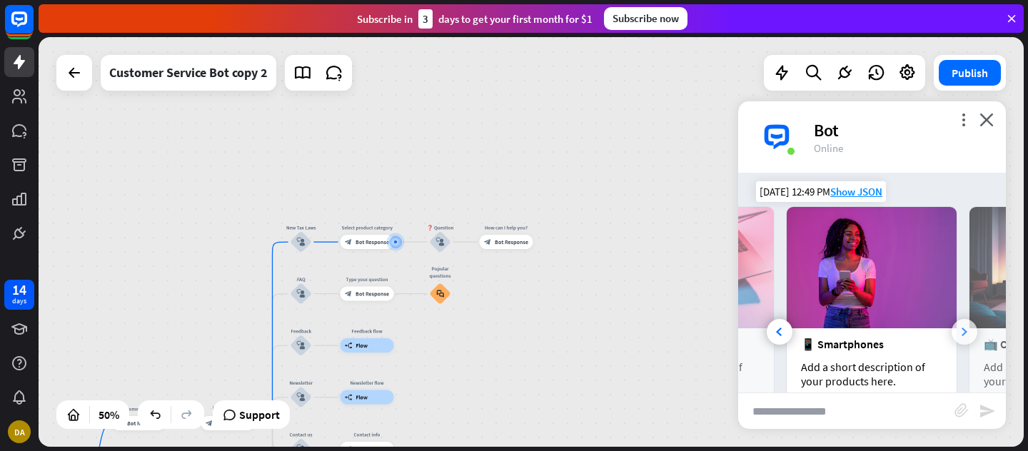
click at [964, 331] on icon at bounding box center [965, 332] width 6 height 9
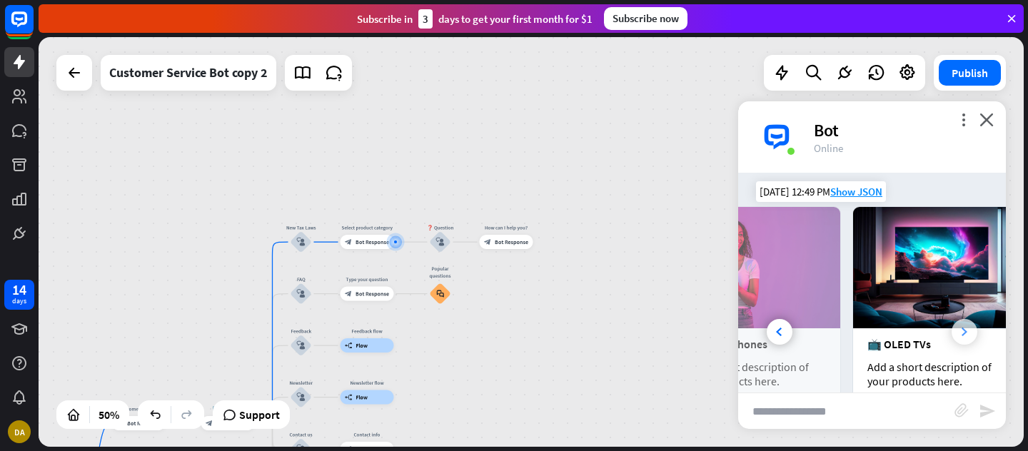
scroll to position [0, 305]
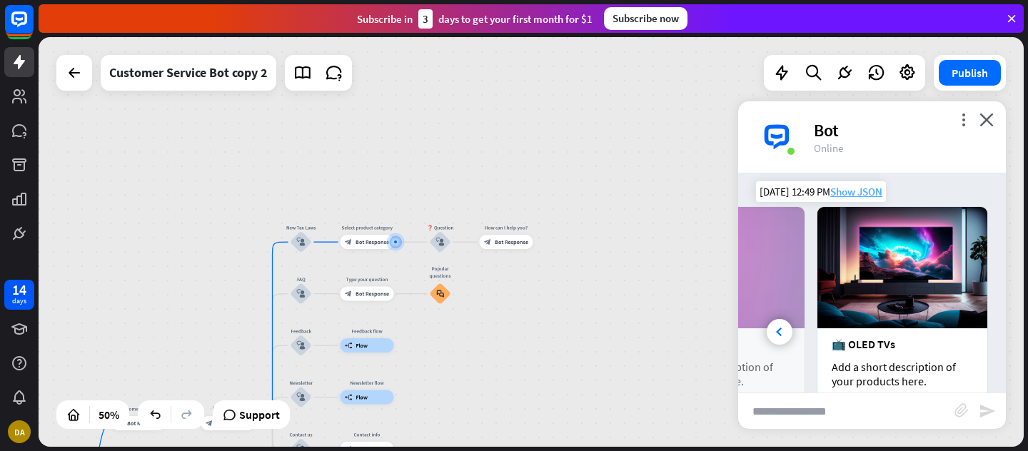
click at [855, 192] on span "Show JSON" at bounding box center [856, 192] width 52 height 14
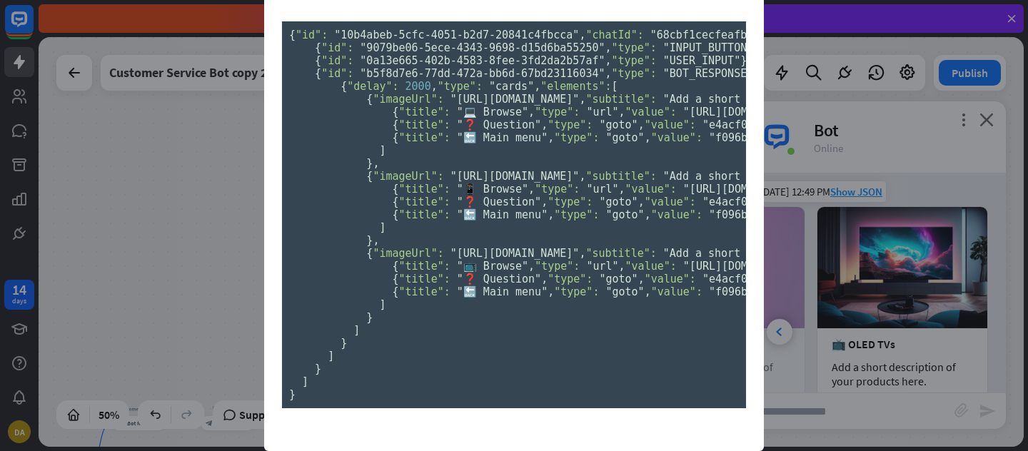
scroll to position [0, 0]
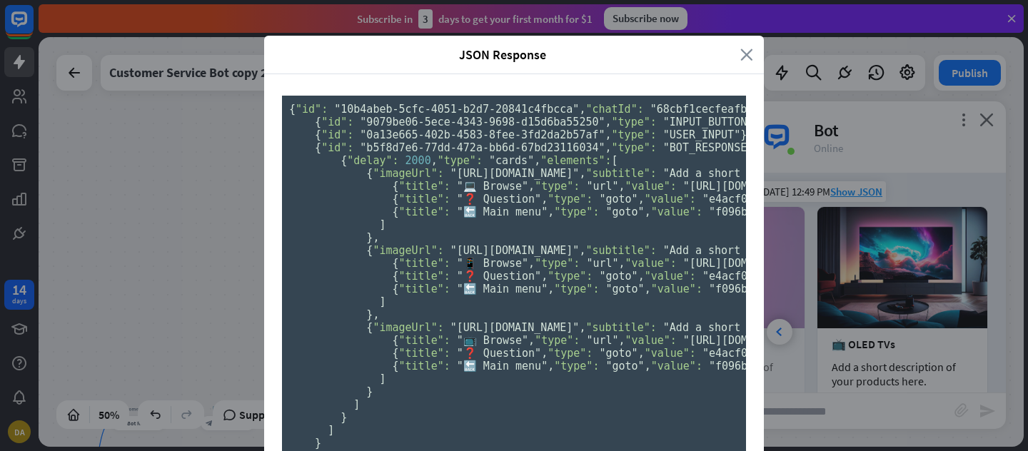
click at [745, 56] on icon "close" at bounding box center [746, 54] width 13 height 16
